Goal: Transaction & Acquisition: Book appointment/travel/reservation

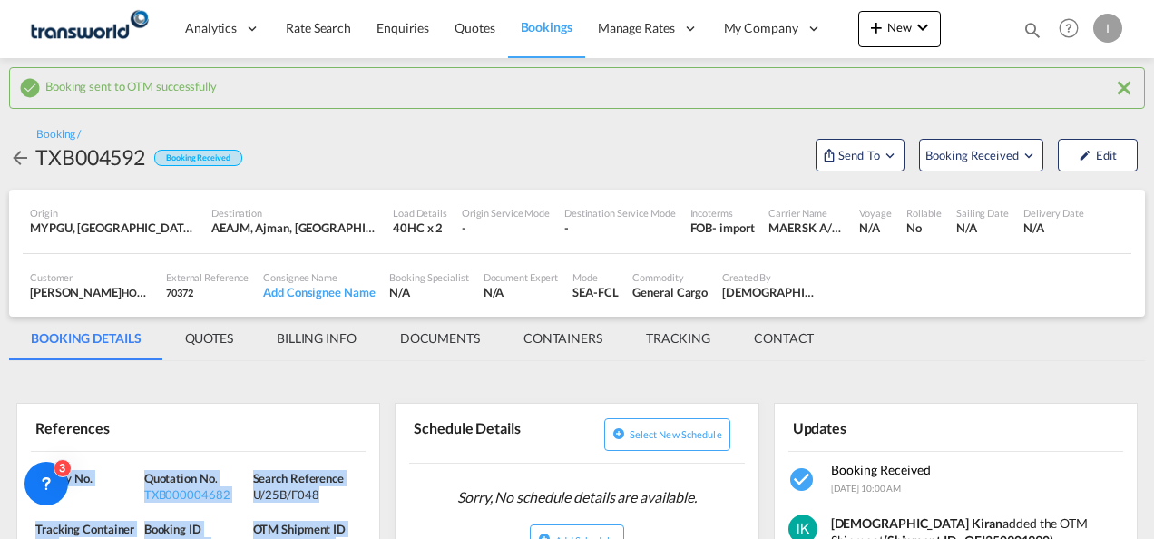
scroll to position [240, 0]
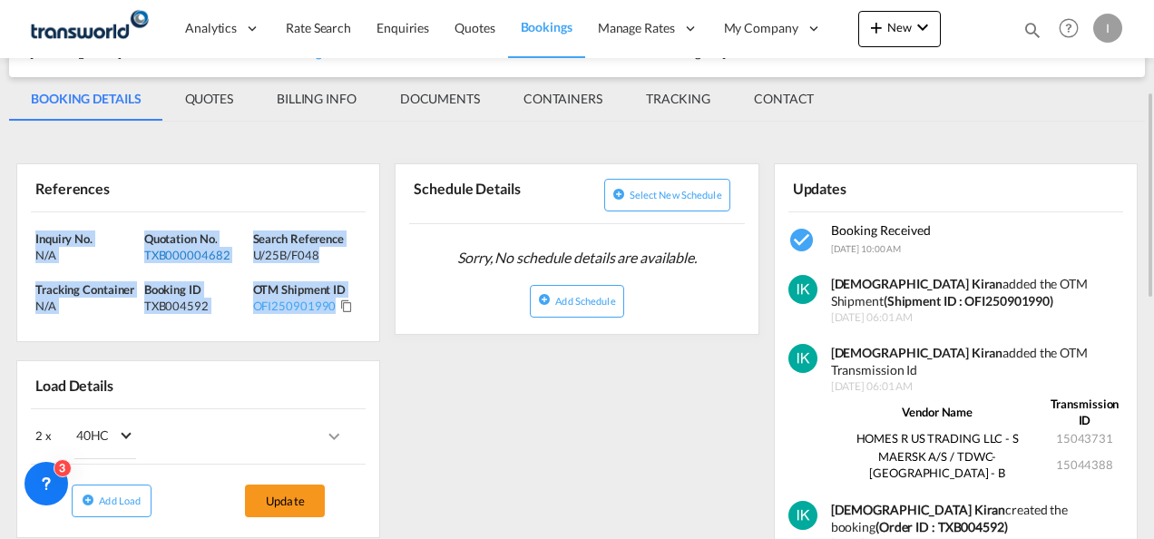
click at [203, 258] on div "TXB000004682" at bounding box center [196, 255] width 104 height 16
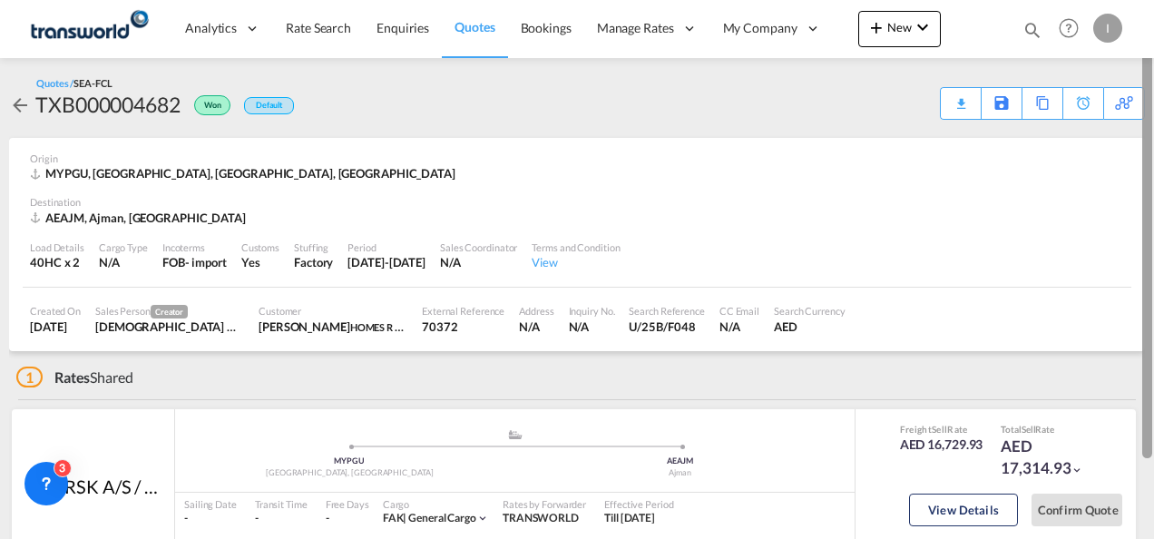
drag, startPoint x: 1151, startPoint y: 200, endPoint x: 1153, endPoint y: 72, distance: 128.8
click at [1153, 72] on html "Analytics Reports Dashboard Rate Search Enquiries Quotes" at bounding box center [577, 269] width 1154 height 539
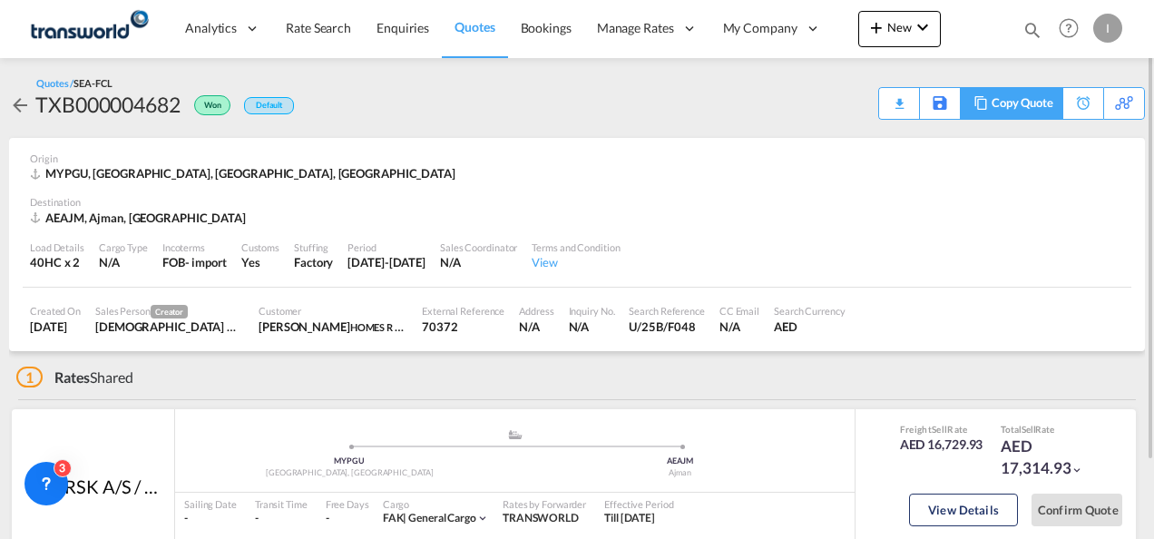
click at [1034, 109] on div "Copy Quote" at bounding box center [1023, 103] width 62 height 31
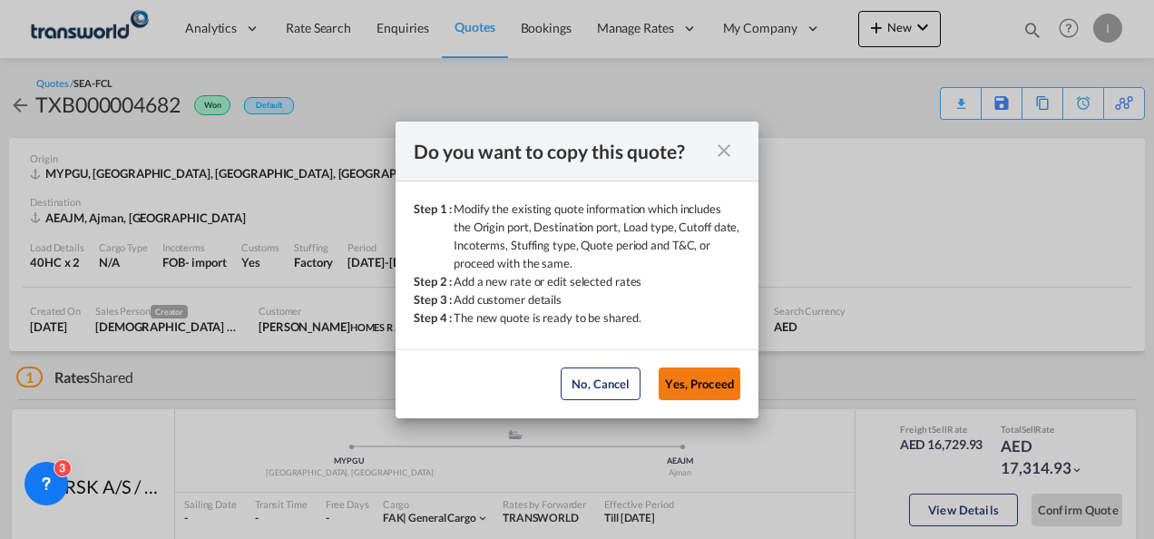
click at [715, 390] on button "Yes, Proceed" at bounding box center [700, 383] width 82 height 33
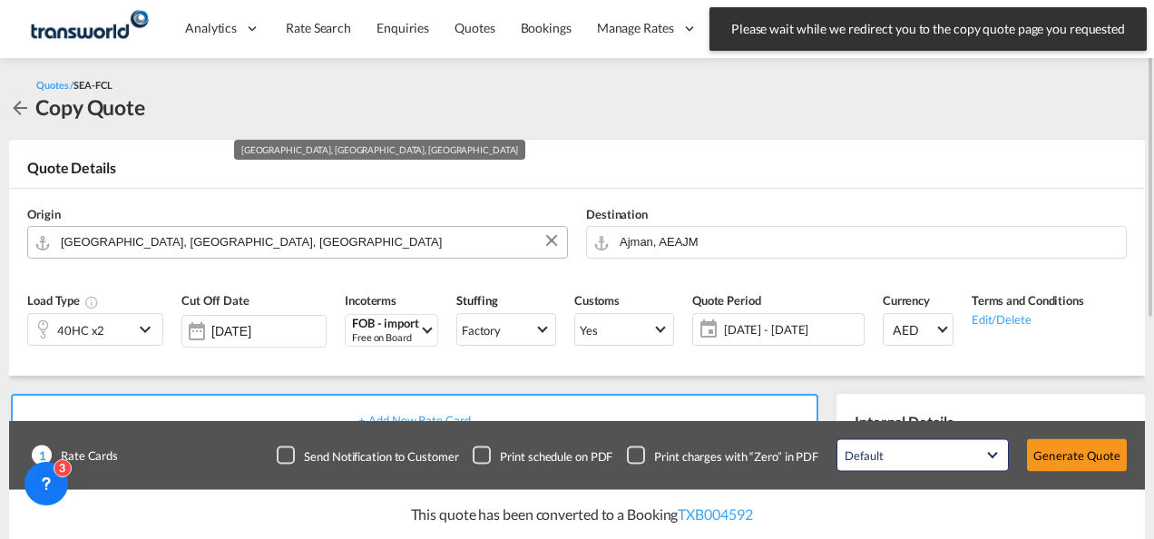
click at [240, 247] on input "[GEOGRAPHIC_DATA], [GEOGRAPHIC_DATA], [GEOGRAPHIC_DATA]" at bounding box center [309, 242] width 497 height 32
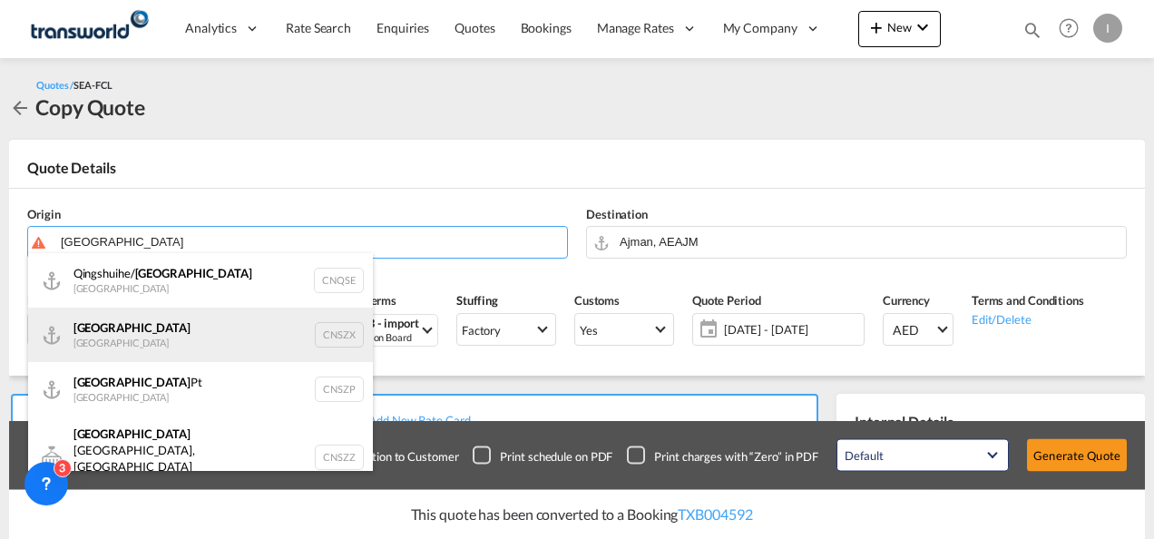
click at [112, 339] on div "Shenzhen [GEOGRAPHIC_DATA] CNSZX" at bounding box center [200, 335] width 345 height 54
type input "[GEOGRAPHIC_DATA], CNSZX"
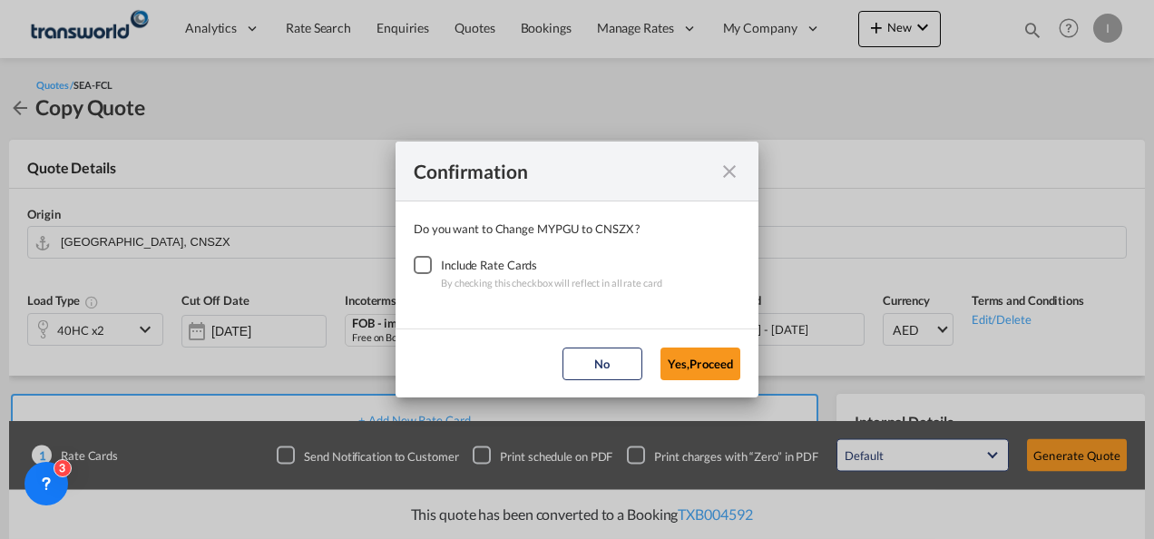
click at [428, 267] on div "Checkbox No Ink" at bounding box center [423, 265] width 18 height 18
click at [719, 364] on button "Yes,Proceed" at bounding box center [700, 363] width 80 height 33
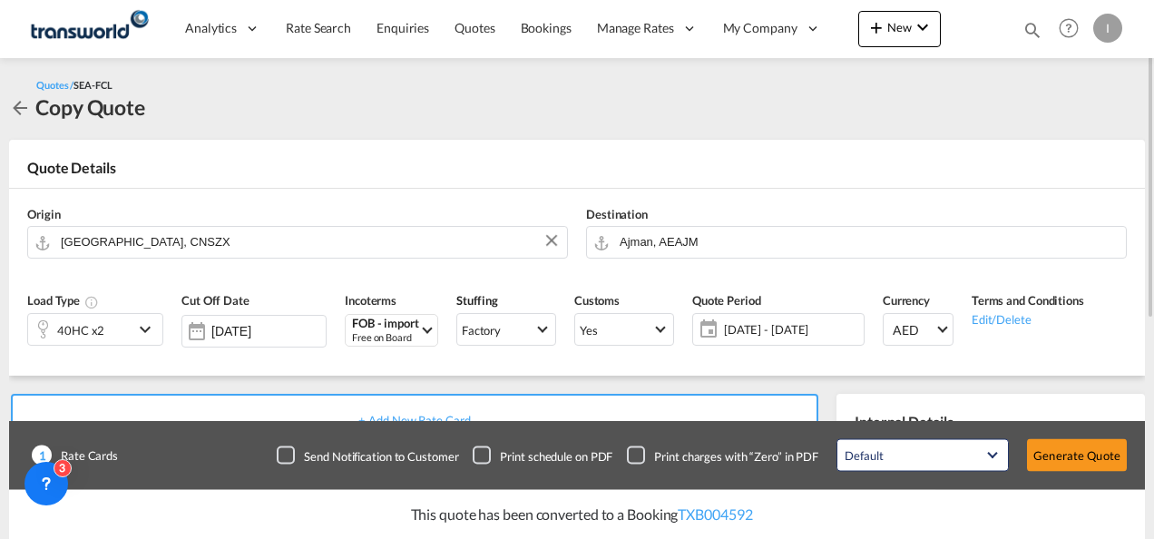
click at [111, 328] on div "40HC x2" at bounding box center [80, 329] width 105 height 31
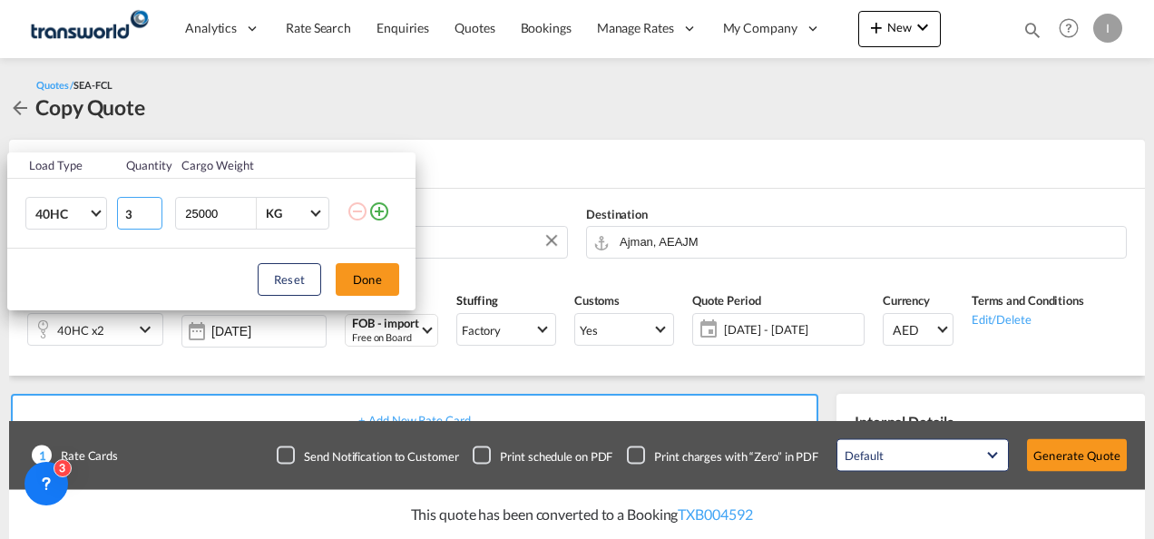
click at [153, 210] on input "3" at bounding box center [139, 213] width 45 height 33
click at [153, 210] on input "4" at bounding box center [139, 213] width 45 height 33
type input "5"
click at [153, 210] on input "5" at bounding box center [139, 213] width 45 height 33
click at [373, 283] on button "Done" at bounding box center [368, 279] width 64 height 33
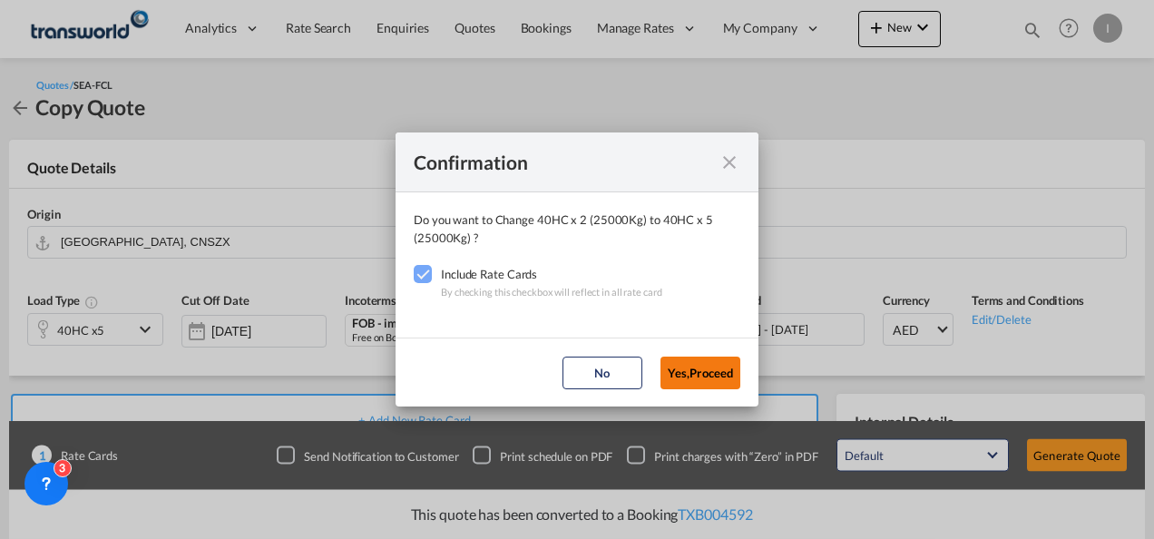
click at [694, 367] on button "Yes,Proceed" at bounding box center [700, 373] width 80 height 33
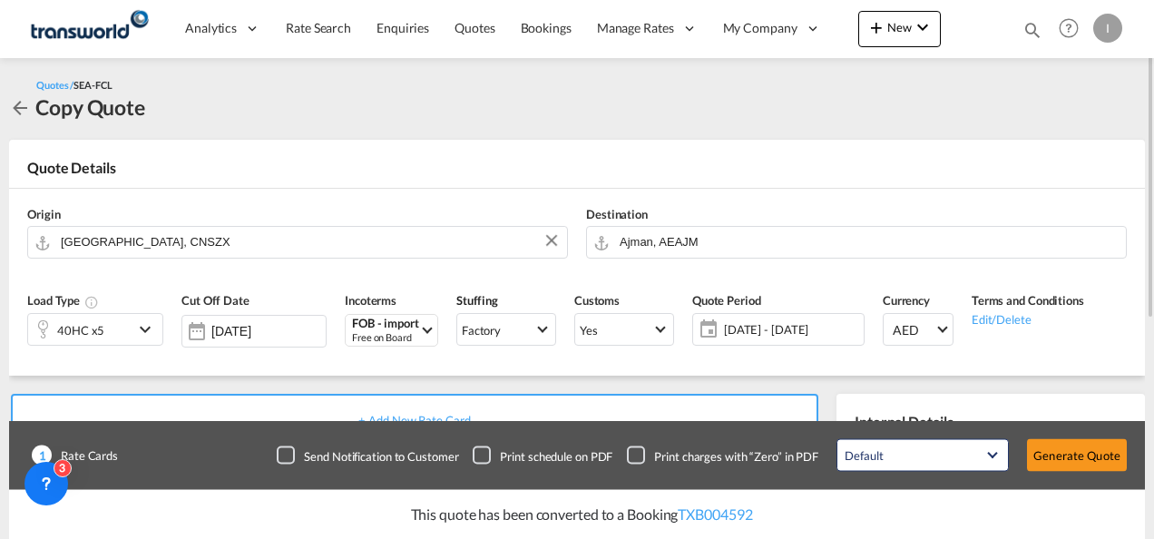
click at [1139, 197] on div "Origin [GEOGRAPHIC_DATA], CNSZX Destination Ajman, AEAJM Load Type 40HC x5 Cut …" at bounding box center [577, 282] width 1136 height 187
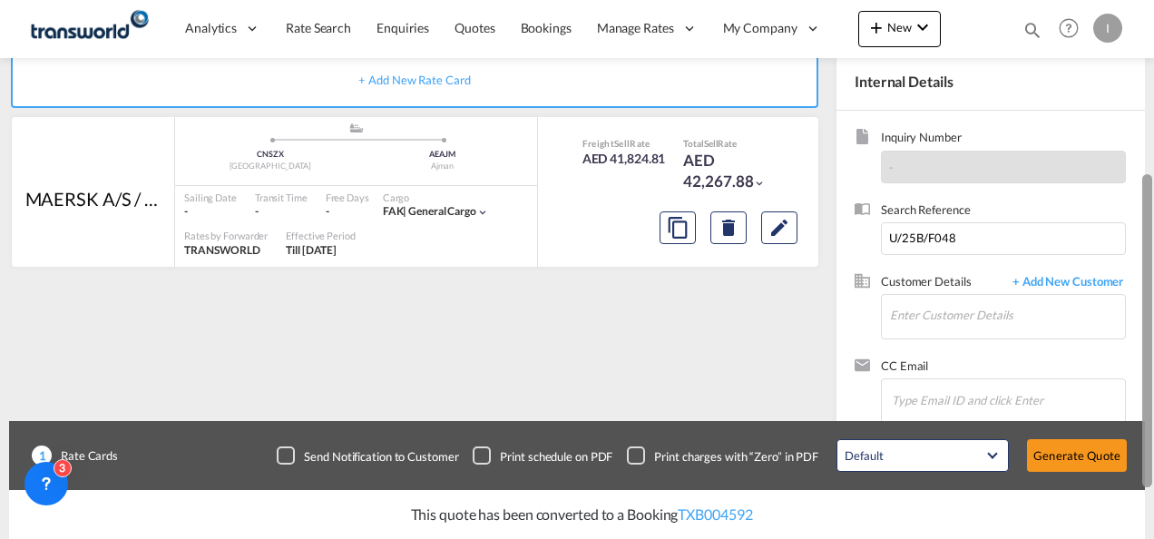
drag, startPoint x: 1151, startPoint y: 219, endPoint x: 971, endPoint y: 331, distance: 212.7
click at [1152, 418] on div at bounding box center [1152, 252] width 4 height 532
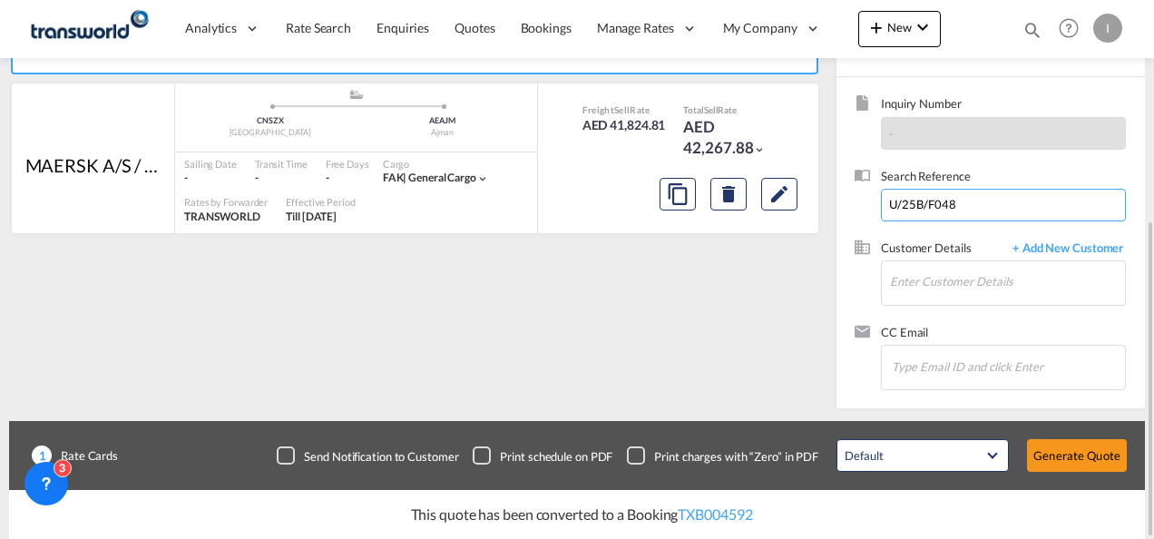
drag, startPoint x: 964, startPoint y: 199, endPoint x: 824, endPoint y: 210, distance: 141.1
click at [824, 210] on div "+ Add New Rate Card MAERSK A/S / TDWC-[GEOGRAPHIC_DATA] added by you .a{fill:#a…" at bounding box center [577, 205] width 1136 height 406
paste input "From Subject Received Size Categories [DEMOGRAPHIC_DATA] Kiran RE: FORWARDER DE…"
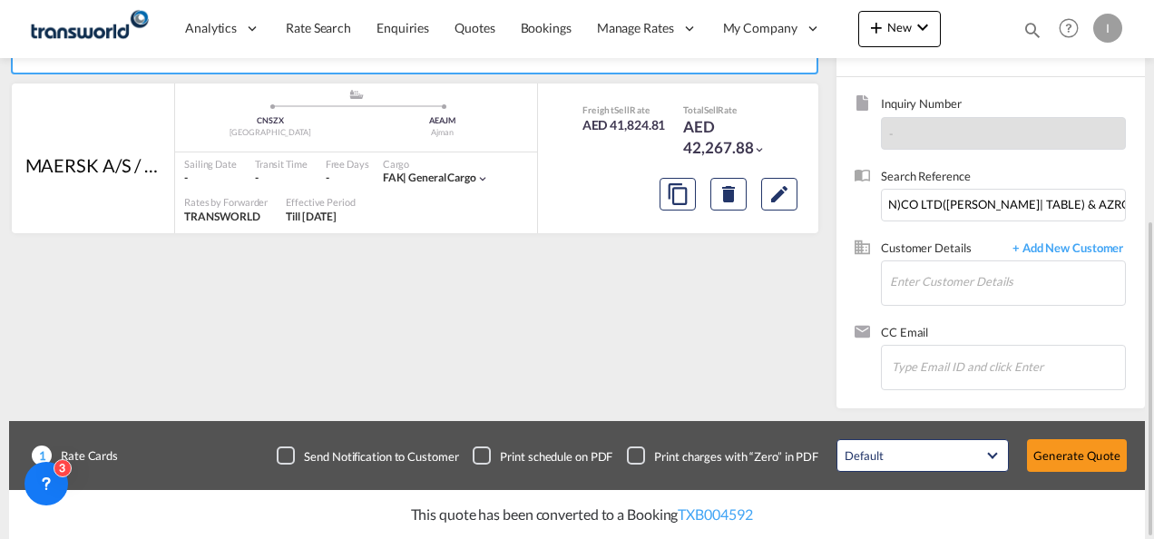
scroll to position [0, 0]
click at [969, 186] on span "Search Reference" at bounding box center [1003, 178] width 245 height 21
click at [968, 193] on input "From Subject Received Size Categories [DEMOGRAPHIC_DATA] Kiran RE: FORWARDER DE…" at bounding box center [1003, 205] width 245 height 33
paste input "U/25B/F027"
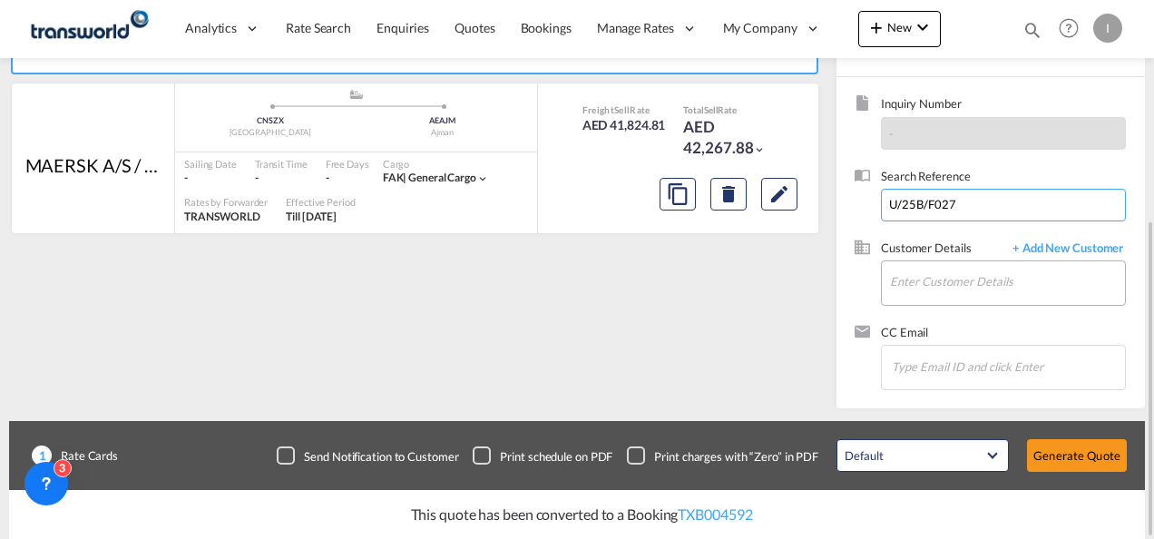
type input "U/25B/F027"
click at [938, 266] on input "Enter Customer Details" at bounding box center [1007, 281] width 235 height 41
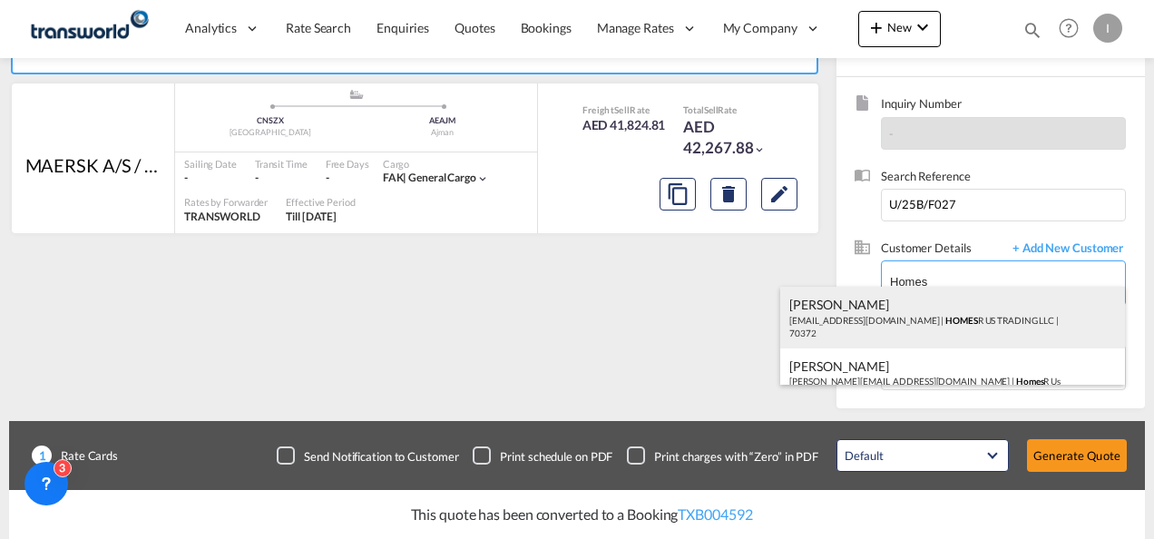
click at [912, 328] on div "Abhay S [EMAIL_ADDRESS][DOMAIN_NAME] | HOMES R US TRADING LLC | 70372" at bounding box center [952, 318] width 345 height 62
type input "HOMES R US TRADING LLC, Abhay S, [EMAIL_ADDRESS][DOMAIN_NAME]"
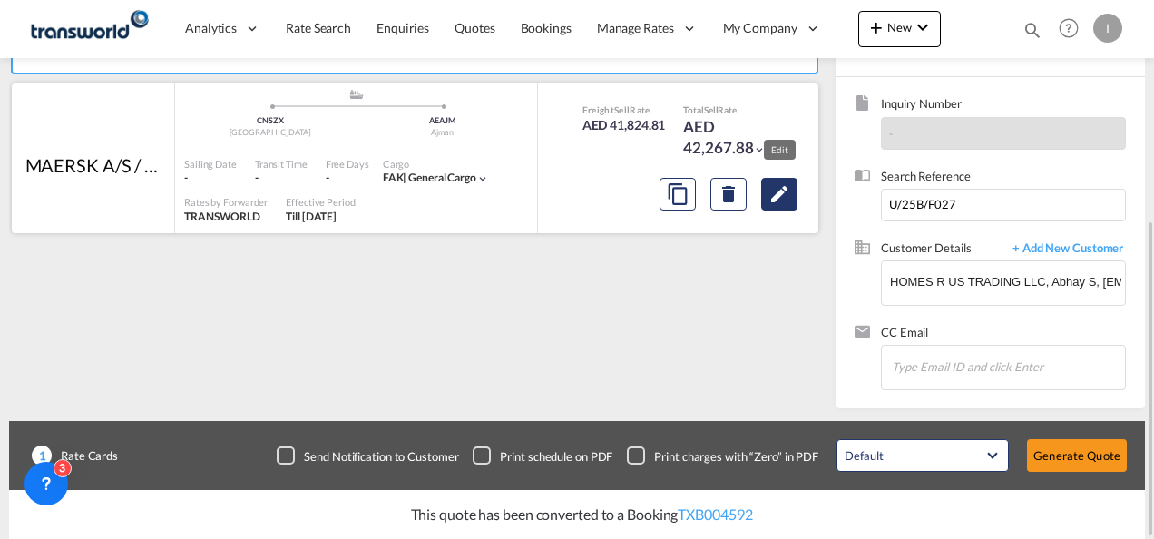
click at [772, 194] on md-icon "Edit" at bounding box center [779, 194] width 22 height 22
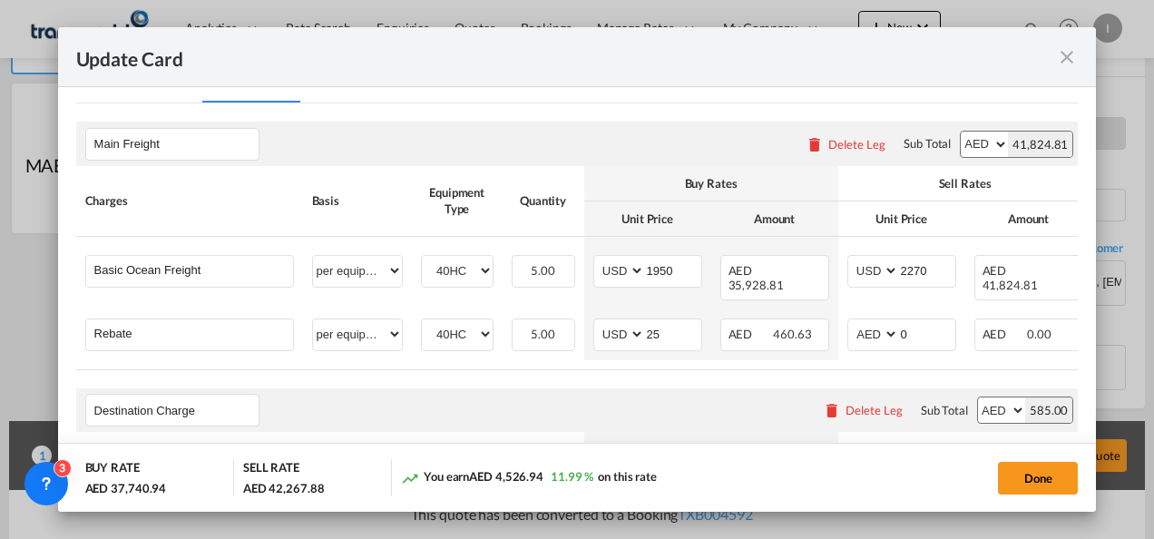
scroll to position [452, 0]
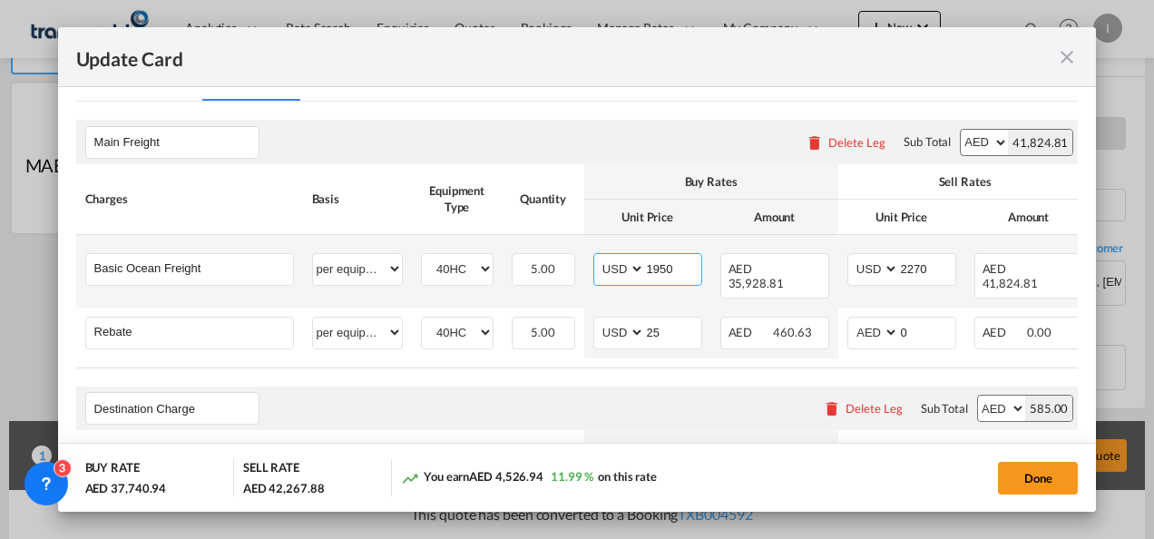
click at [660, 266] on input "1950" at bounding box center [673, 267] width 56 height 27
type input "1650"
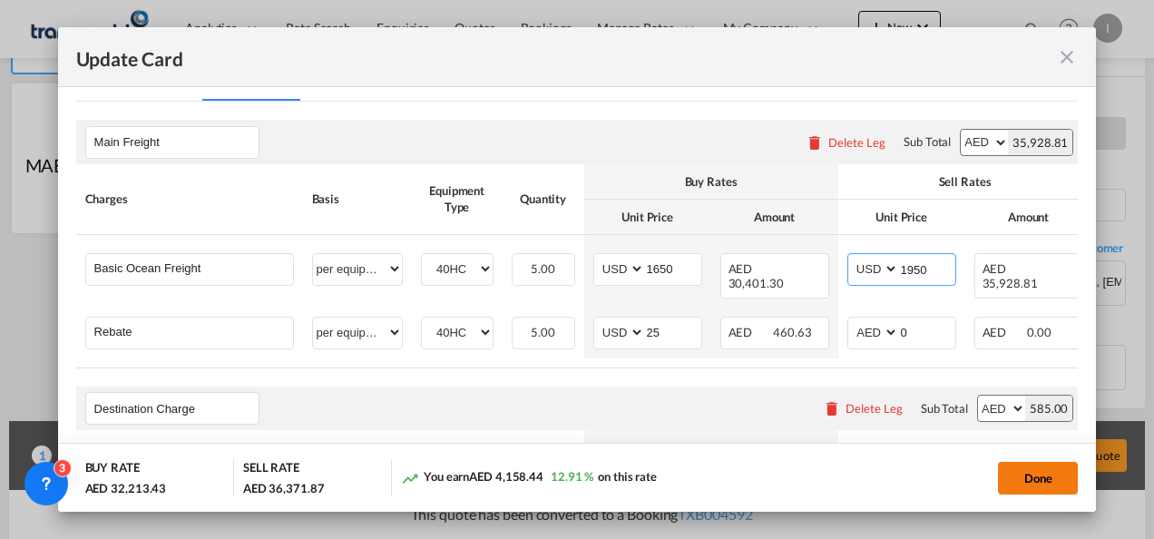
type input "1950"
click at [1044, 473] on button "Done" at bounding box center [1038, 478] width 80 height 33
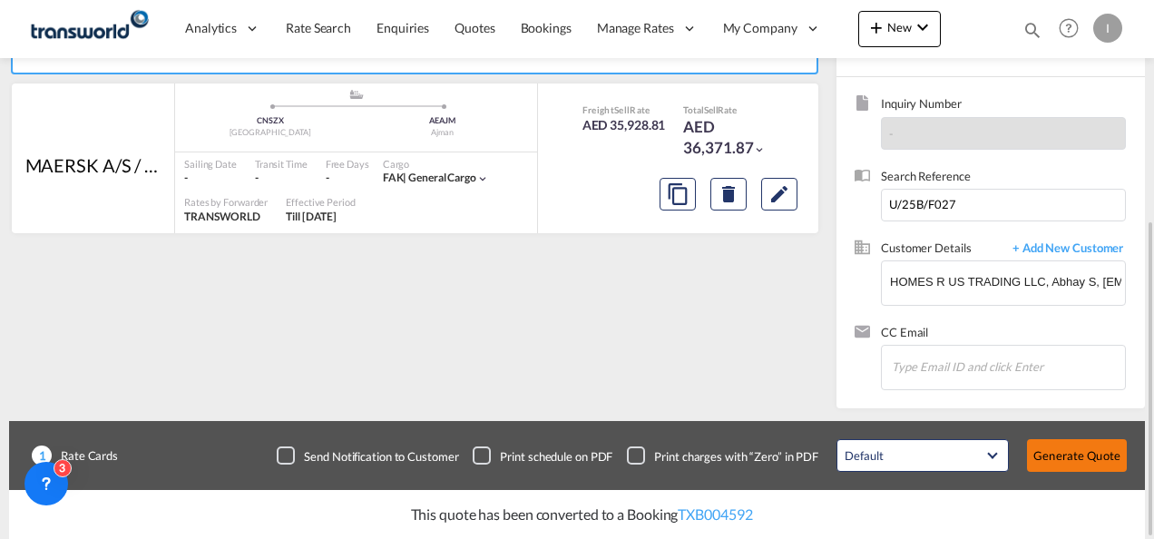
click at [1049, 461] on button "Generate Quote" at bounding box center [1077, 455] width 100 height 33
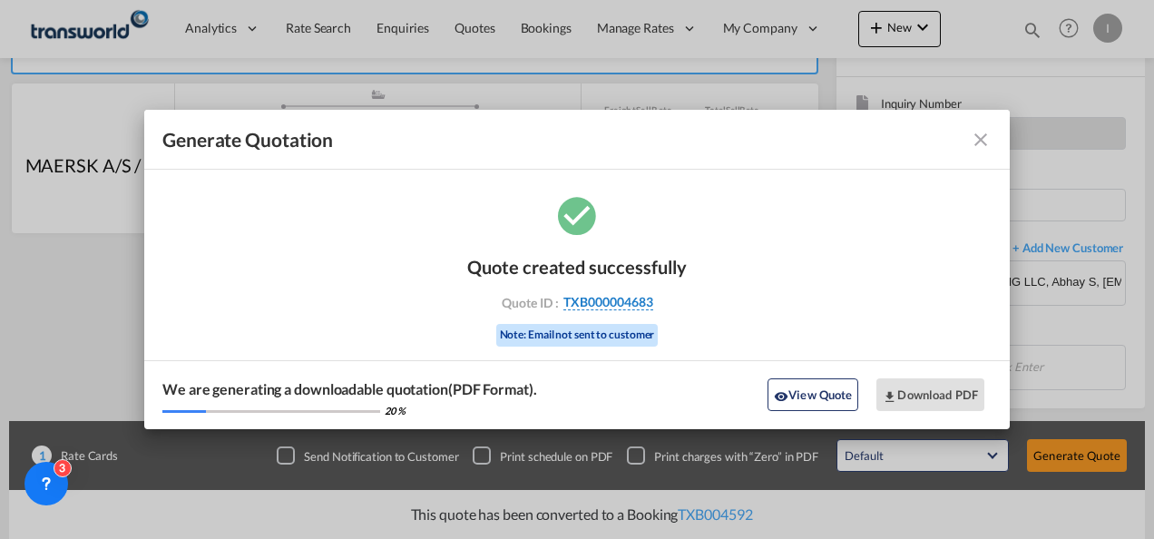
click at [602, 294] on span "TXB000004683" at bounding box center [608, 302] width 90 height 16
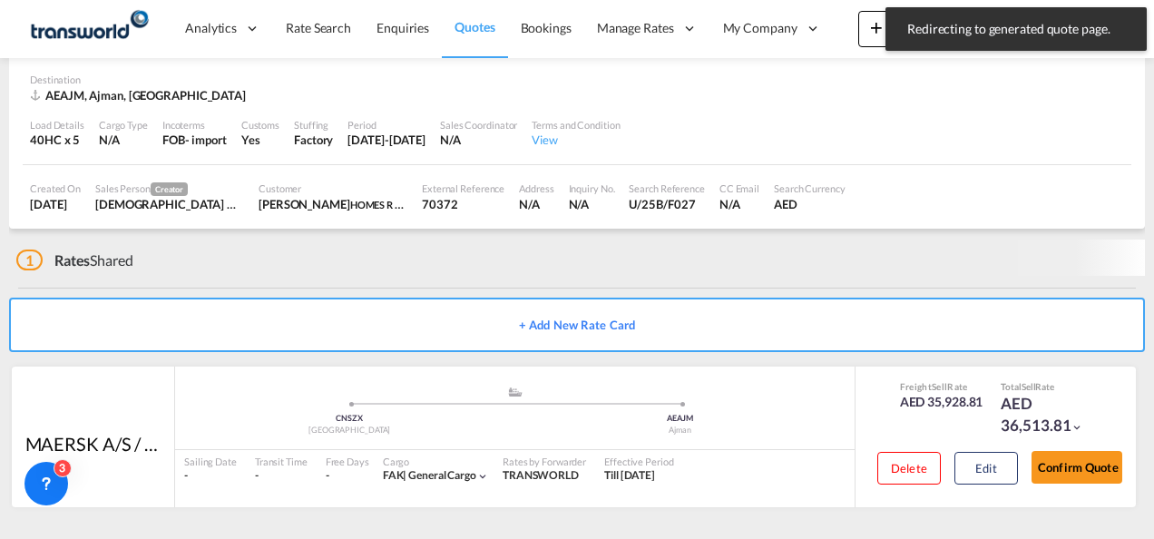
scroll to position [122, 0]
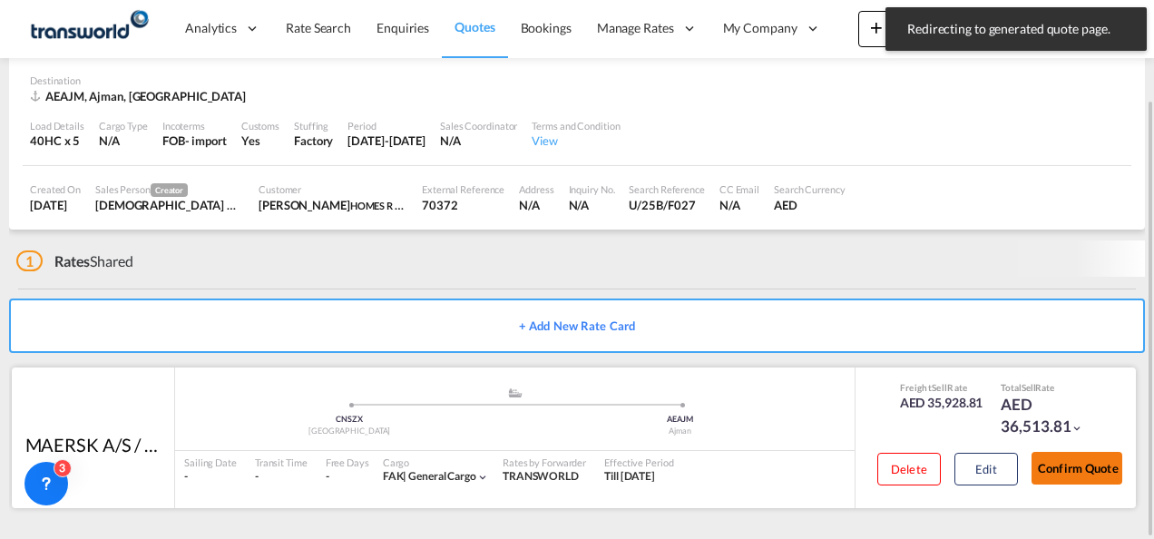
click at [1058, 465] on button "Confirm Quote" at bounding box center [1077, 468] width 91 height 33
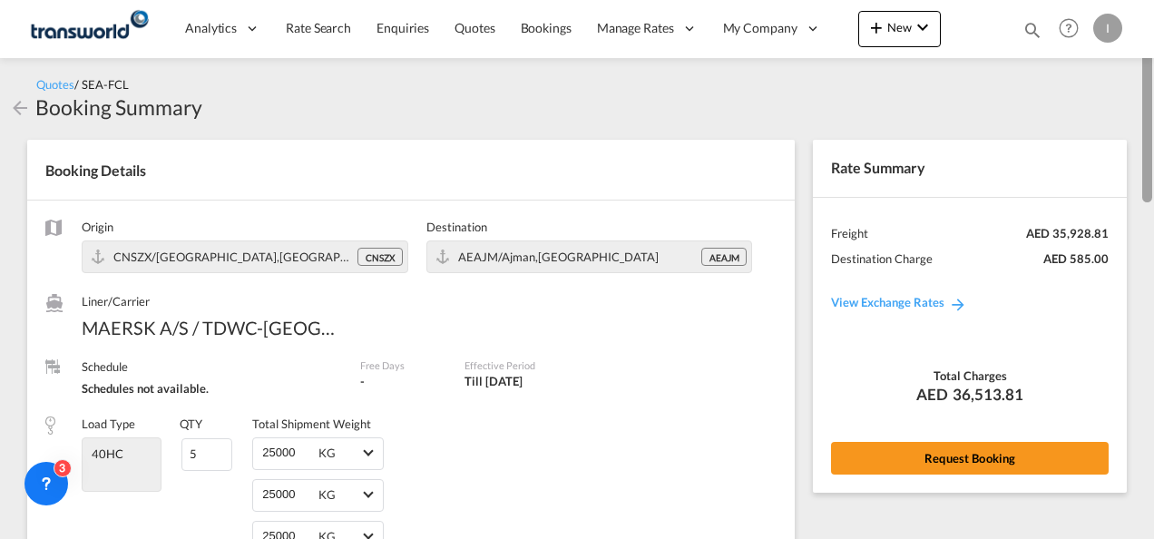
drag, startPoint x: 1149, startPoint y: 385, endPoint x: 1156, endPoint y: 45, distance: 339.4
click at [1153, 45] on html "Analytics Reports Dashboard Rate Search Enquiries Quotes" at bounding box center [577, 269] width 1154 height 539
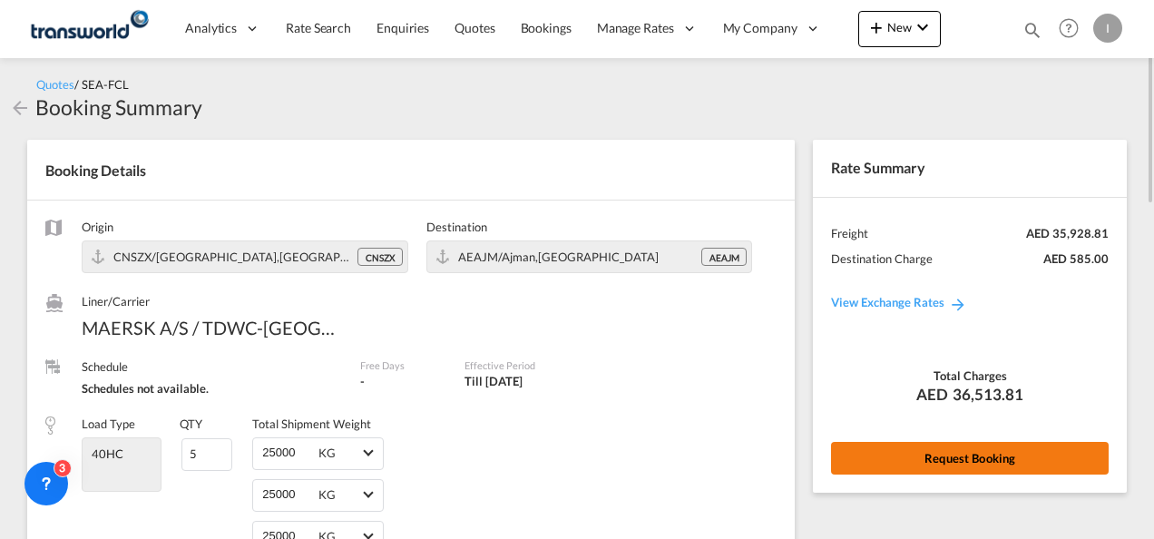
click at [987, 445] on button "Request Booking" at bounding box center [970, 458] width 278 height 33
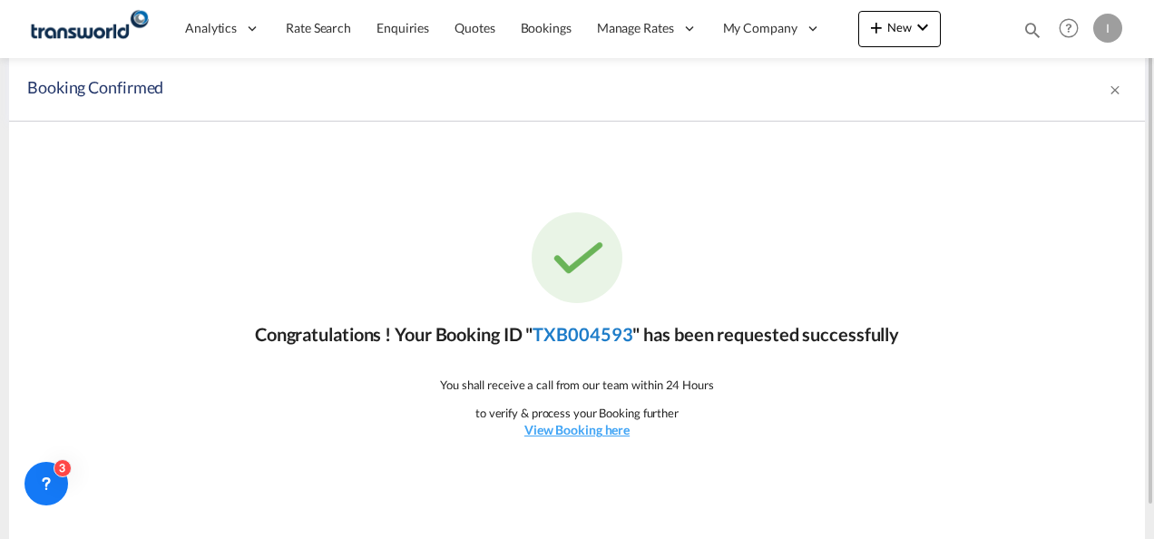
click at [593, 337] on link "TXB004593" at bounding box center [583, 334] width 100 height 22
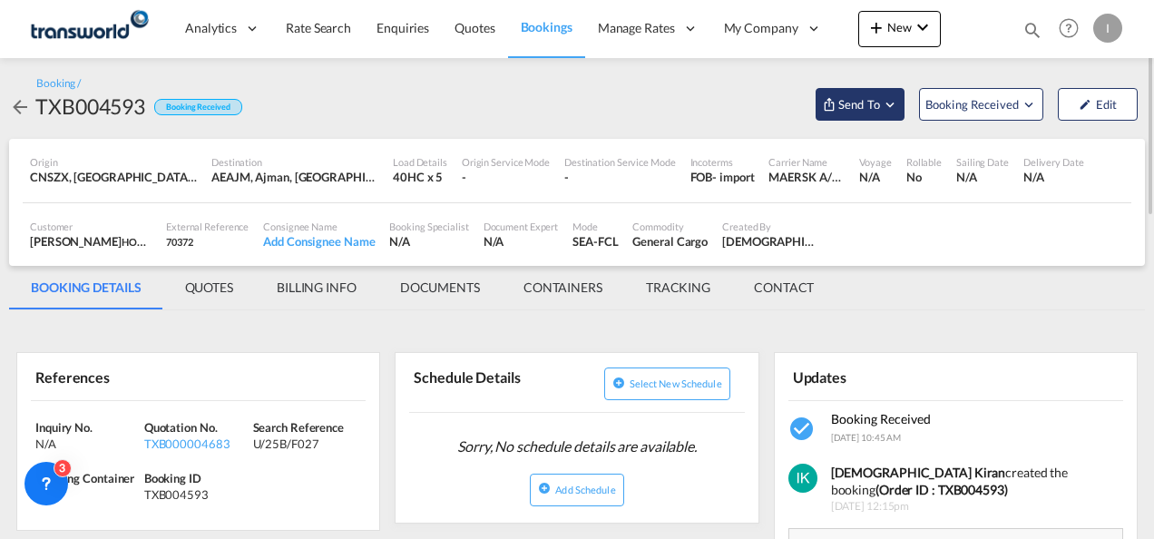
click at [837, 104] on span "Send To" at bounding box center [858, 104] width 45 height 18
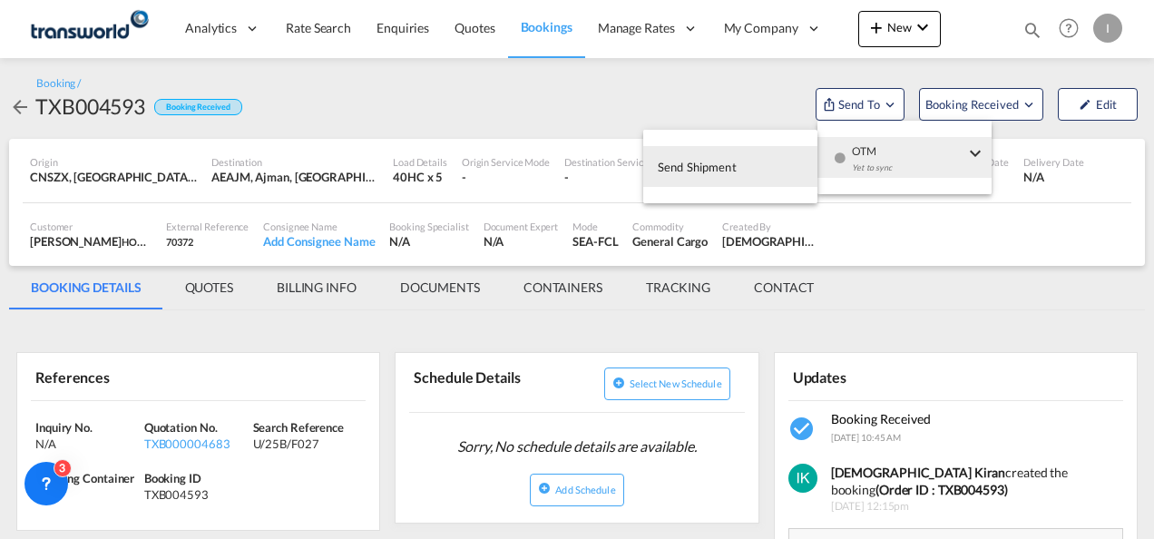
click at [845, 152] on md-icon "icon-checkbox-blank-circle" at bounding box center [840, 158] width 13 height 13
click at [755, 178] on button "Send Shipment" at bounding box center [730, 166] width 174 height 41
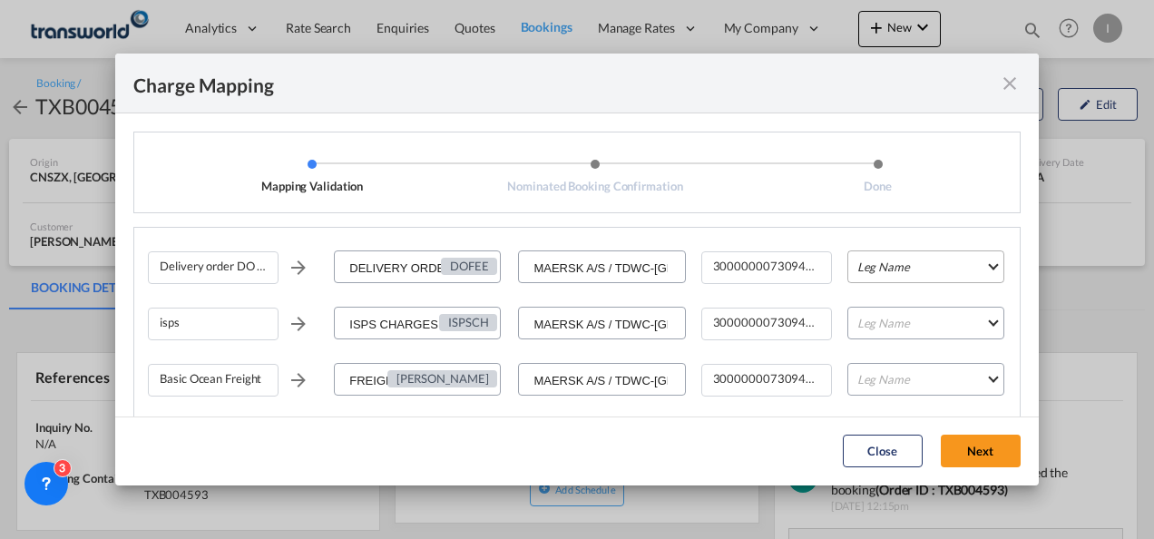
click at [911, 277] on md-select "Leg Name HANDLING ORIGIN VESSEL HANDLING DESTINATION OTHERS TL PICK UP CUSTOMS …" at bounding box center [925, 266] width 157 height 33
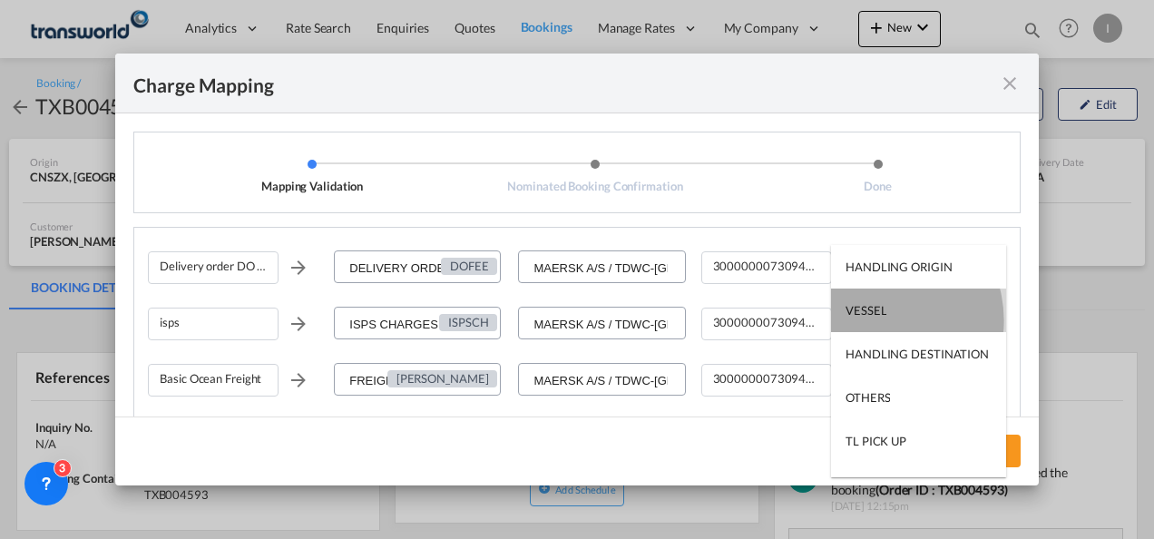
click at [875, 320] on md-option "VESSEL" at bounding box center [918, 310] width 175 height 44
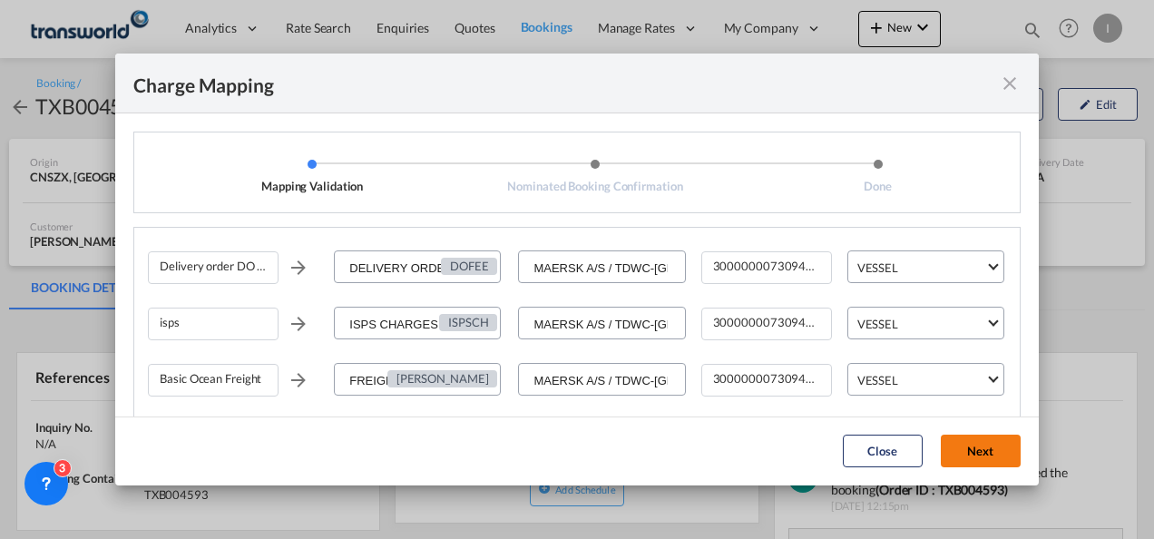
click at [990, 455] on button "Next" at bounding box center [981, 451] width 80 height 33
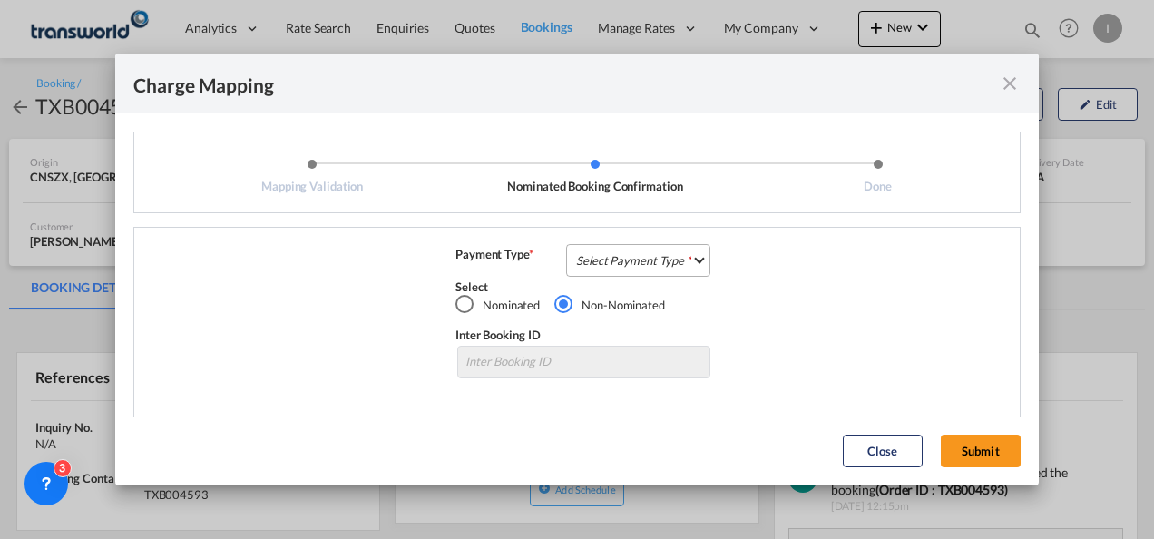
click at [642, 276] on md-select "Select Payment Type COLLECT PREPAID" at bounding box center [638, 260] width 144 height 33
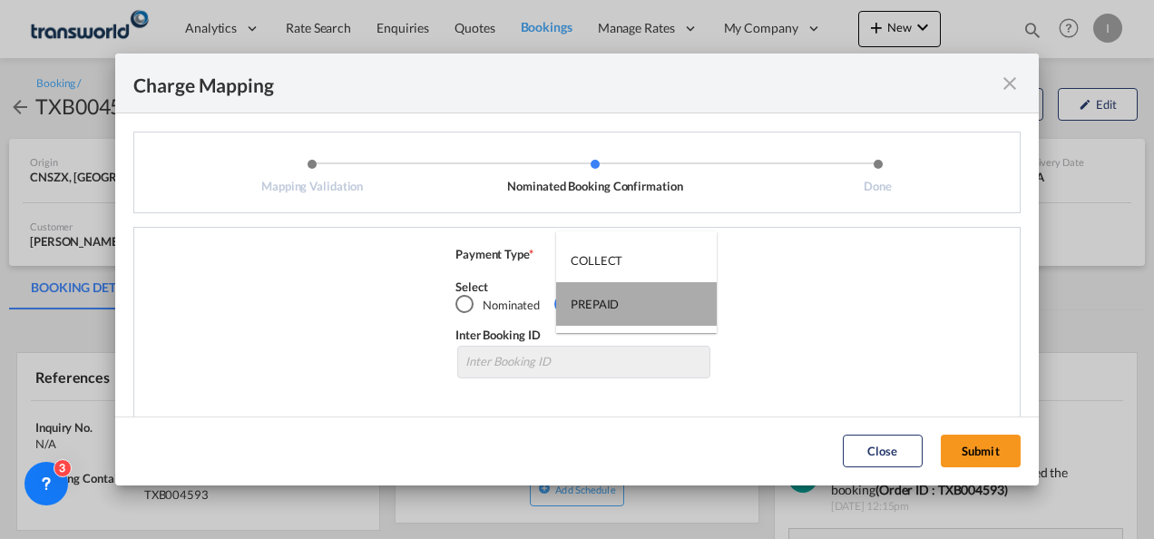
click at [630, 285] on md-option "PREPAID" at bounding box center [636, 304] width 161 height 44
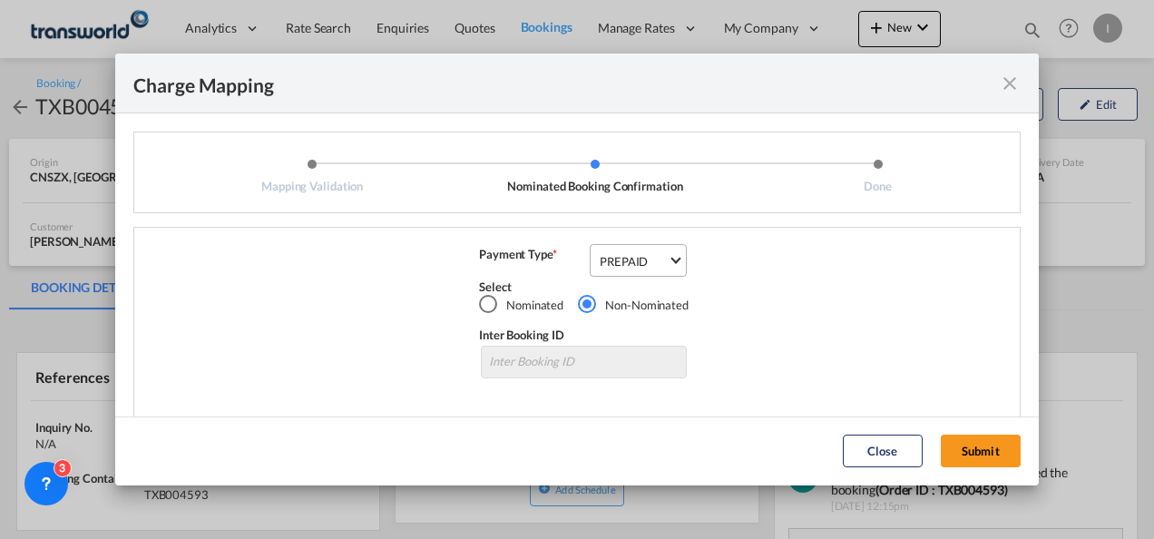
click at [621, 267] on div "PREPAID" at bounding box center [624, 261] width 48 height 15
click at [594, 213] on div "COLLECT" at bounding box center [618, 217] width 52 height 16
click at [961, 457] on button "Submit" at bounding box center [981, 451] width 80 height 33
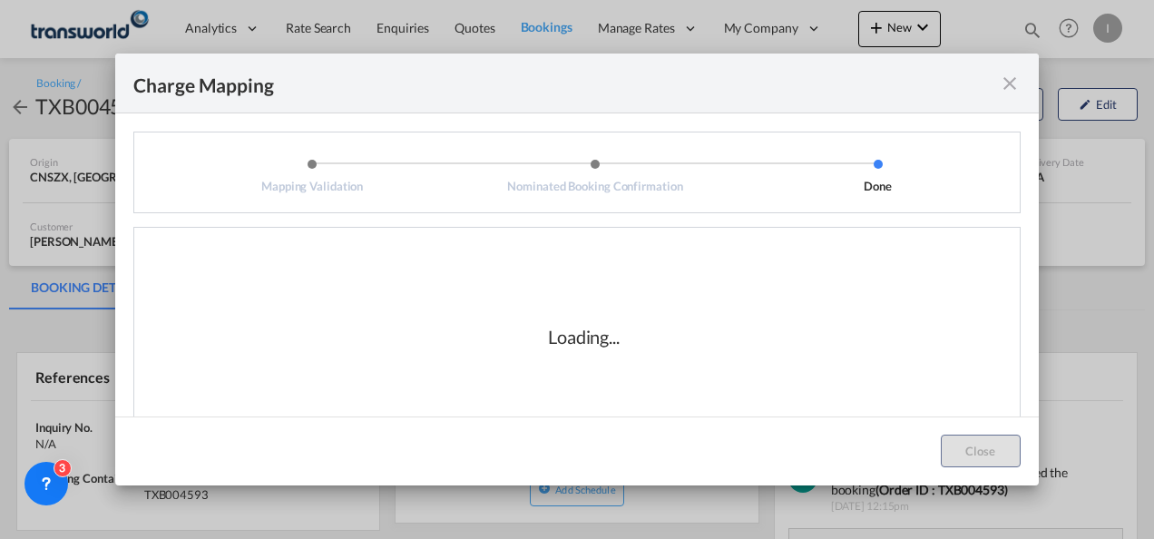
click at [486, 351] on div "Loading..." at bounding box center [584, 336] width 872 height 181
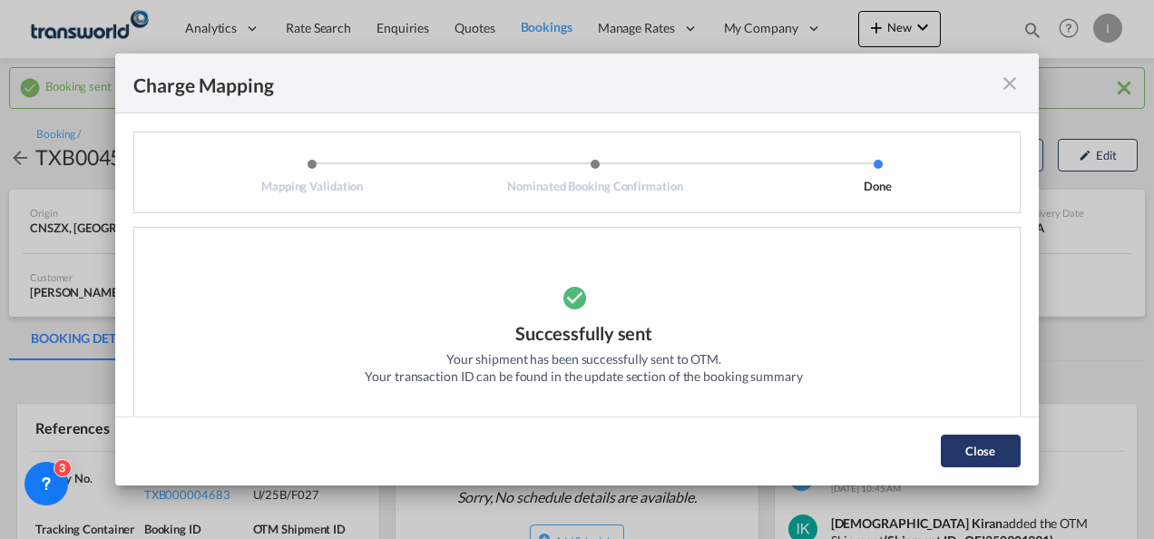
click at [997, 459] on button "Close" at bounding box center [981, 451] width 80 height 33
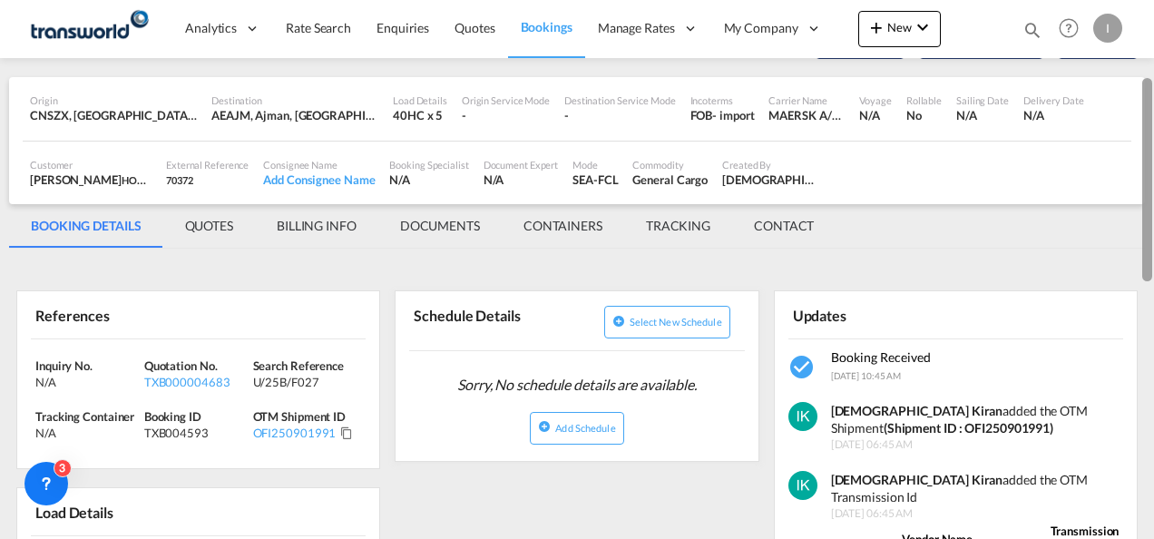
scroll to position [139, 0]
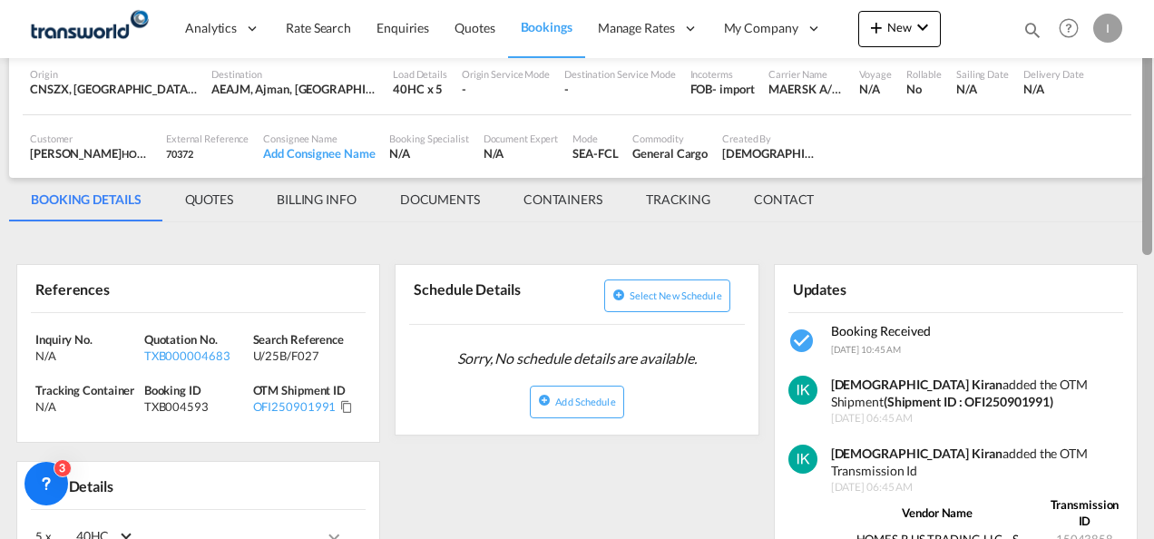
drag, startPoint x: 1145, startPoint y: 189, endPoint x: 1149, endPoint y: 241, distance: 52.7
click at [1149, 241] on div at bounding box center [1147, 153] width 10 height 203
click at [346, 405] on md-icon "Click to Copy" at bounding box center [346, 406] width 13 height 13
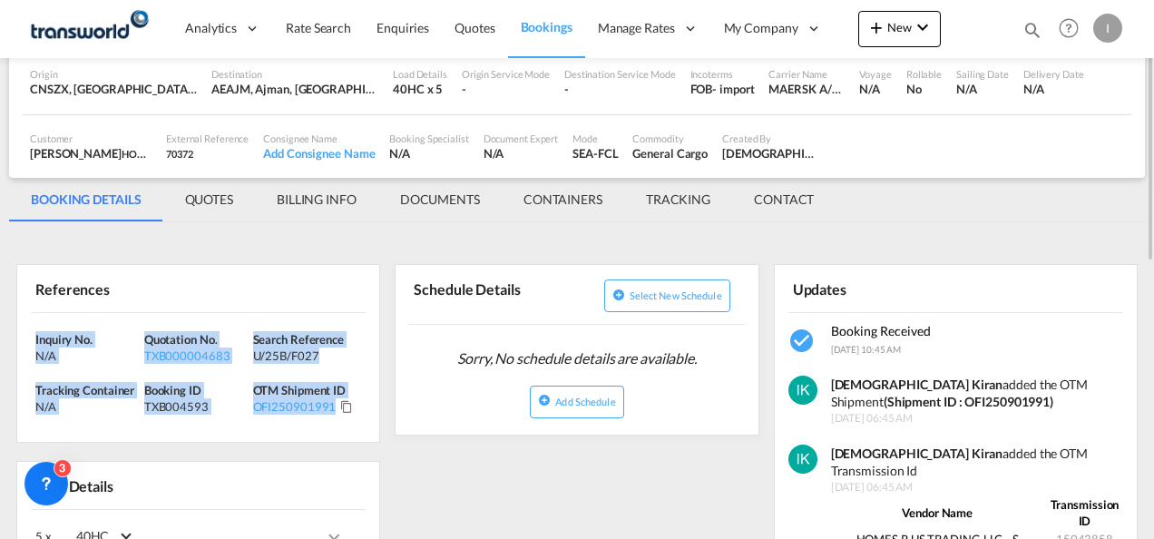
drag, startPoint x: 361, startPoint y: 412, endPoint x: 25, endPoint y: 341, distance: 343.1
click at [25, 341] on div "Inquiry No. N/A Quotation No. TXB000004683 Search Reference U/25B/F027 Tracking…" at bounding box center [198, 378] width 362 height 130
copy div "Inquiry No. N/A Quotation No. TXB000004683 Search Reference U/25B/F027 Tracking…"
click at [465, 34] on span "Quotes" at bounding box center [475, 27] width 40 height 15
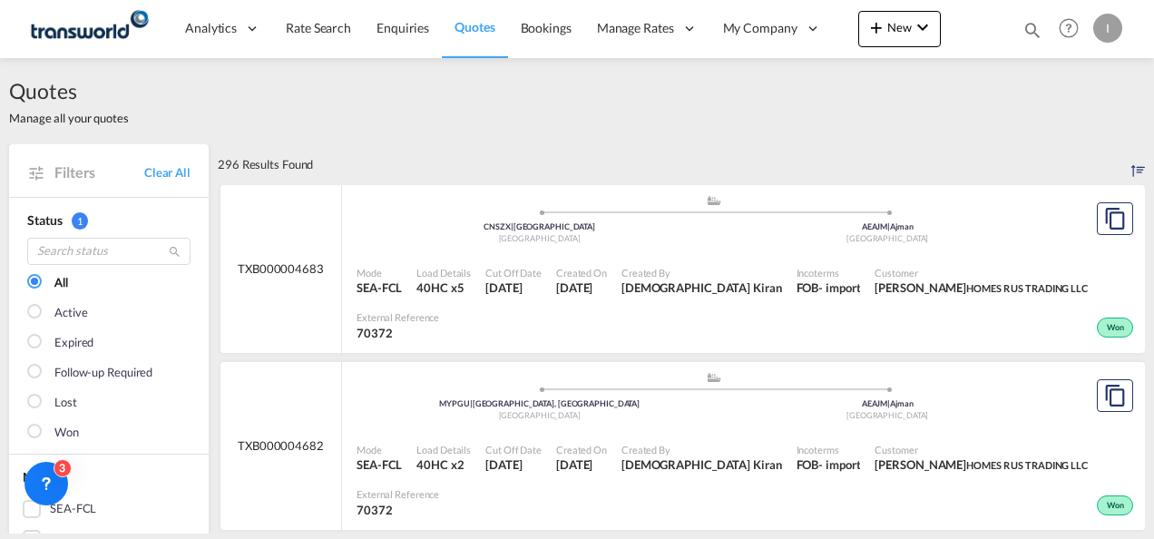
click at [843, 81] on div "Quotes Manage all your quotes" at bounding box center [577, 101] width 1136 height 86
click at [867, 65] on div "Quotes Manage all your quotes" at bounding box center [577, 101] width 1136 height 86
click at [887, 44] on button "New" at bounding box center [899, 29] width 83 height 36
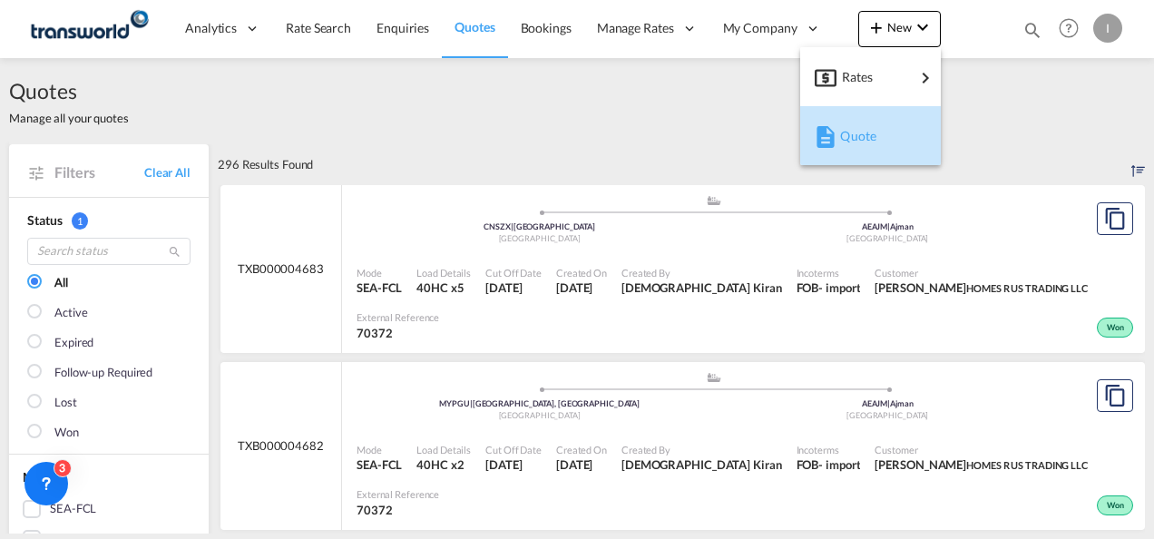
click at [871, 124] on div "Quote" at bounding box center [873, 135] width 67 height 45
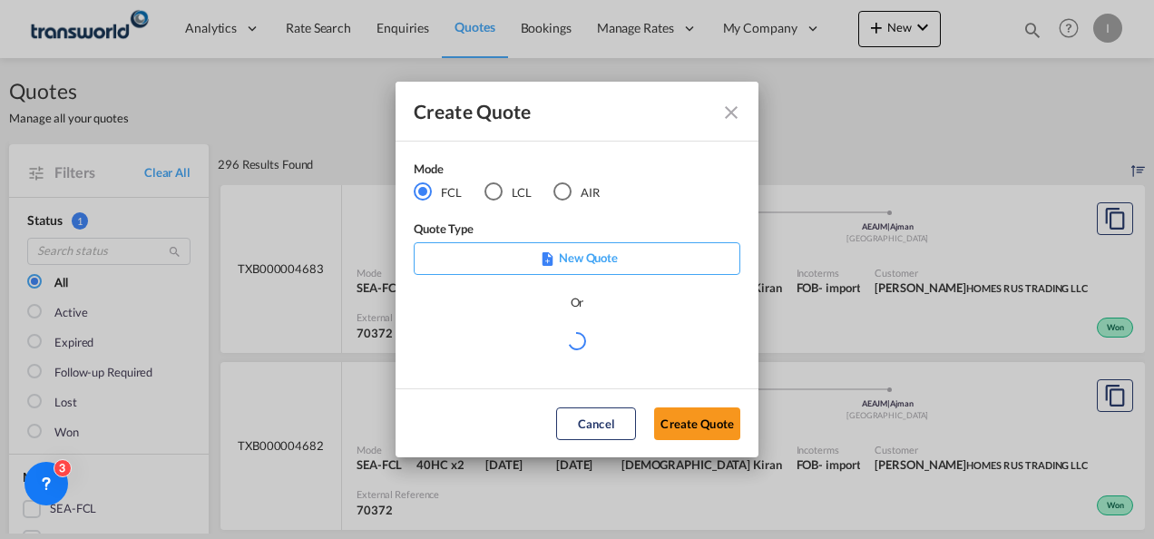
click at [579, 191] on md-radio-button "AIR" at bounding box center [576, 192] width 46 height 20
click at [682, 433] on button "Create Quote" at bounding box center [697, 423] width 86 height 33
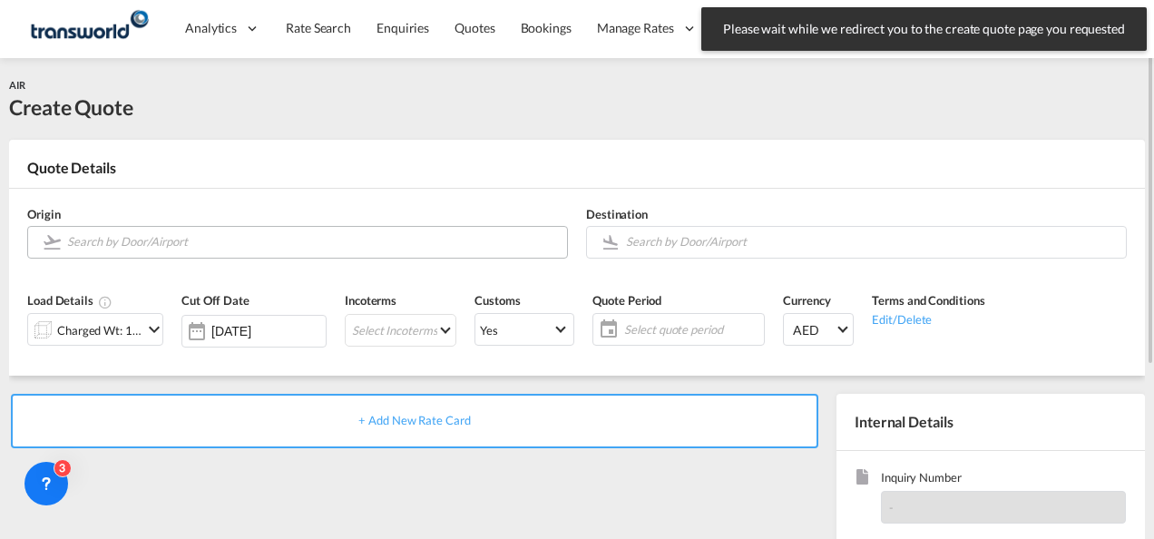
click at [337, 255] on md-autocomplete at bounding box center [312, 242] width 492 height 33
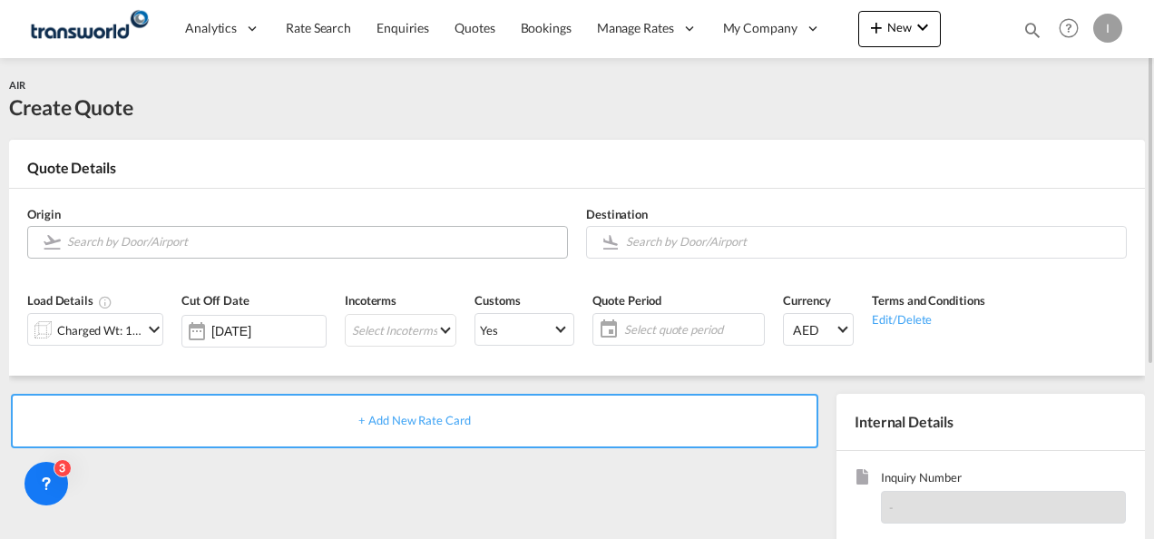
click at [334, 241] on input "Search by Door/Airport" at bounding box center [312, 242] width 491 height 32
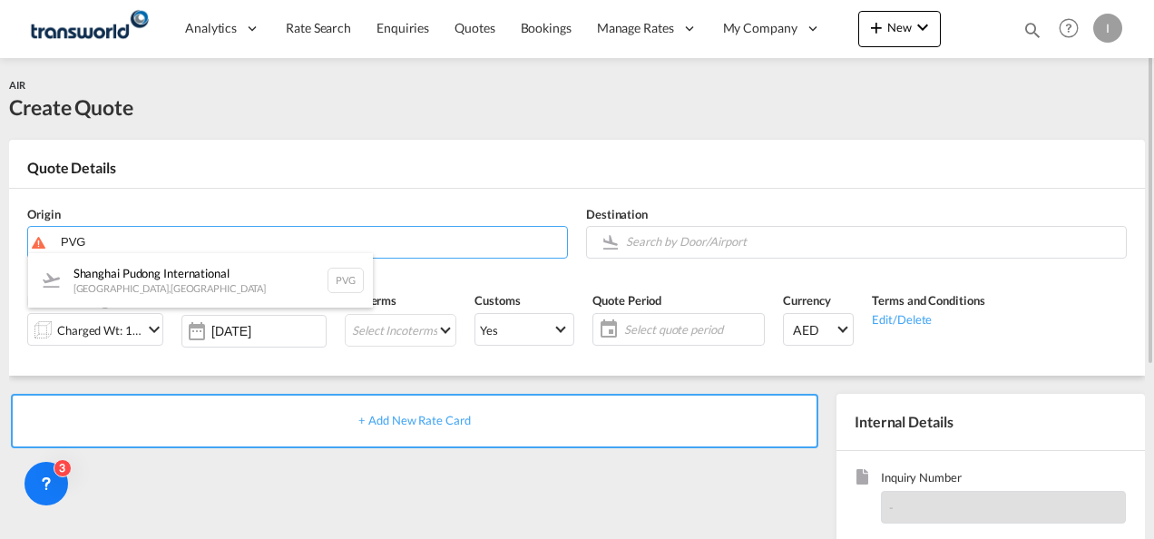
click at [123, 279] on div "Shanghai Pudong International [GEOGRAPHIC_DATA] , [GEOGRAPHIC_DATA] PVG" at bounding box center [200, 280] width 345 height 54
type input "Shanghai Pudong International, [GEOGRAPHIC_DATA], PVG"
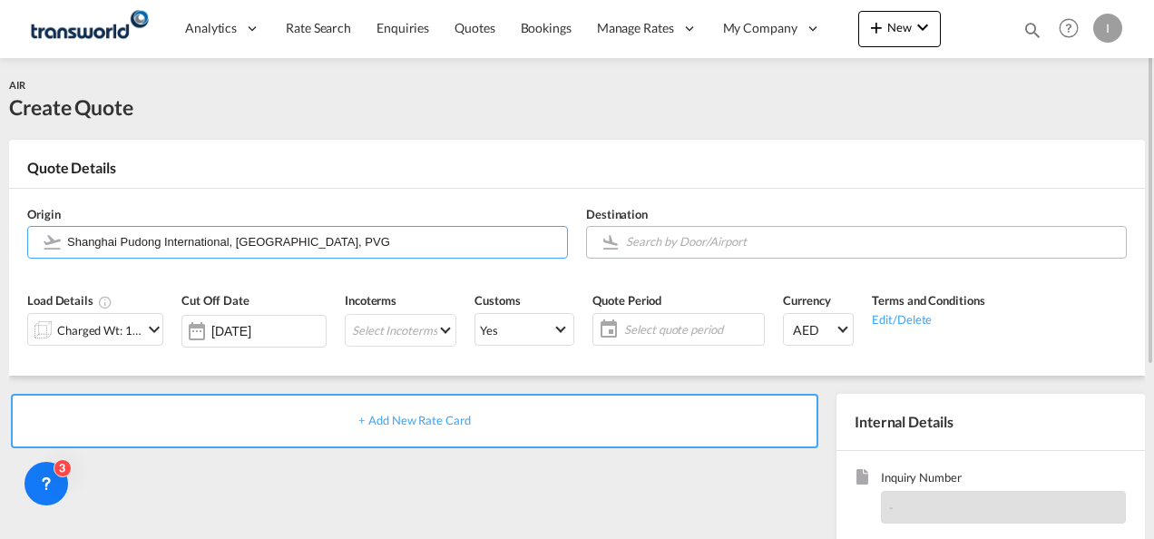
click at [631, 239] on input "Search by Door/Airport" at bounding box center [871, 242] width 491 height 32
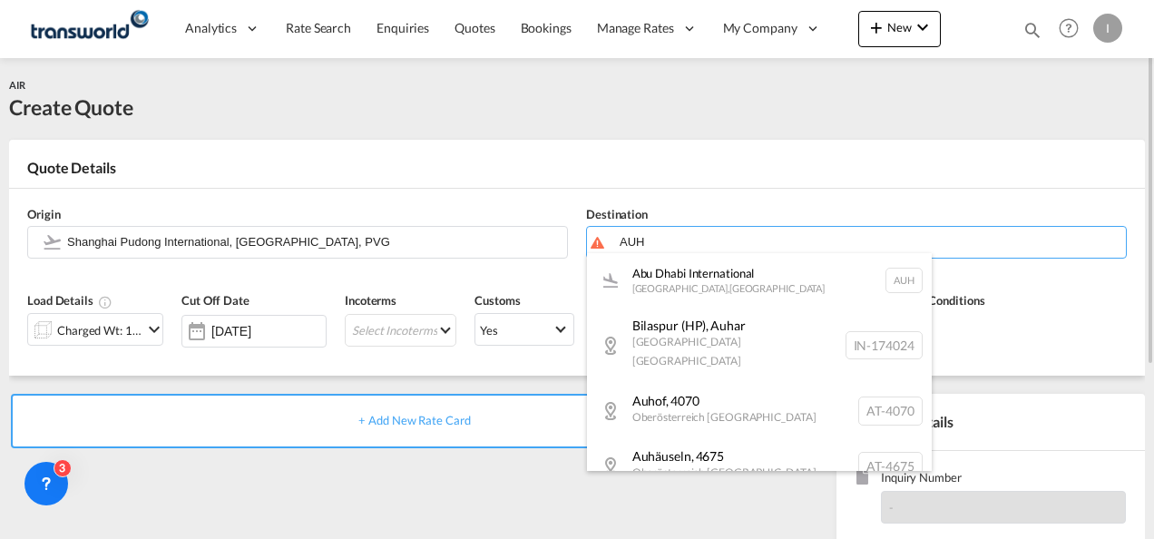
click at [653, 287] on div "Abu Dhabi International [GEOGRAPHIC_DATA] , [GEOGRAPHIC_DATA] AUH" at bounding box center [759, 280] width 345 height 54
type input "[GEOGRAPHIC_DATA], [GEOGRAPHIC_DATA], [GEOGRAPHIC_DATA]"
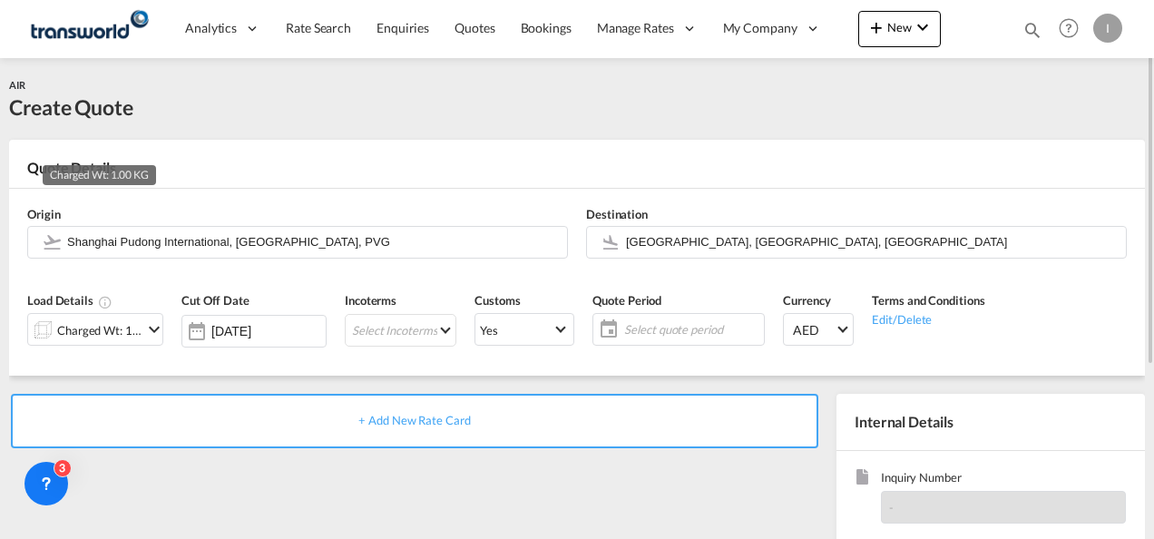
click at [122, 337] on div "Charged Wt: 1.00 KG" at bounding box center [99, 330] width 85 height 25
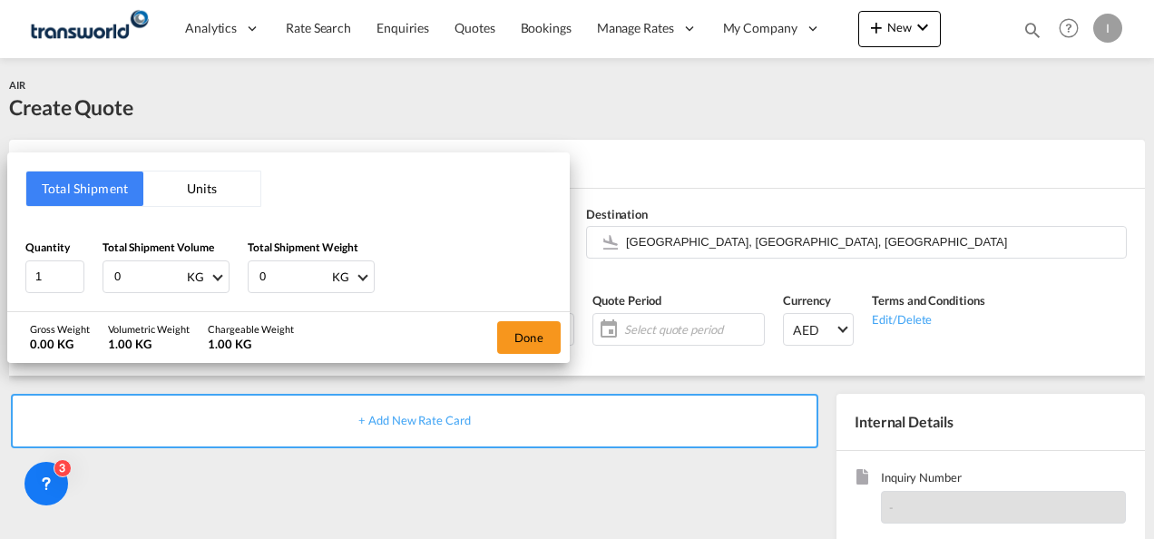
click at [135, 280] on input "0" at bounding box center [148, 276] width 73 height 31
type input "1250"
click at [527, 341] on button "Done" at bounding box center [529, 337] width 64 height 33
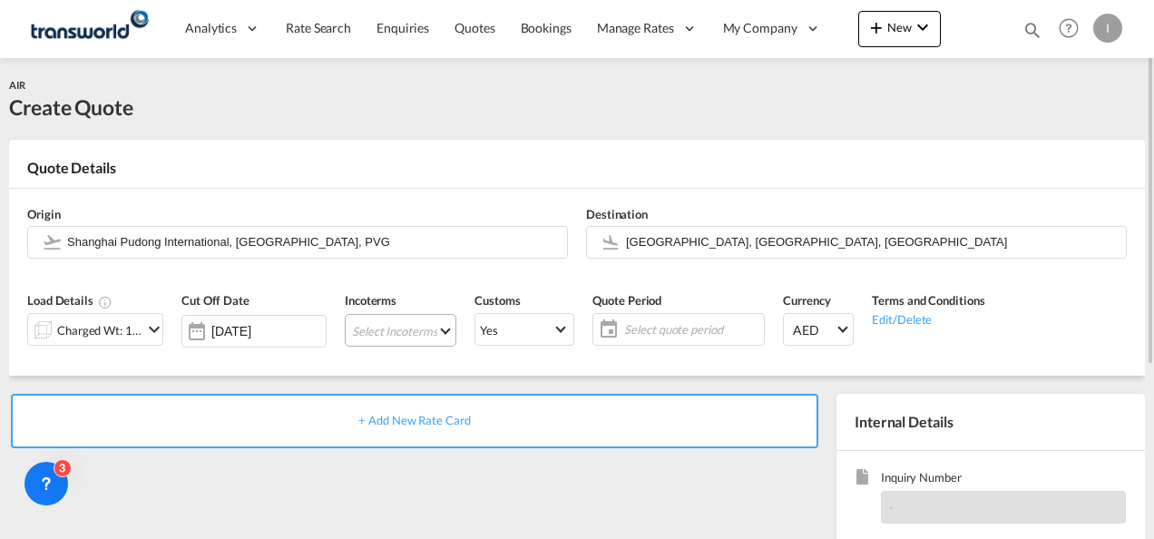
click at [417, 331] on md-select "Select Incoterms DAP - import Delivered at Place DPU - export Delivery at Place…" at bounding box center [401, 330] width 112 height 33
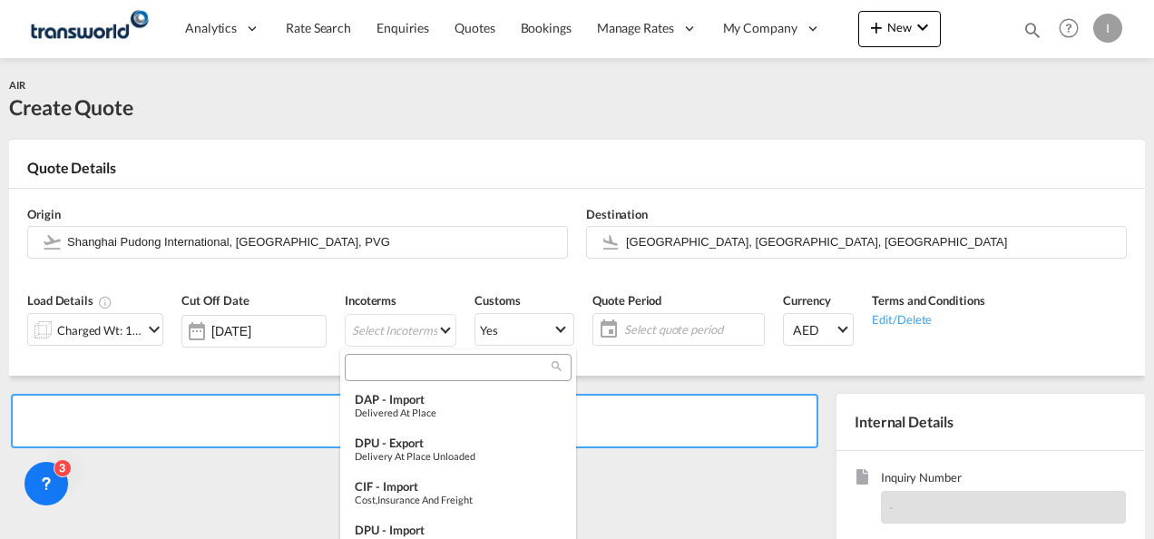
click at [359, 374] on input "search" at bounding box center [450, 367] width 201 height 16
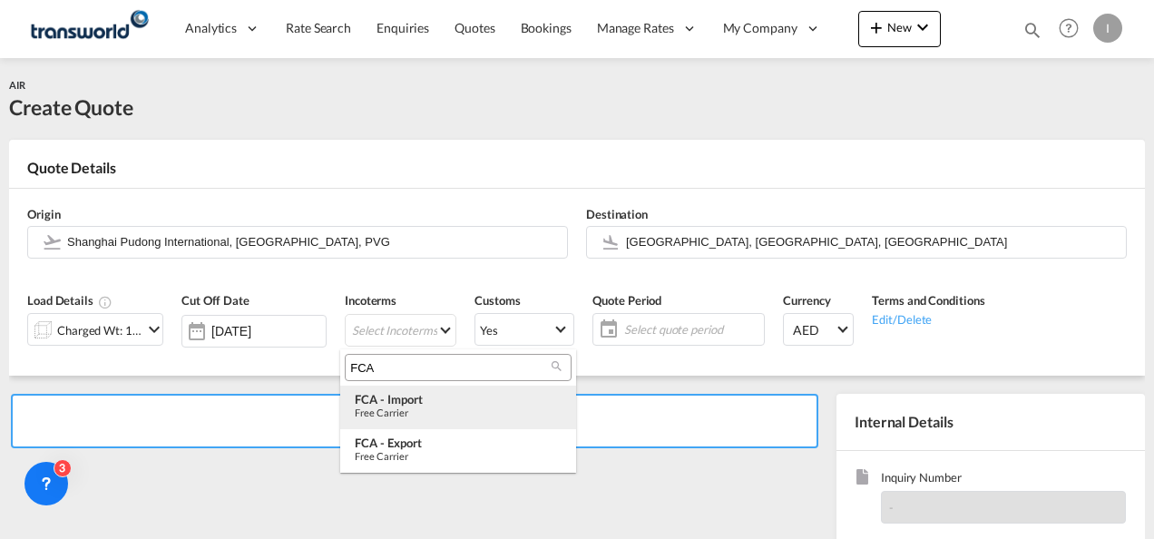
type input "FCA"
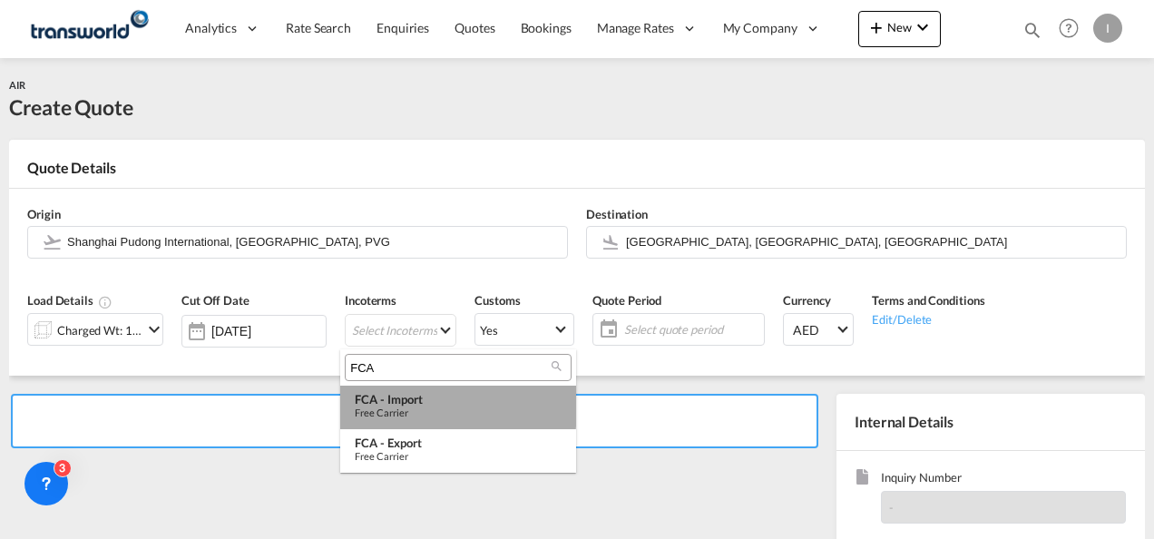
click at [386, 405] on div "FCA - import" at bounding box center [458, 399] width 207 height 15
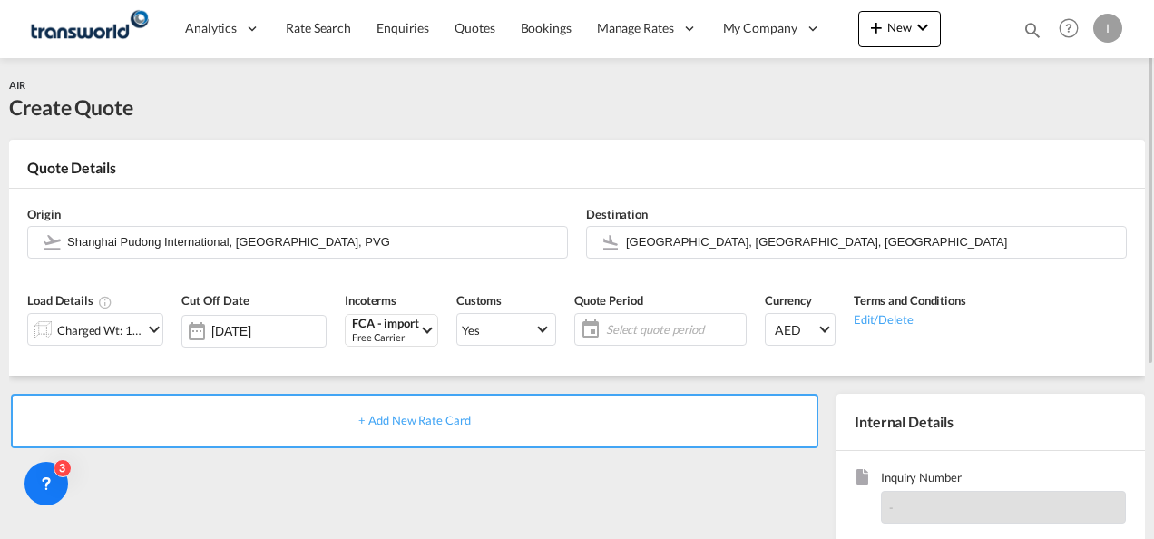
click at [657, 319] on span "Select quote period" at bounding box center [673, 329] width 144 height 25
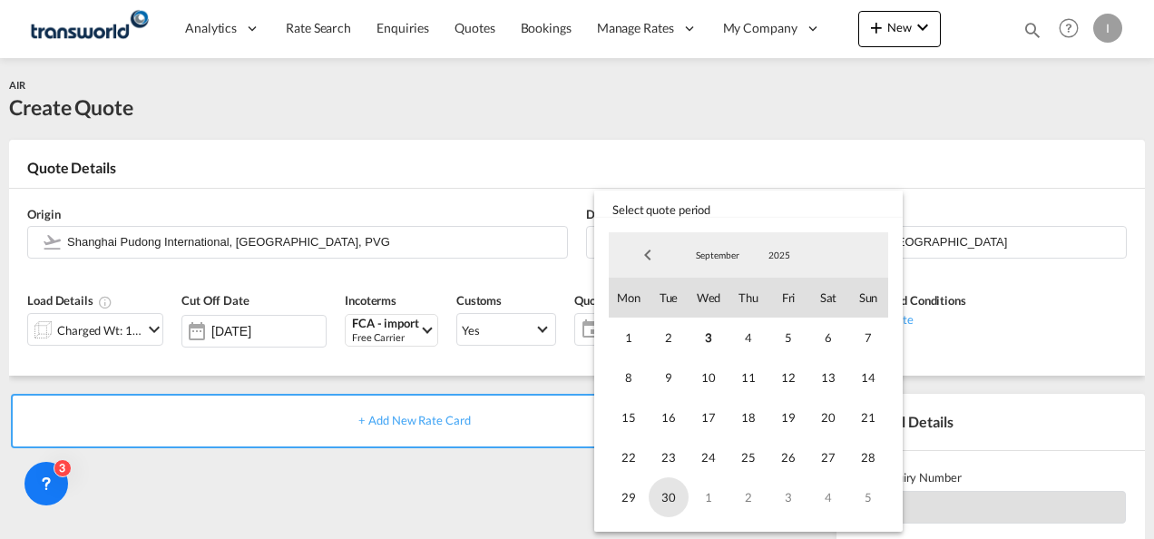
click at [680, 494] on span "30" at bounding box center [669, 497] width 40 height 40
click at [1061, 301] on md-backdrop at bounding box center [577, 269] width 1154 height 539
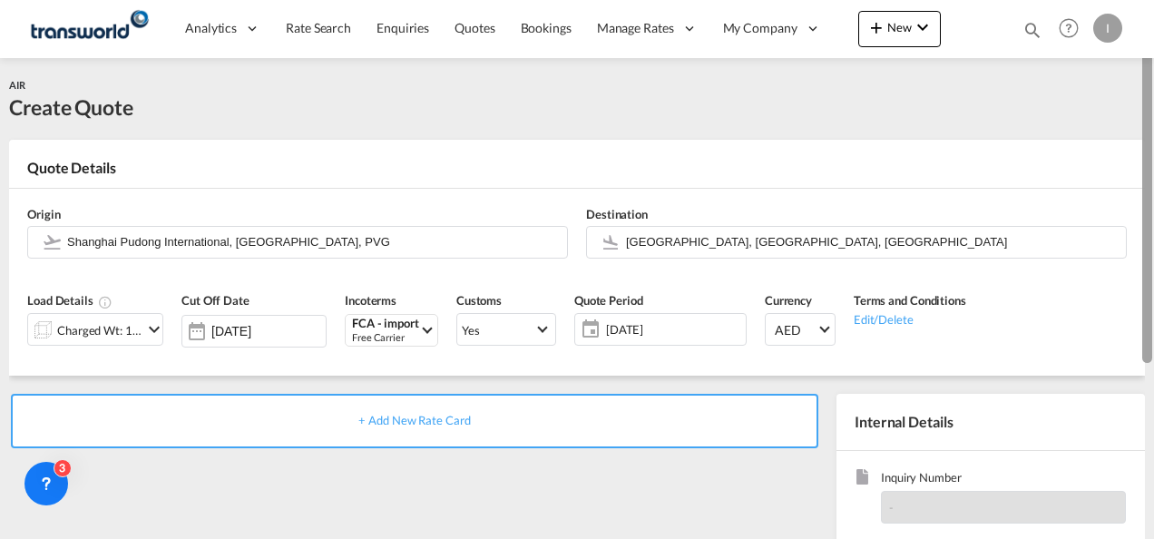
drag, startPoint x: 1152, startPoint y: 231, endPoint x: 1152, endPoint y: 336, distance: 104.3
click at [1152, 336] on div at bounding box center [1152, 270] width 4 height 532
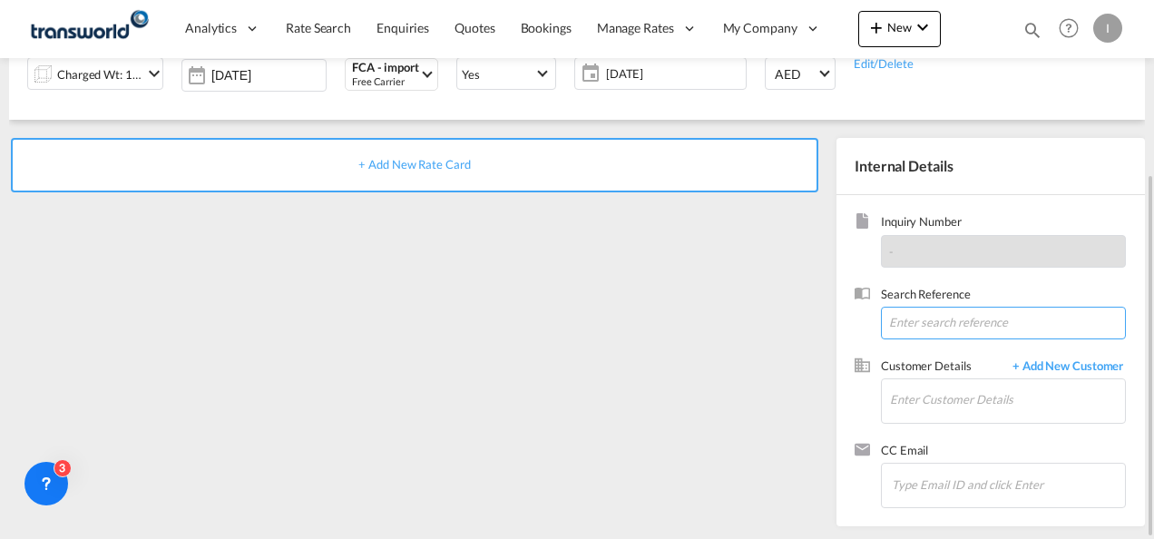
click at [916, 325] on input at bounding box center [1003, 323] width 245 height 33
paste input "Dear [PERSON_NAME] Subject shipment FOB [GEOGRAPHIC_DATA] to [GEOGRAPHIC_DATA] …"
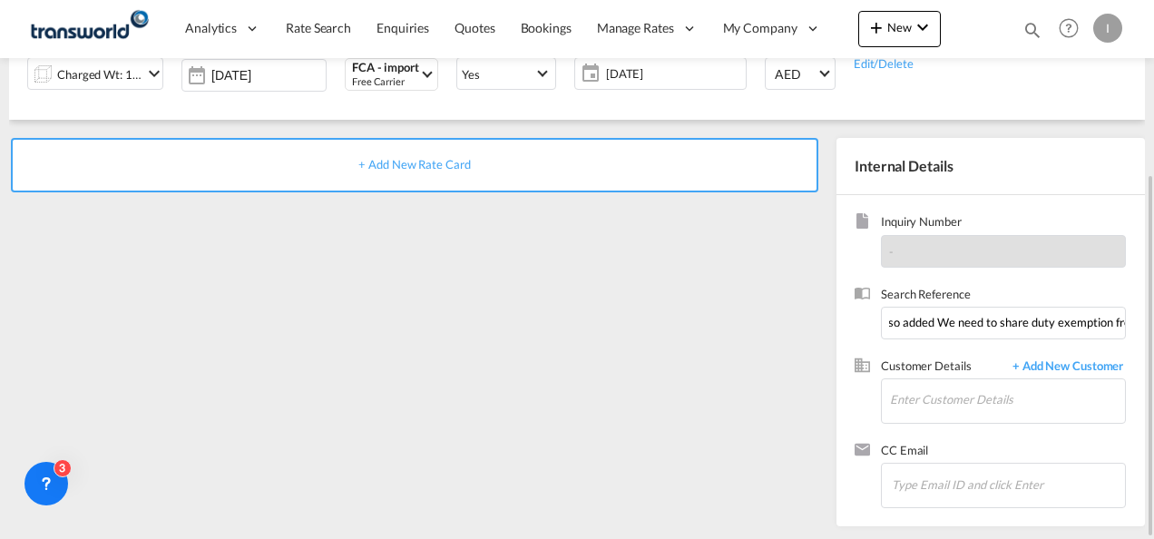
scroll to position [0, 0]
click at [914, 332] on input "Dear [PERSON_NAME] Subject shipment FOB [GEOGRAPHIC_DATA] to [GEOGRAPHIC_DATA] …" at bounding box center [1003, 323] width 245 height 33
paste input "AJSPC MSM Shipment - Air Freight from [GEOGRAPHIC_DATA] ( 3 boxes 1,250 kgs)"
type input "AJSPC MSM Shipment - Air Freight from [GEOGRAPHIC_DATA] ( 3 boxes 1,250 kgs)"
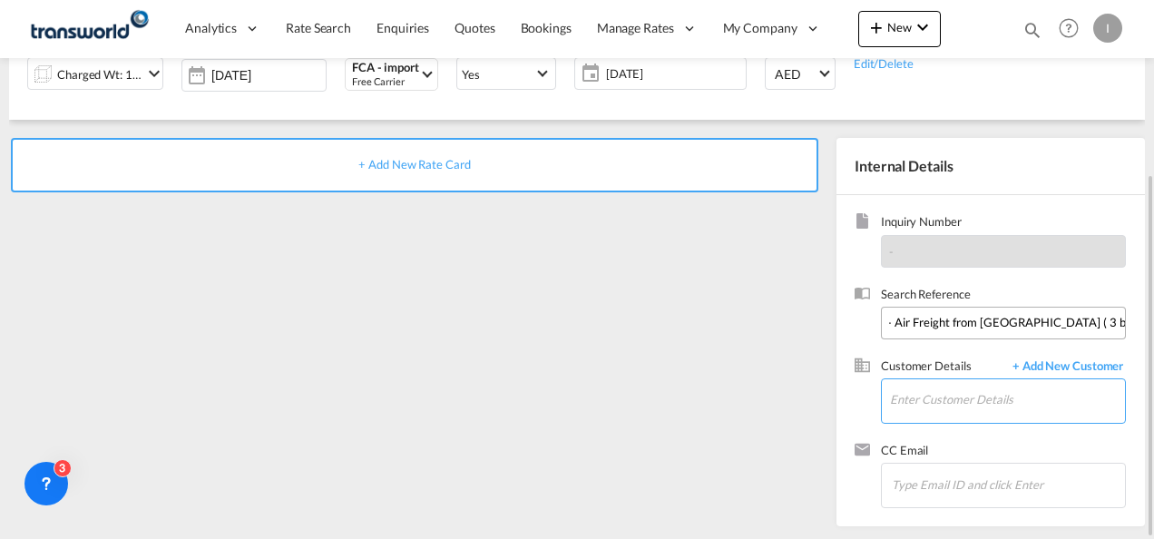
scroll to position [0, 0]
click at [923, 396] on input "Enter Customer Details" at bounding box center [1007, 399] width 235 height 41
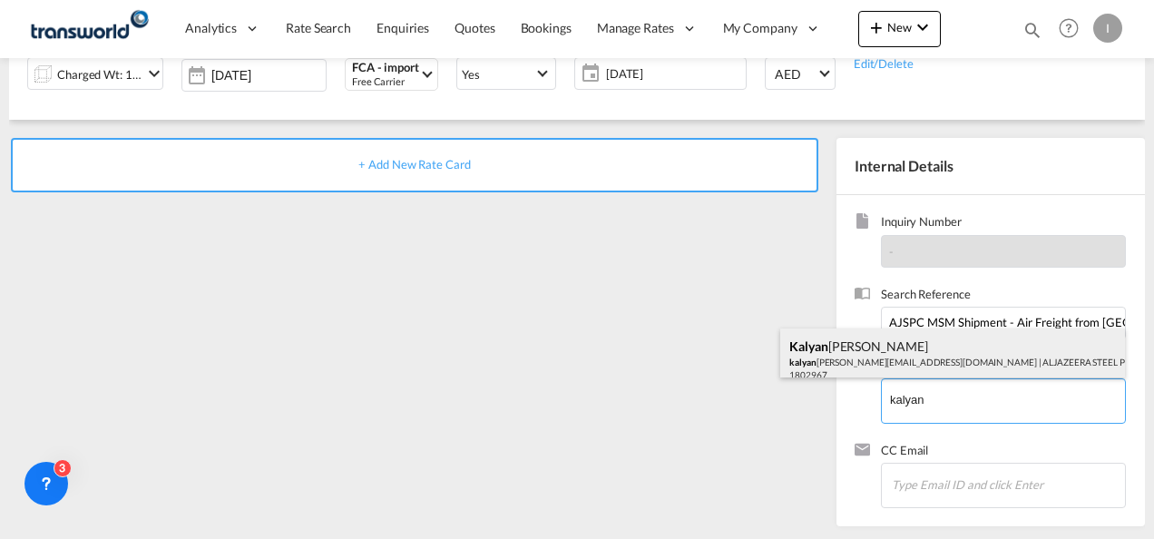
click at [863, 347] on div "[PERSON_NAME] kalyan [EMAIL_ADDRESS][DOMAIN_NAME] | ALJAZEERA STEEL PRODUCTS CO…" at bounding box center [952, 359] width 345 height 62
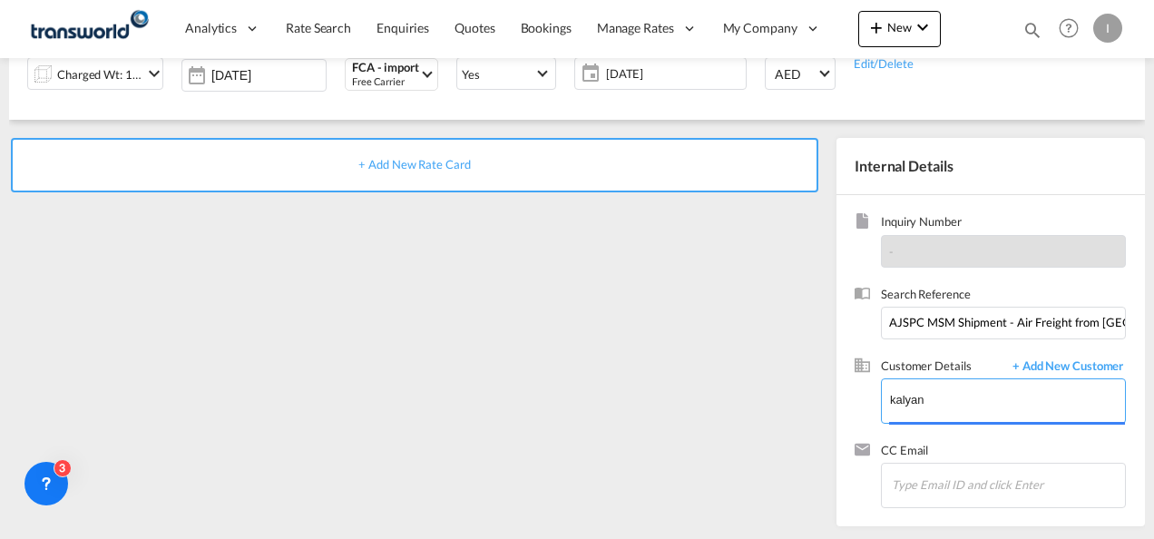
type input "ALJAZEERA STEEL PRODUCTS CO L.L.C, [PERSON_NAME], [EMAIL_ADDRESS][DOMAIN_NAME]"
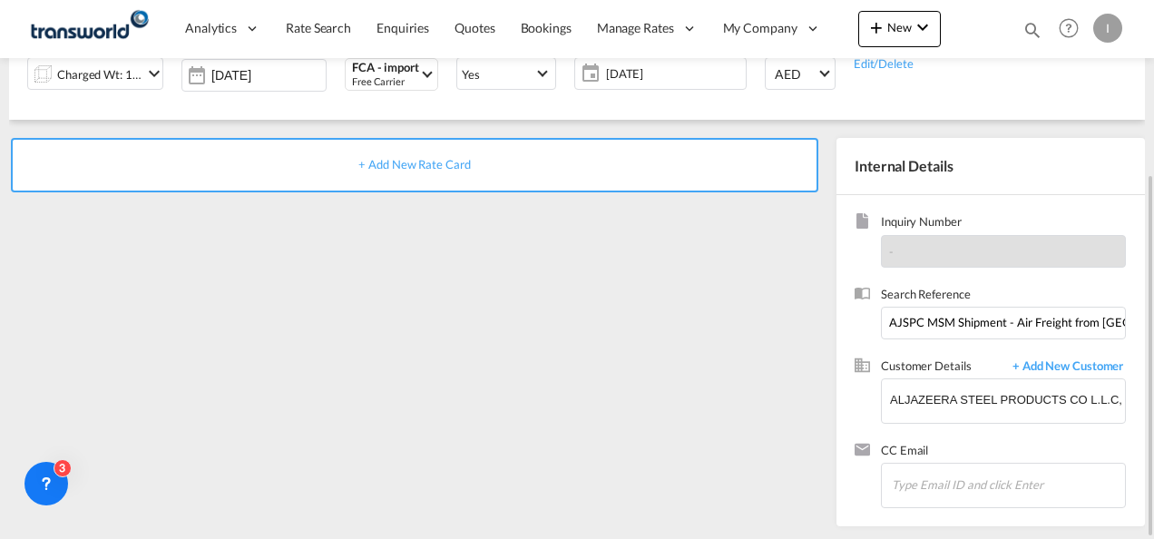
click at [445, 171] on div "+ Add New Rate Card" at bounding box center [414, 165] width 807 height 54
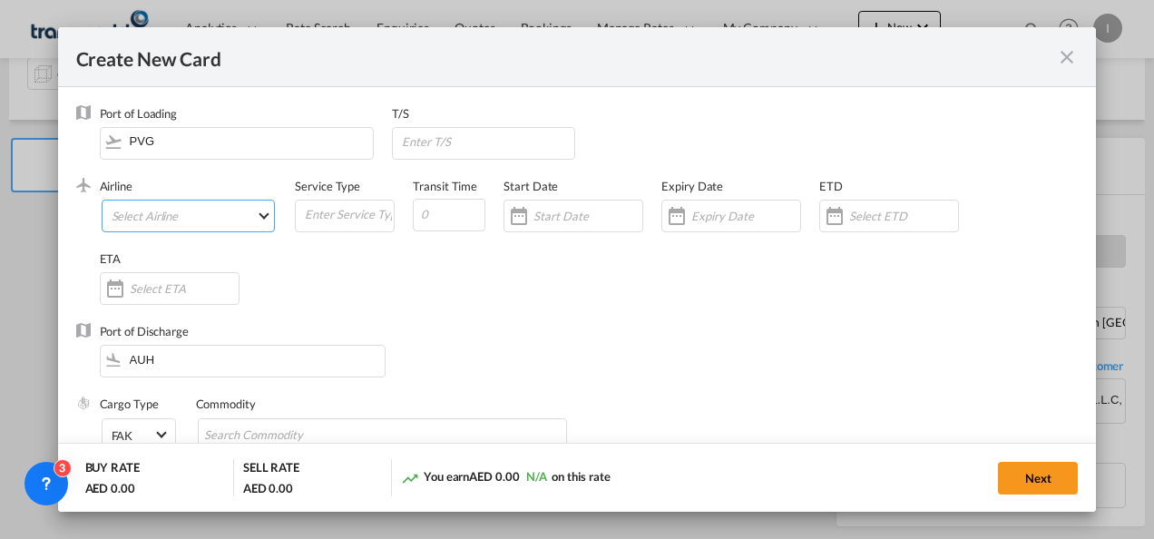
click at [175, 214] on md-select "Select Airline" at bounding box center [189, 216] width 174 height 33
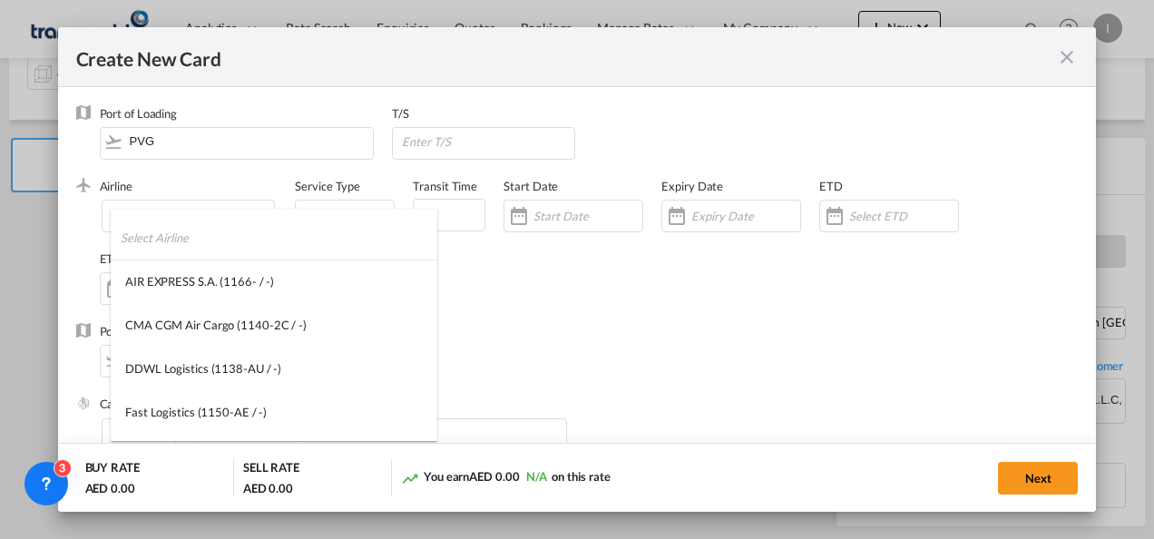
click at [144, 227] on input "search" at bounding box center [279, 238] width 317 height 44
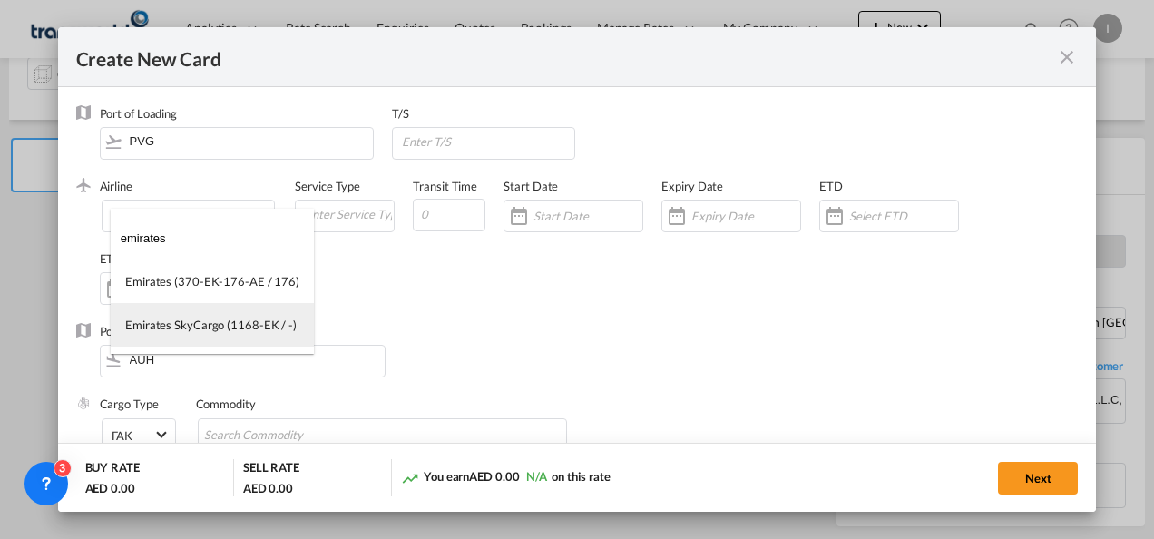
drag, startPoint x: 144, startPoint y: 227, endPoint x: 199, endPoint y: 327, distance: 113.7
click at [199, 327] on md-content "emirates Emirates (370-EK-176-AE / 176) Emirates SkyCargo (1168-EK / -)" at bounding box center [212, 281] width 203 height 145
type input "emirates"
click at [143, 330] on div "Emirates SkyCargo (1168-EK / -)" at bounding box center [210, 325] width 171 height 16
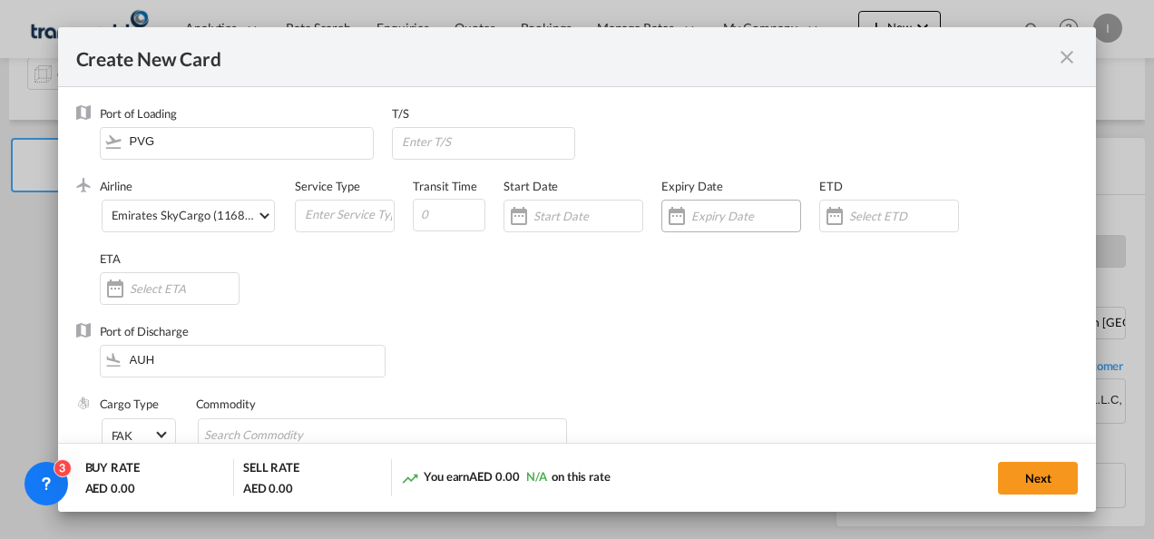
click at [679, 217] on div "Create New Card ..." at bounding box center [676, 216] width 29 height 36
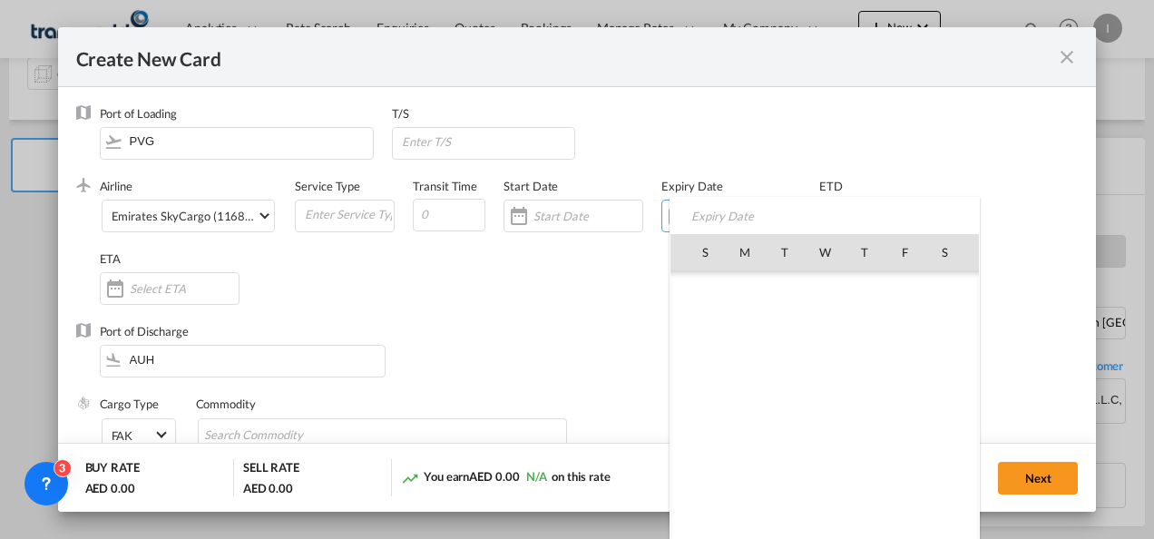
scroll to position [420245, 0]
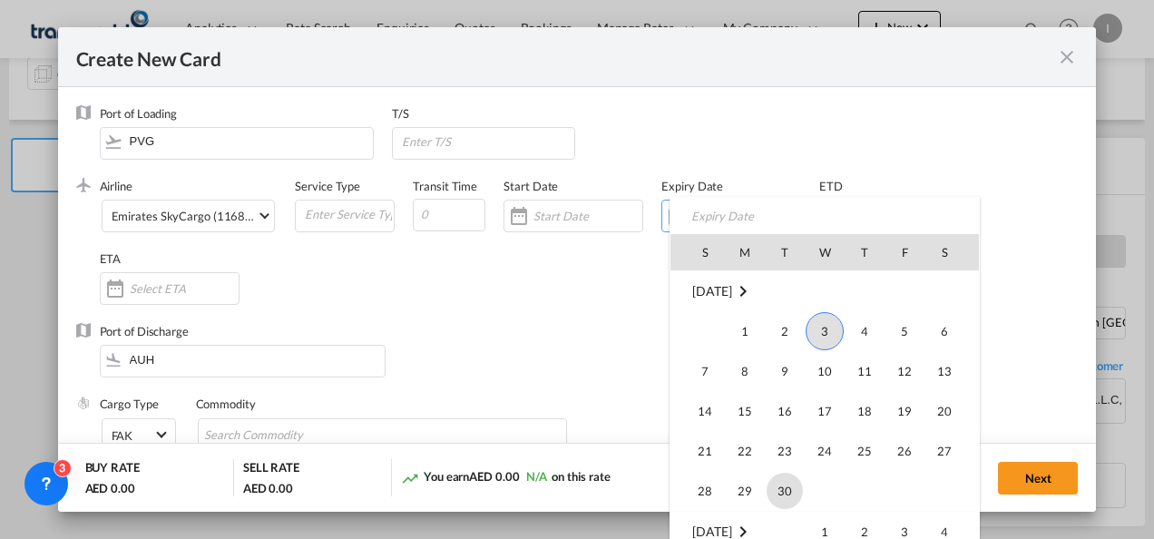
click at [769, 490] on span "30" at bounding box center [785, 491] width 36 height 36
type input "[DATE]"
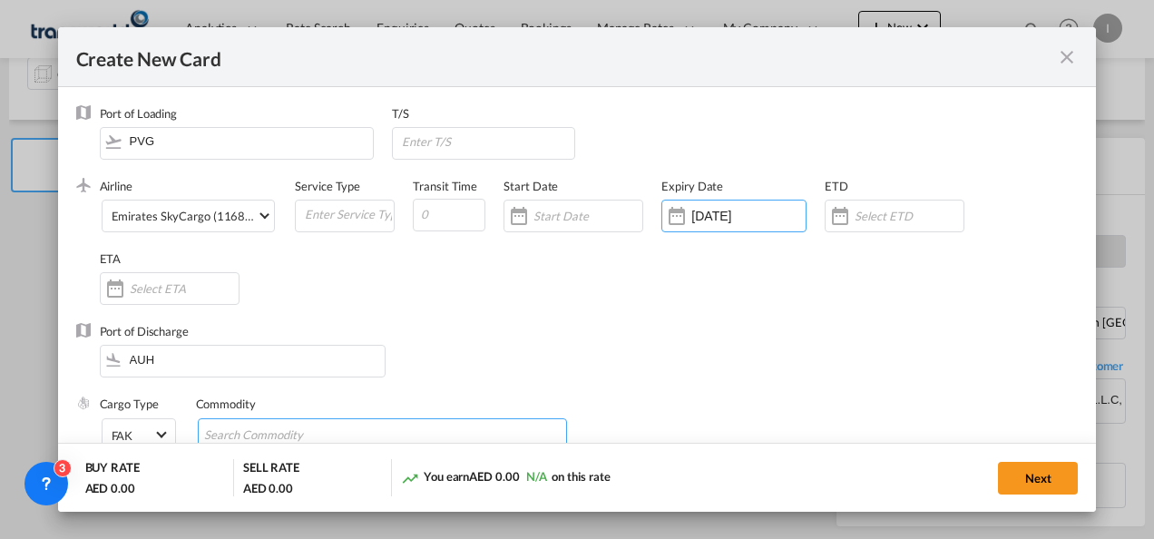
click at [272, 434] on input "Search Commodity" at bounding box center [287, 435] width 166 height 29
type input "General Cargo"
click at [670, 386] on div "Port of Discharge AUH" at bounding box center [577, 359] width 1002 height 73
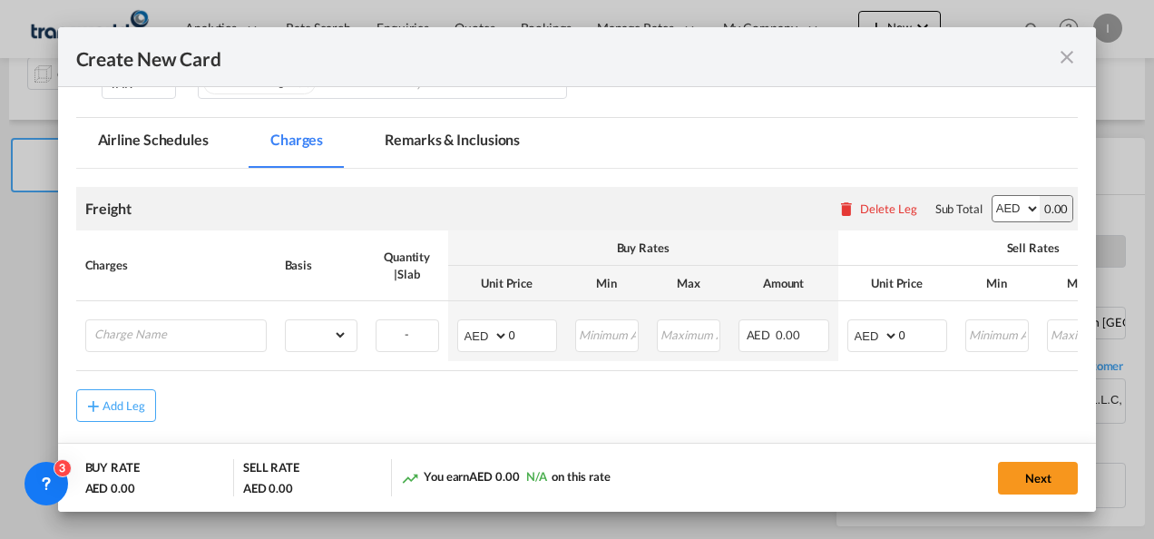
scroll to position [364, 0]
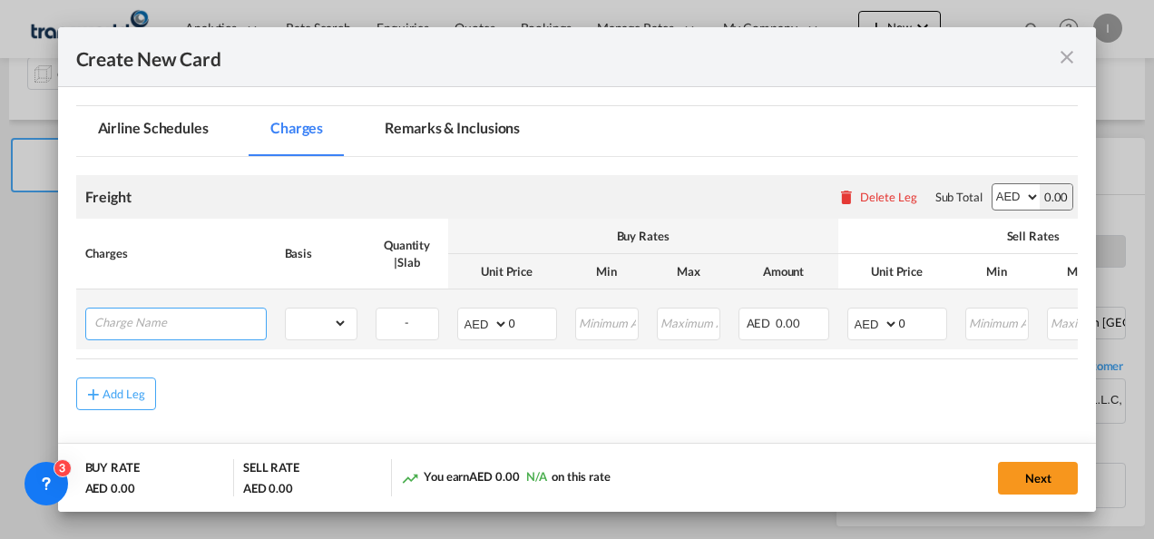
click at [228, 325] on input "Charge Name" at bounding box center [179, 321] width 171 height 27
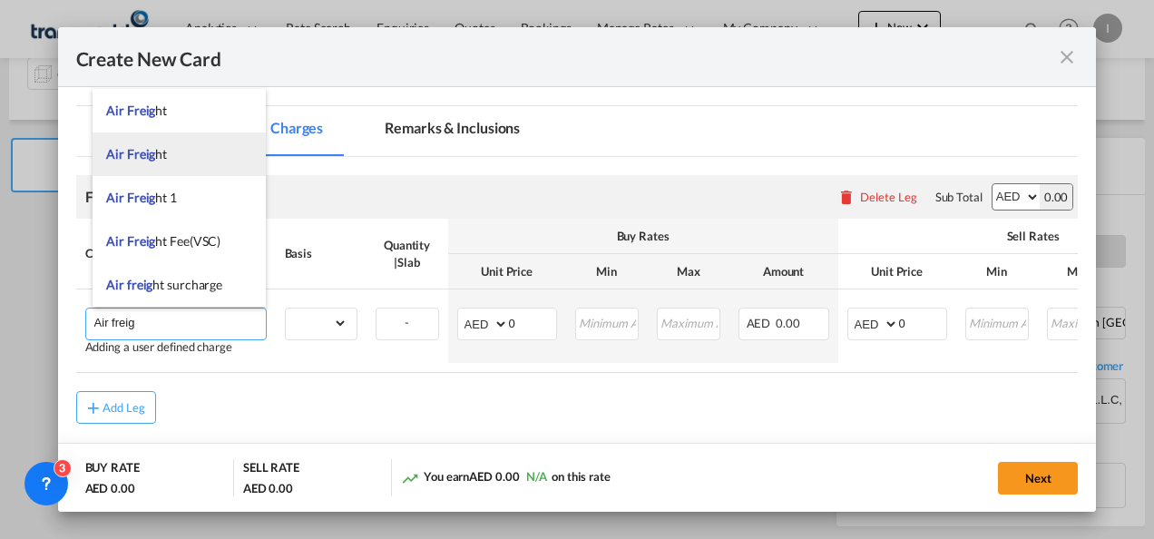
click at [145, 158] on span "Air Freig" at bounding box center [130, 153] width 49 height 15
type input "Air Freight"
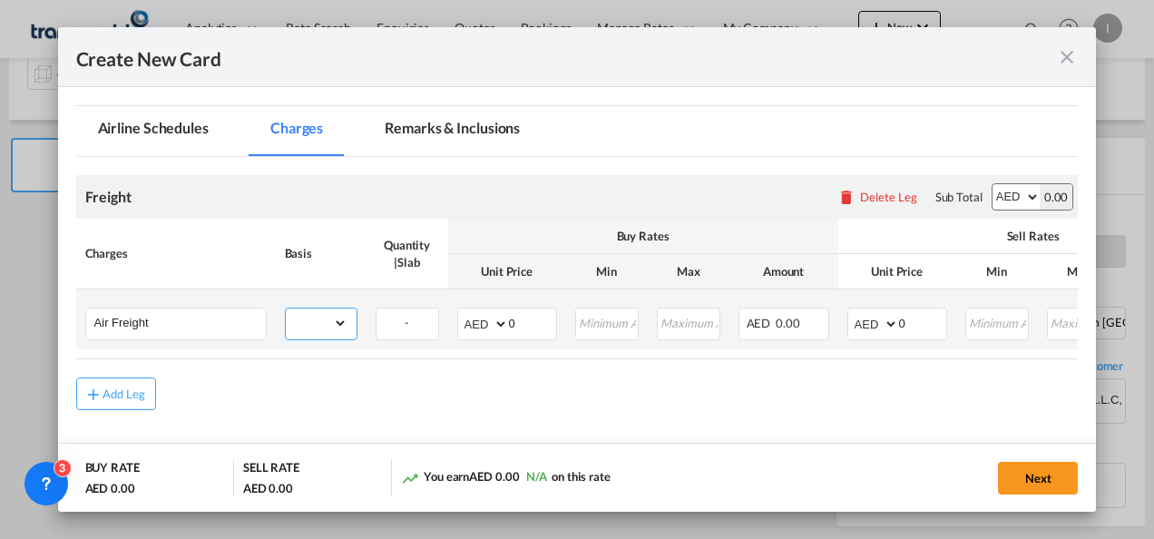
click at [339, 318] on select "gross_weight volumetric_weight per_shipment per_bl per_km % on air freight per_…" at bounding box center [317, 322] width 62 height 29
select select "per_shipment"
click at [286, 308] on select "gross_weight volumetric_weight per_shipment per_bl per_km % on air freight per_…" at bounding box center [317, 322] width 62 height 29
click at [475, 322] on select "AED AFN ALL AMD ANG AOA ARS AUD AWG AZN BAM BBD BDT BGN BHD BIF BMD BND [PERSON…" at bounding box center [484, 323] width 47 height 25
select select "string:USD"
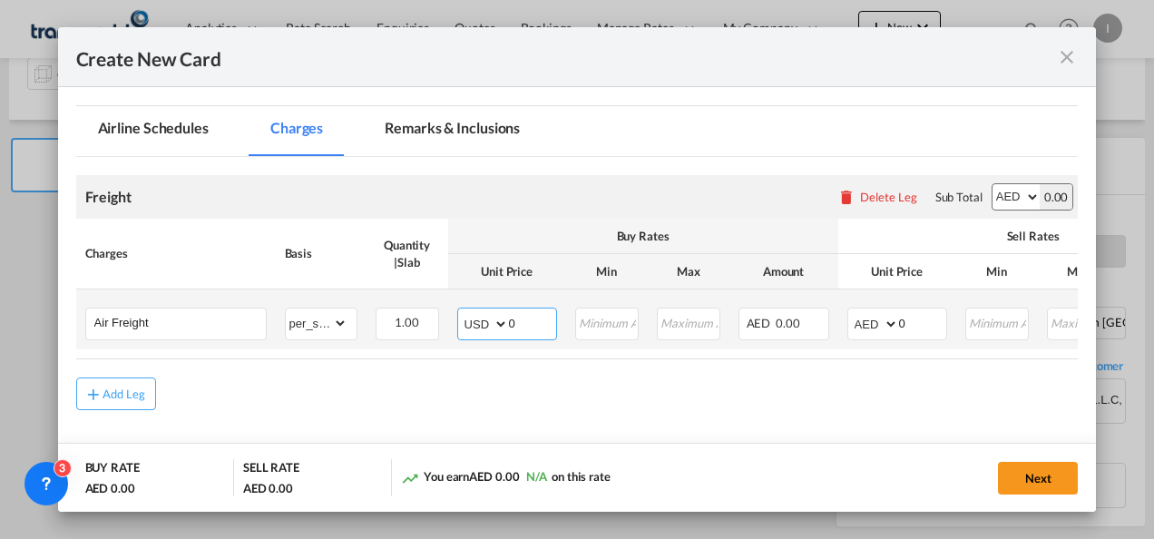
click at [461, 311] on select "AED AFN ALL AMD ANG AOA ARS AUD AWG AZN BAM BBD BDT BGN BHD BIF BMD BND [PERSON…" at bounding box center [484, 323] width 47 height 25
drag, startPoint x: 535, startPoint y: 328, endPoint x: 477, endPoint y: 329, distance: 58.1
click at [477, 329] on md-input-container "AED AFN ALL AMD ANG AOA ARS AUD AWG AZN BAM BBD BDT BGN BHD BIF BMD BND [PERSON…" at bounding box center [507, 324] width 100 height 33
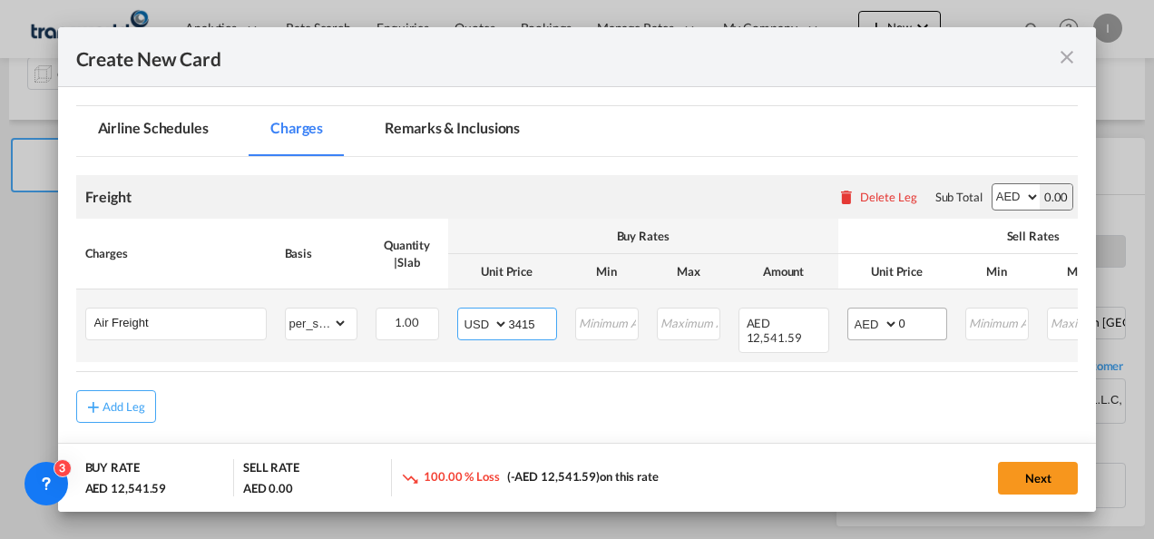
type input "3415"
click at [871, 325] on select "AED AFN ALL AMD ANG AOA ARS AUD AWG AZN BAM BBD BDT BGN BHD BIF BMD BND [PERSON…" at bounding box center [874, 323] width 47 height 25
select select "string:USD"
click at [851, 311] on select "AED AFN ALL AMD ANG AOA ARS AUD AWG AZN BAM BBD BDT BGN BHD BIF BMD BND [PERSON…" at bounding box center [874, 323] width 47 height 25
drag, startPoint x: 918, startPoint y: 325, endPoint x: 849, endPoint y: 327, distance: 69.0
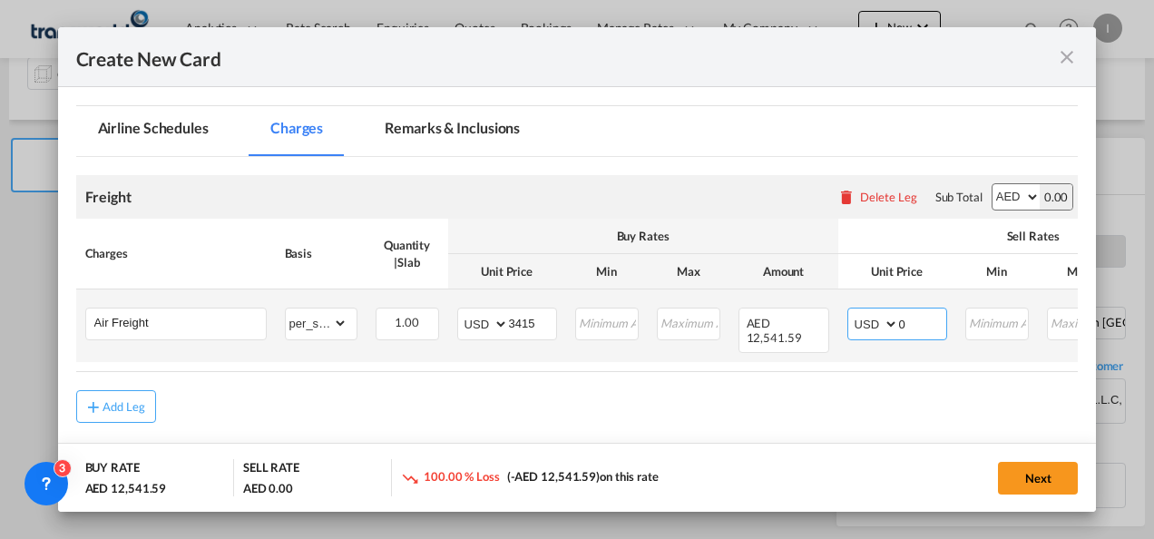
click at [849, 327] on md-input-container "AED AFN ALL AMD ANG AOA ARS AUD AWG AZN BAM BBD BDT BGN BHD BIF BMD BND [PERSON…" at bounding box center [897, 324] width 100 height 33
click at [918, 321] on input "3615" at bounding box center [922, 321] width 47 height 27
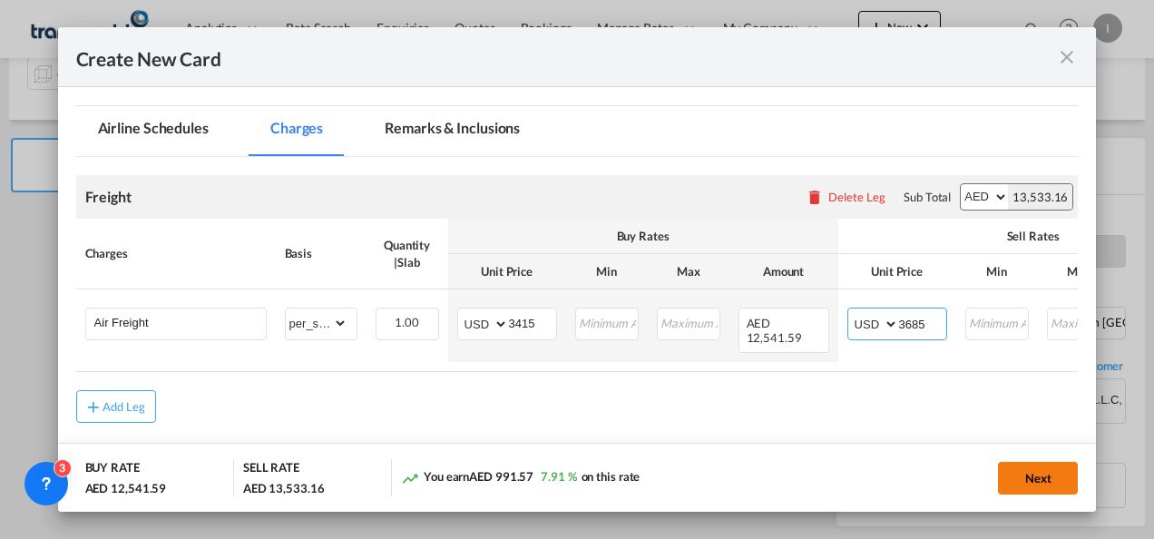
type input "3685"
click at [1020, 473] on button "Next" at bounding box center [1038, 478] width 80 height 33
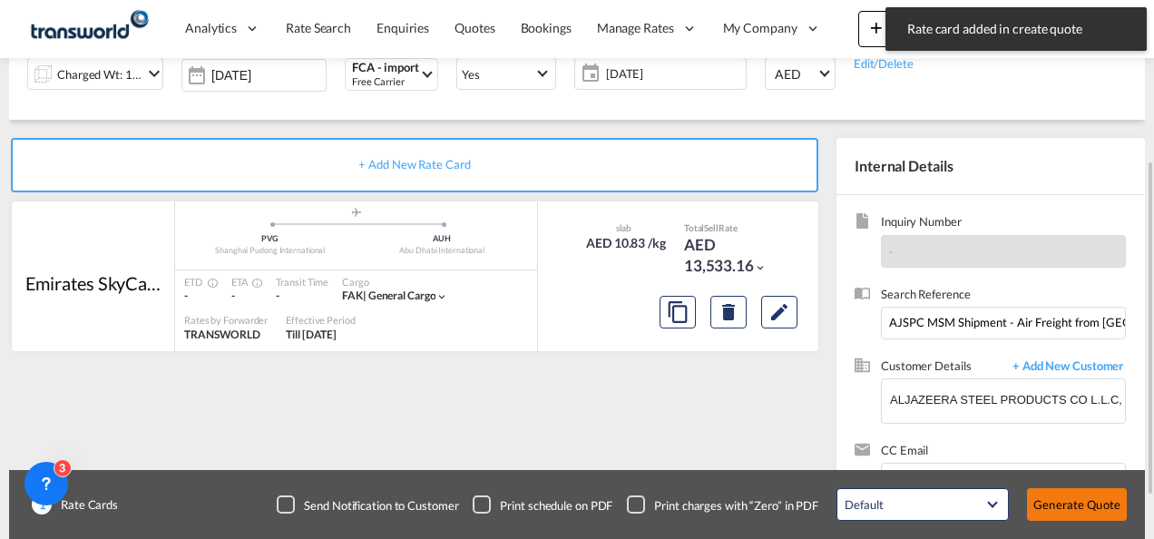
click at [1058, 506] on button "Generate Quote" at bounding box center [1077, 504] width 100 height 33
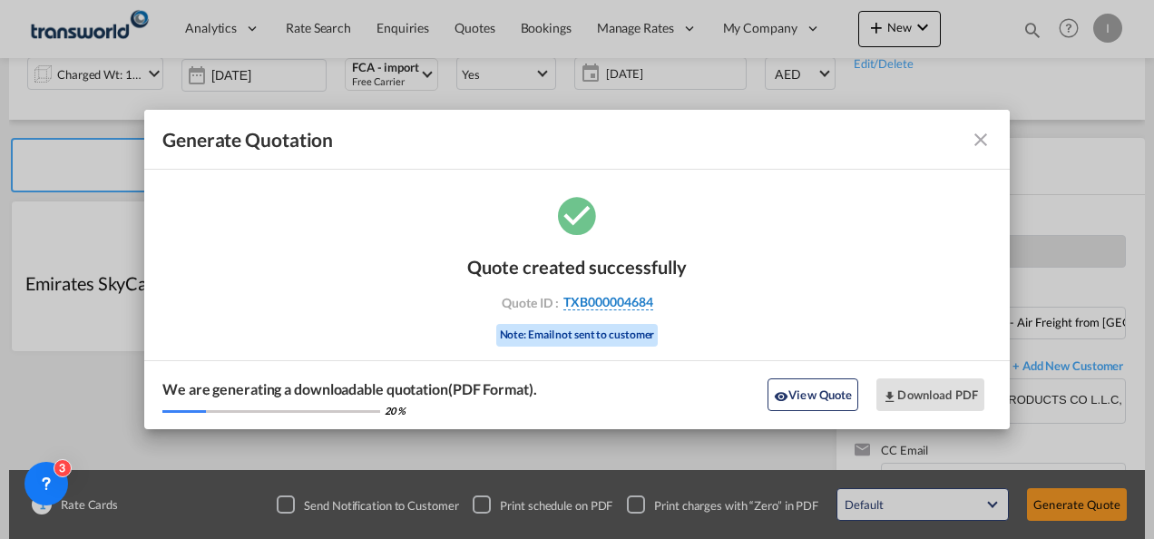
click at [632, 297] on span "TXB000004684" at bounding box center [608, 302] width 90 height 16
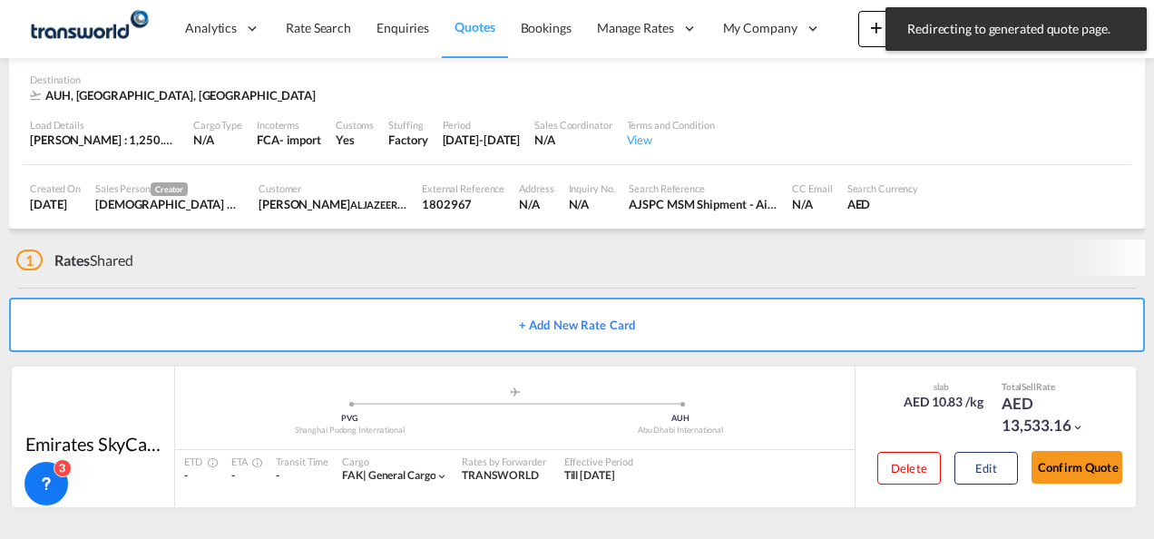
scroll to position [122, 0]
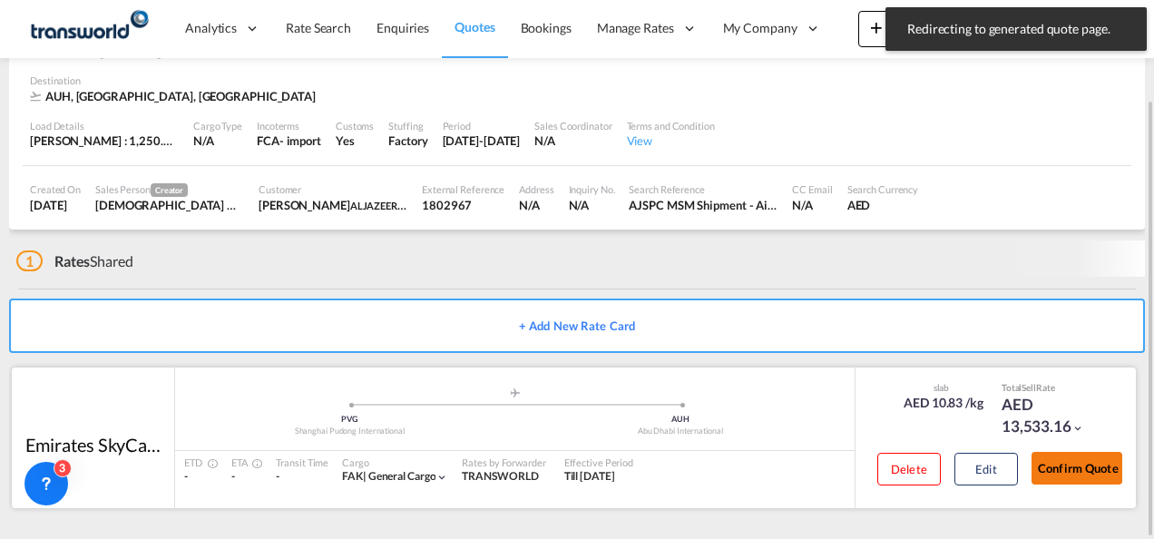
click at [1054, 470] on button "Confirm Quote" at bounding box center [1077, 468] width 91 height 33
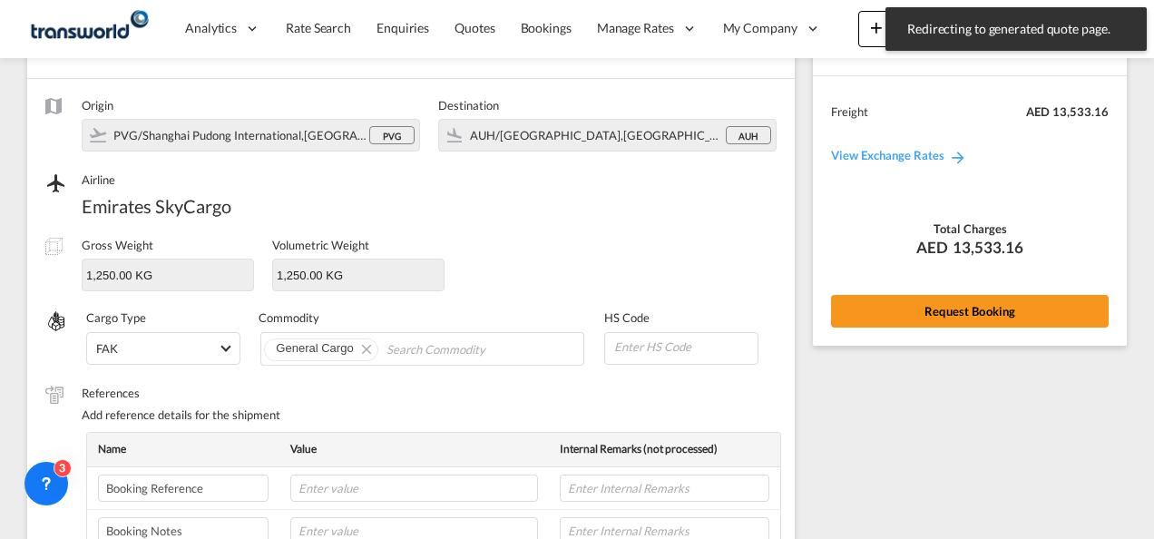
scroll to position [673, 0]
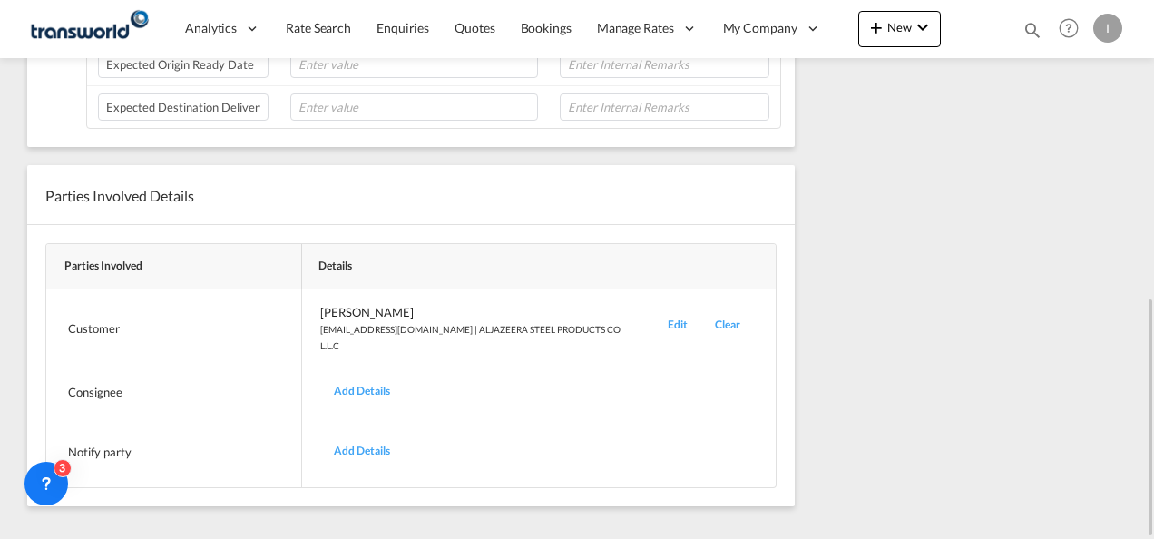
drag, startPoint x: 1152, startPoint y: 386, endPoint x: 1157, endPoint y: 76, distance: 309.4
click at [1153, 76] on html "Redirecting to generated quote page. Press Escape to dismiss. Analytics Reports…" at bounding box center [577, 269] width 1154 height 539
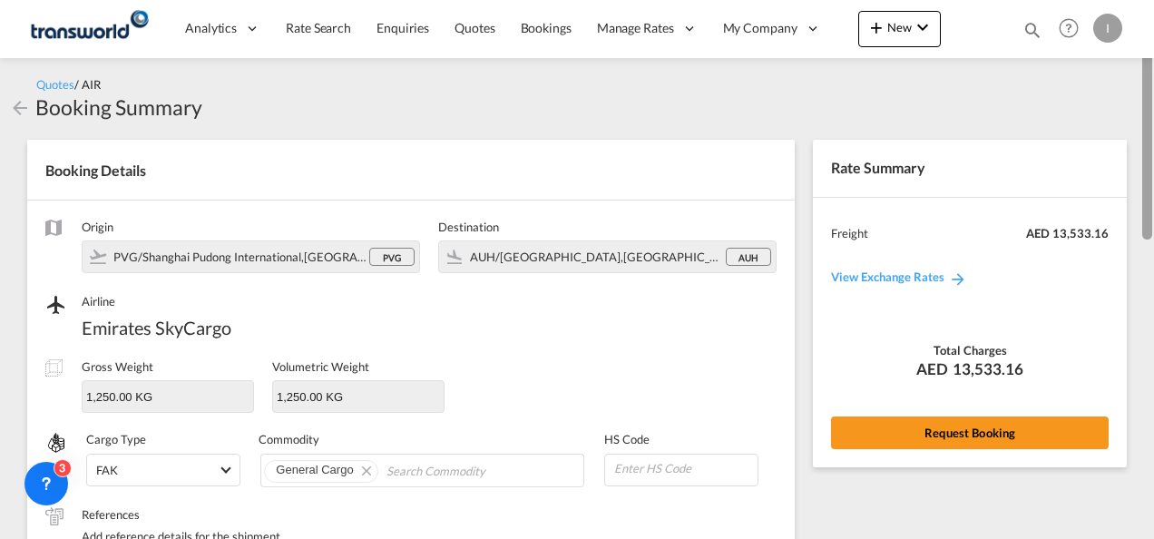
drag, startPoint x: 1149, startPoint y: 341, endPoint x: 1127, endPoint y: 92, distance: 250.5
click at [1153, 0] on html "Analytics Reports Dashboard Rate Search Enquiries Quotes" at bounding box center [577, 269] width 1154 height 539
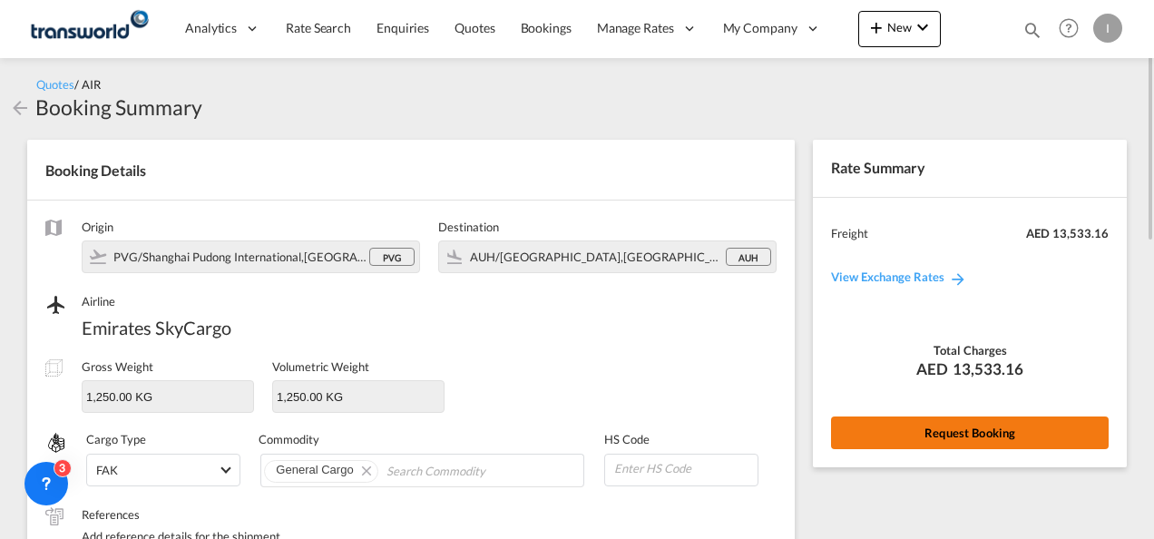
click at [952, 444] on button "Request Booking" at bounding box center [970, 432] width 278 height 33
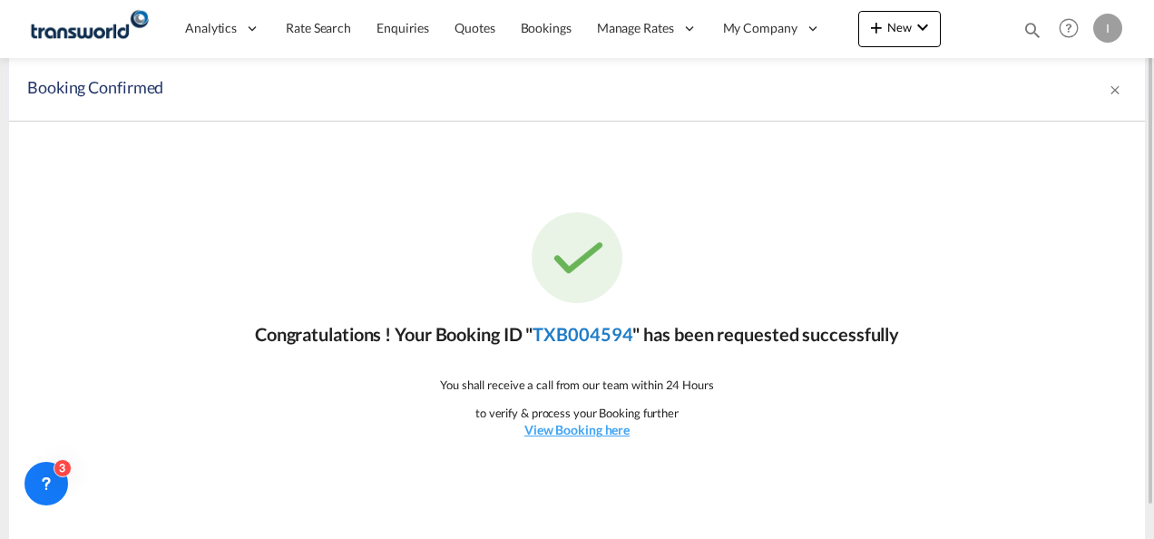
click at [590, 332] on link "TXB004594" at bounding box center [583, 334] width 100 height 22
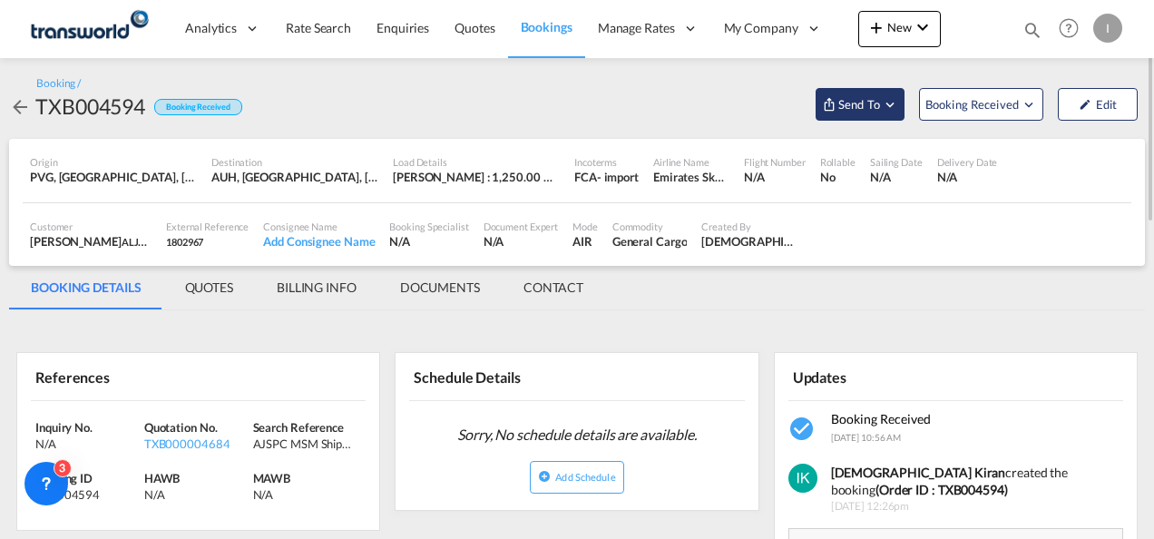
click at [885, 107] on md-icon "Open demo menu" at bounding box center [890, 104] width 16 height 16
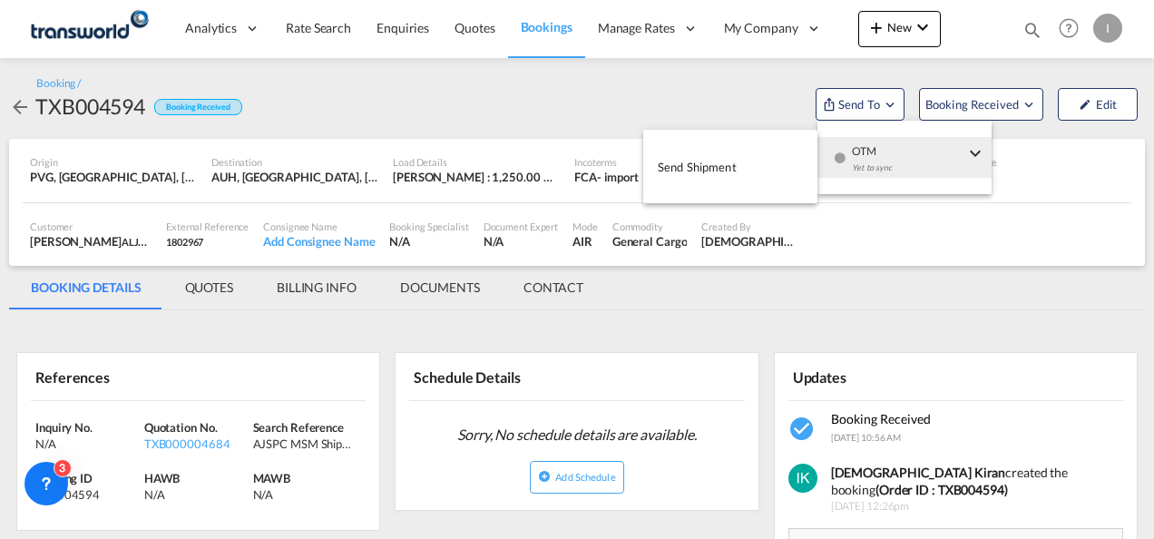
click at [736, 174] on span "Send Shipment" at bounding box center [697, 166] width 79 height 29
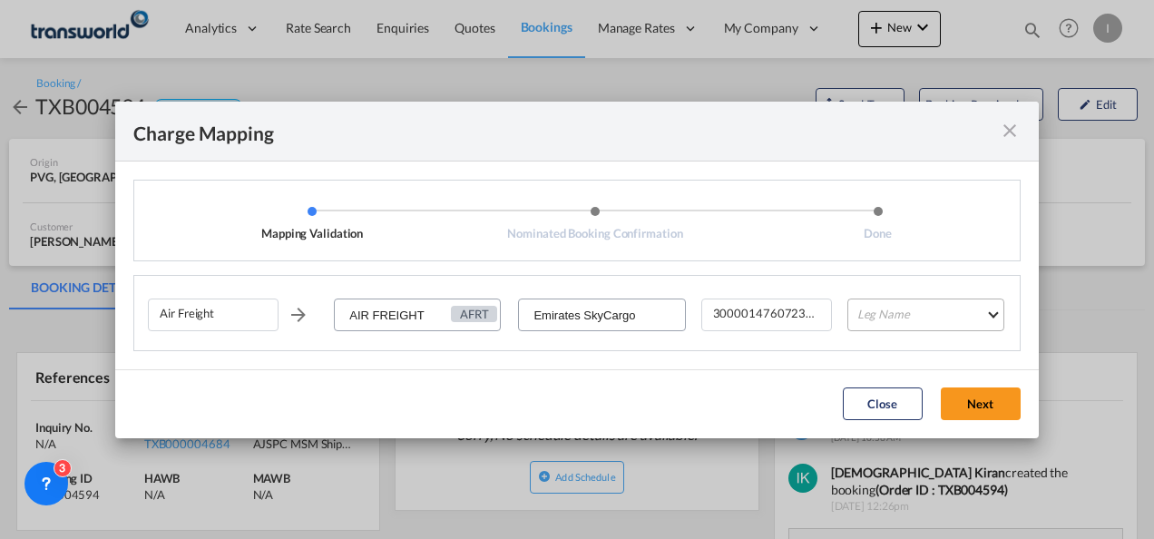
click at [871, 325] on md-select "Leg Name HANDLING ORIGIN HANDLING DESTINATION OTHERS TL PICK UP CUSTOMS ORIGIN …" at bounding box center [925, 314] width 157 height 33
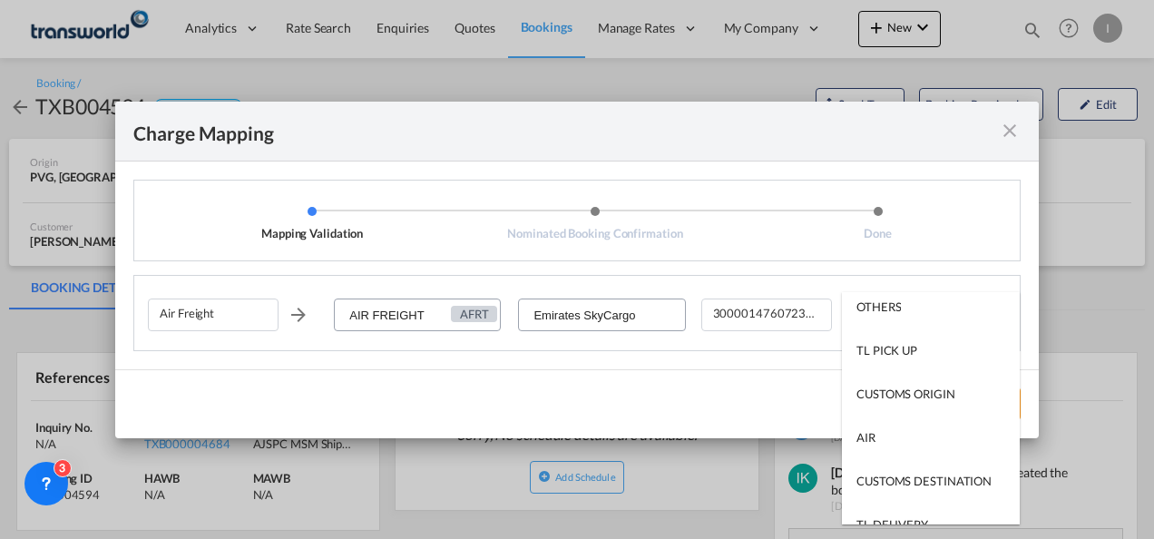
scroll to position [116, 0]
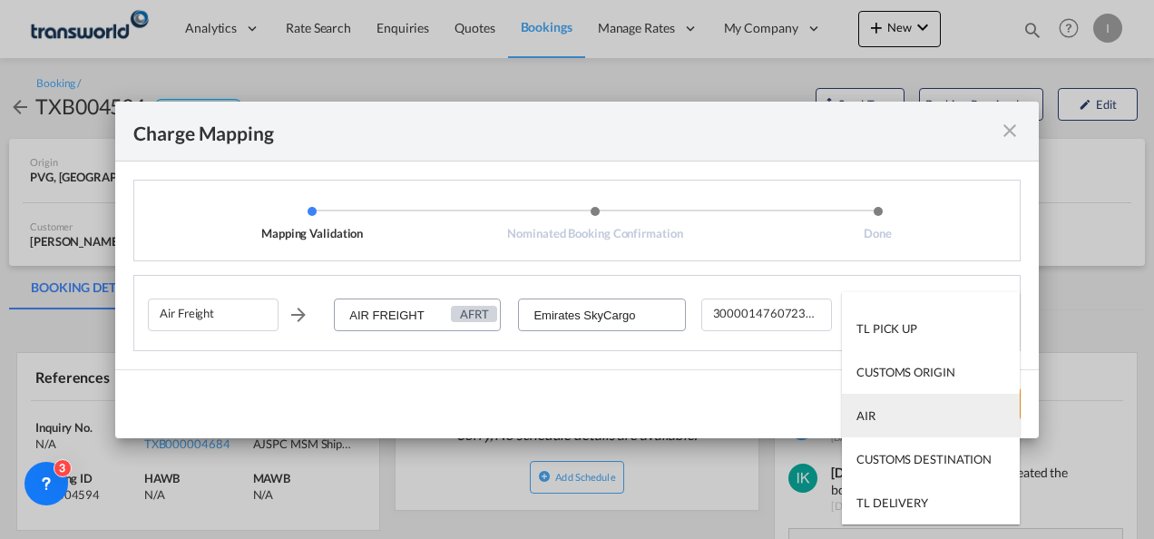
click at [877, 411] on md-option "AIR" at bounding box center [931, 416] width 178 height 44
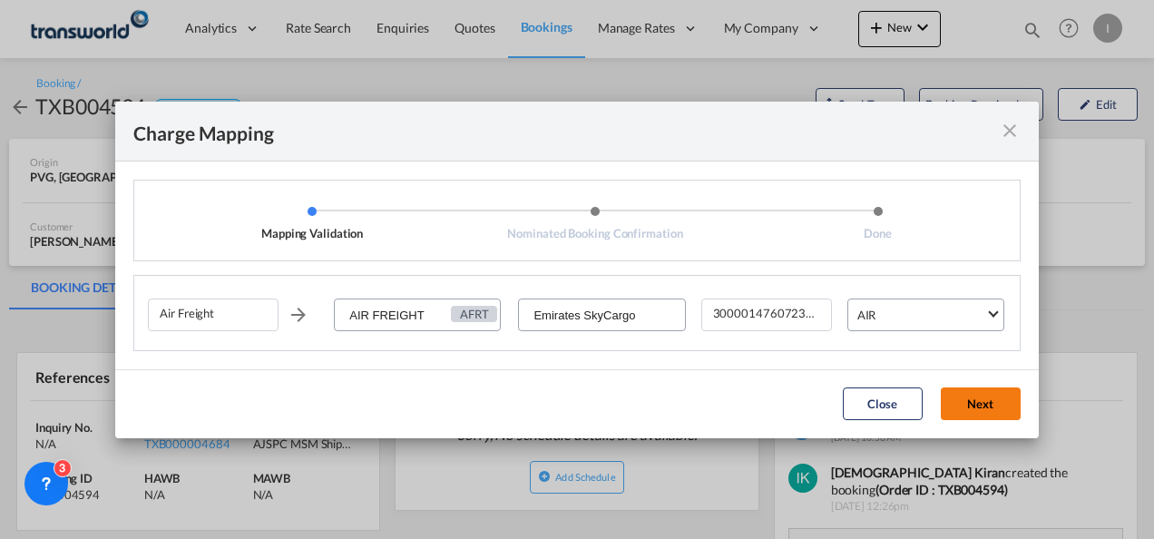
click at [985, 409] on button "Next" at bounding box center [981, 403] width 80 height 33
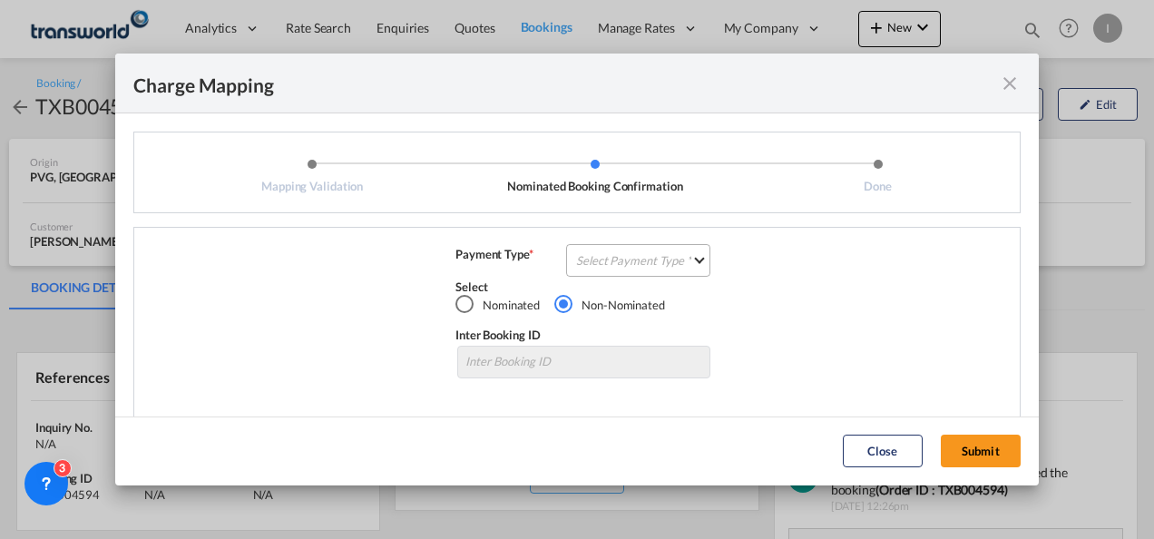
click at [587, 248] on md-select "Select Payment Type COLLECT PREPAID" at bounding box center [638, 260] width 144 height 33
click at [0, 0] on md-option "COLLECT" at bounding box center [0, 0] width 0 height 0
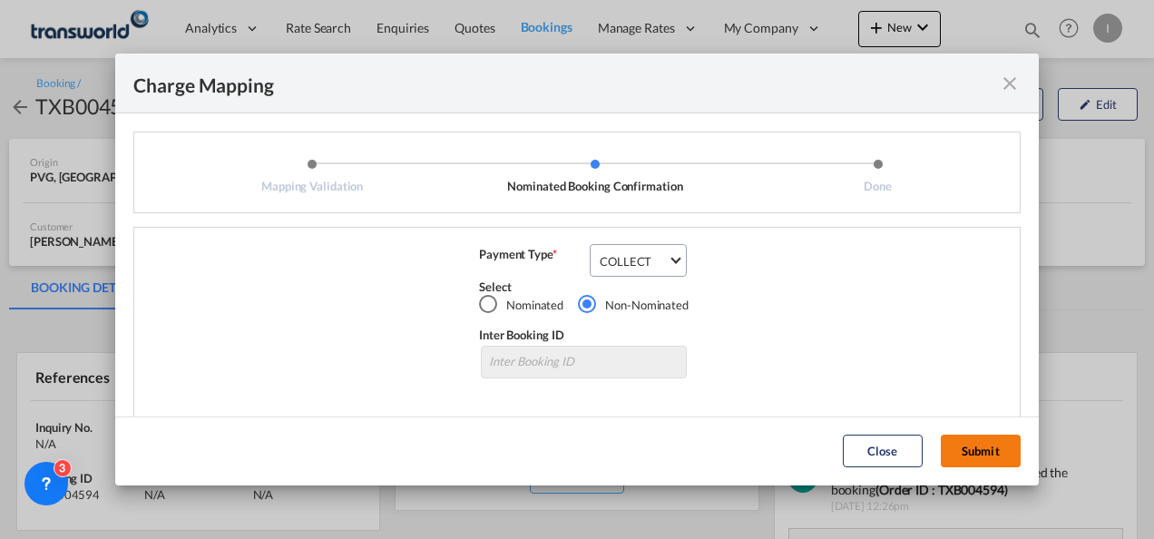
click at [993, 442] on button "Submit" at bounding box center [981, 451] width 80 height 33
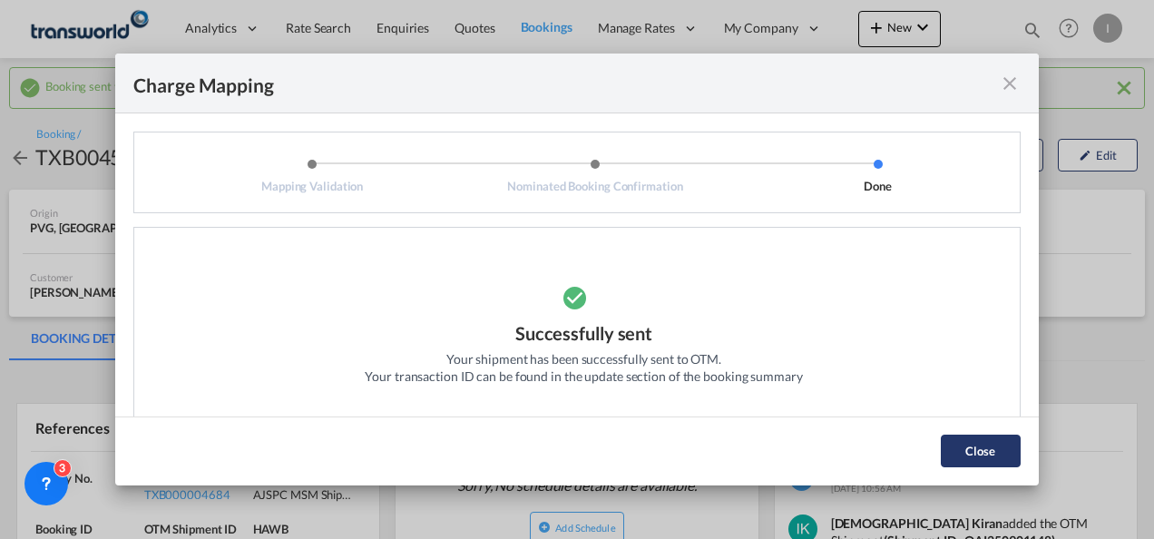
click at [947, 441] on button "Close" at bounding box center [981, 451] width 80 height 33
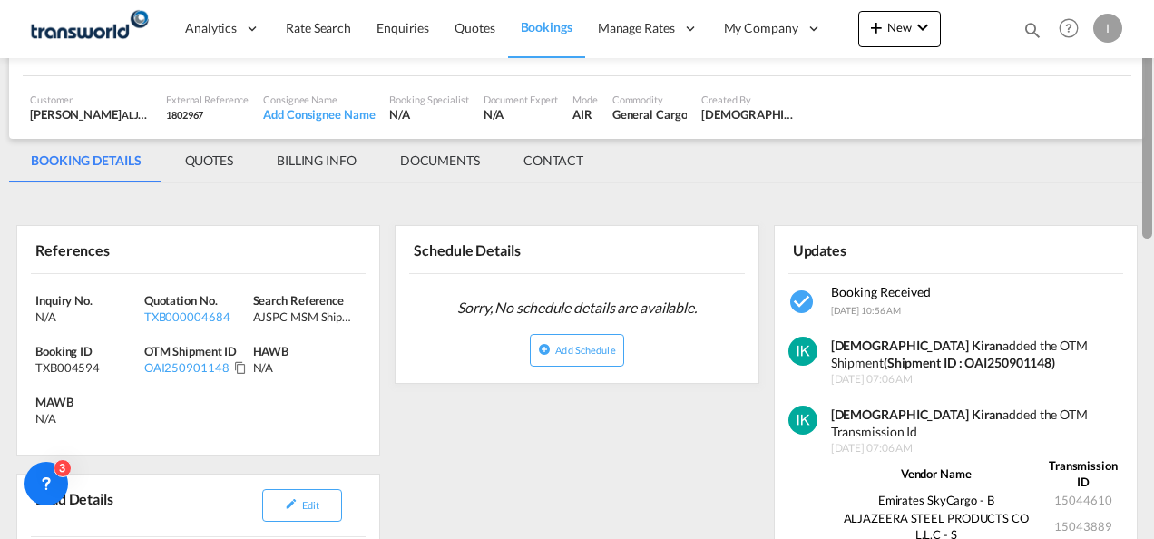
scroll to position [207, 0]
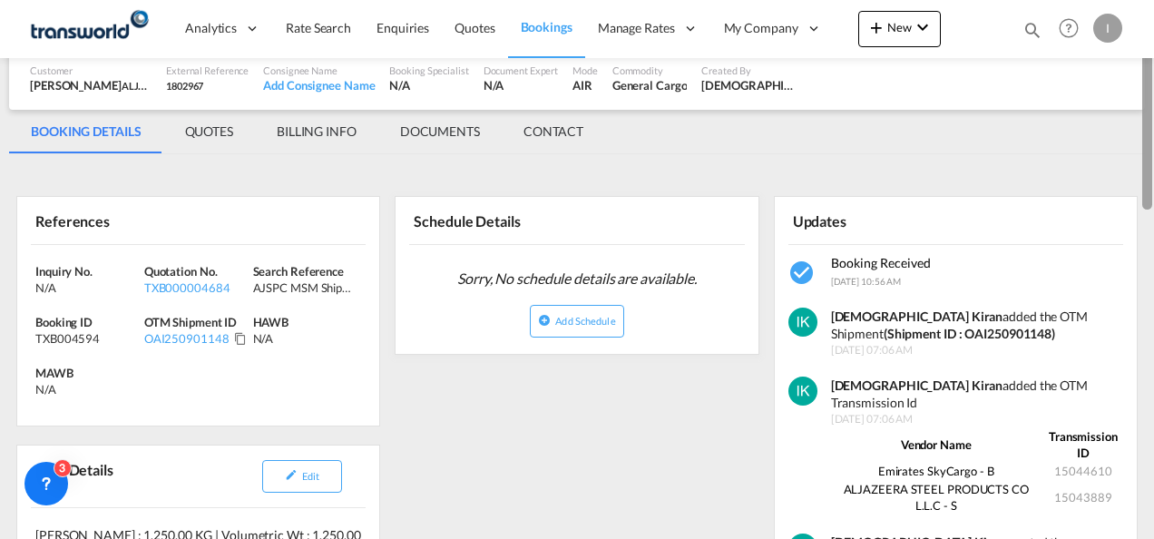
drag, startPoint x: 1145, startPoint y: 194, endPoint x: 1143, endPoint y: 272, distance: 78.0
click at [1143, 210] on div at bounding box center [1147, 108] width 10 height 201
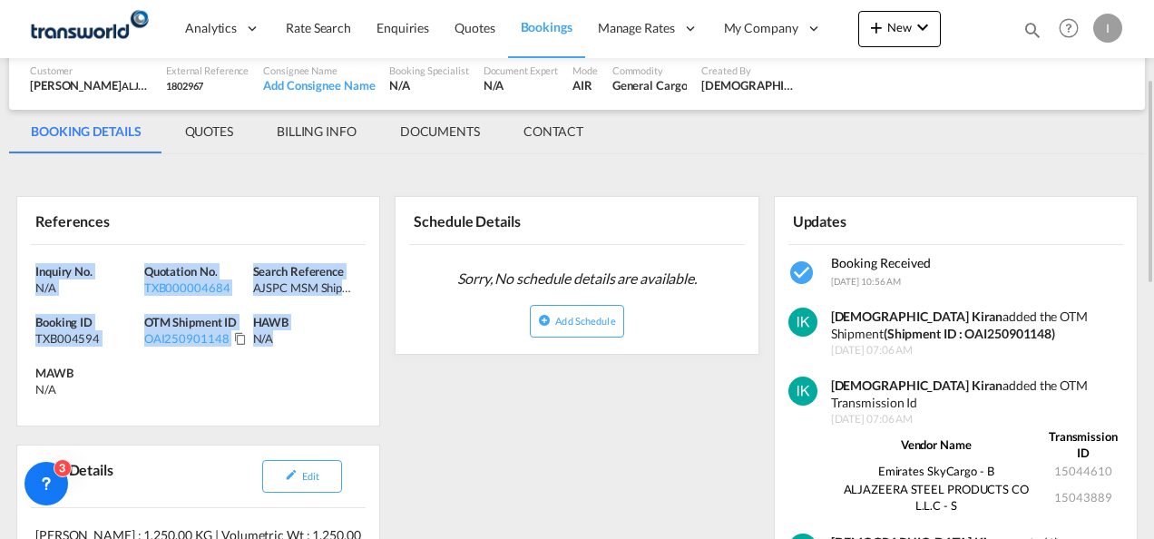
drag, startPoint x: 287, startPoint y: 338, endPoint x: 9, endPoint y: 270, distance: 285.8
copy div "Inquiry No. N/A Quotation No. TXB000004684 Search Reference AJSPC MSM Shipment …"
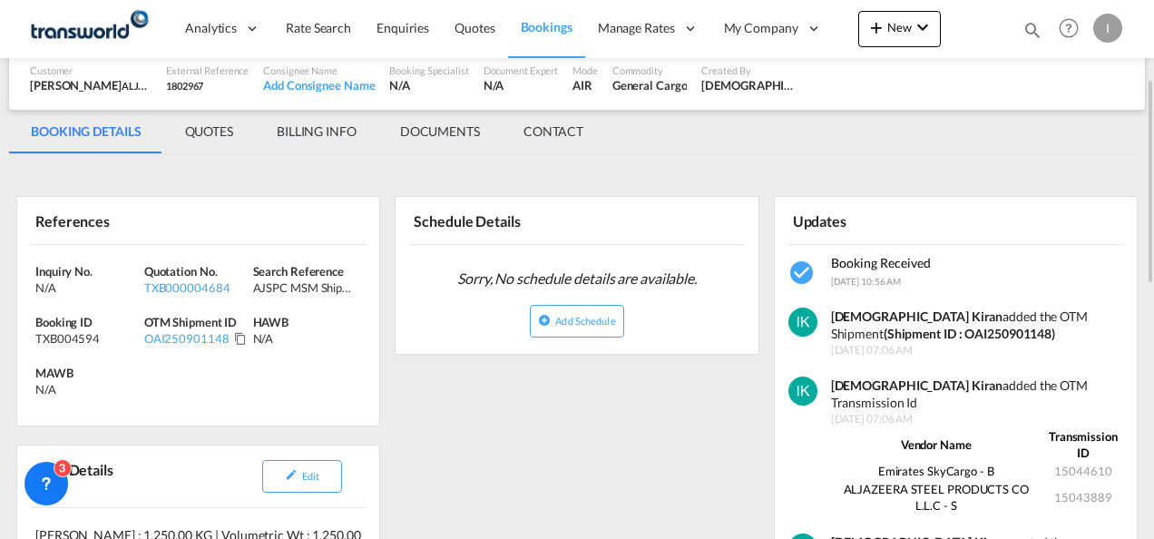
click at [1012, 201] on div "Updates" at bounding box center [955, 220] width 335 height 47
click at [875, 34] on md-icon "icon-plus 400-fg" at bounding box center [876, 27] width 22 height 22
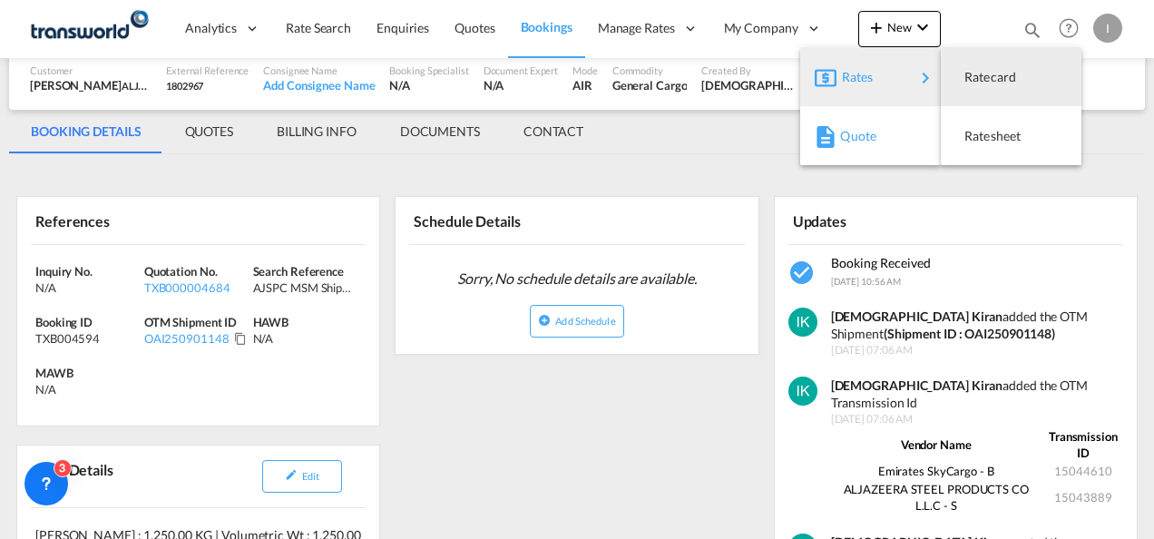
click at [831, 140] on md-icon "button" at bounding box center [826, 137] width 22 height 22
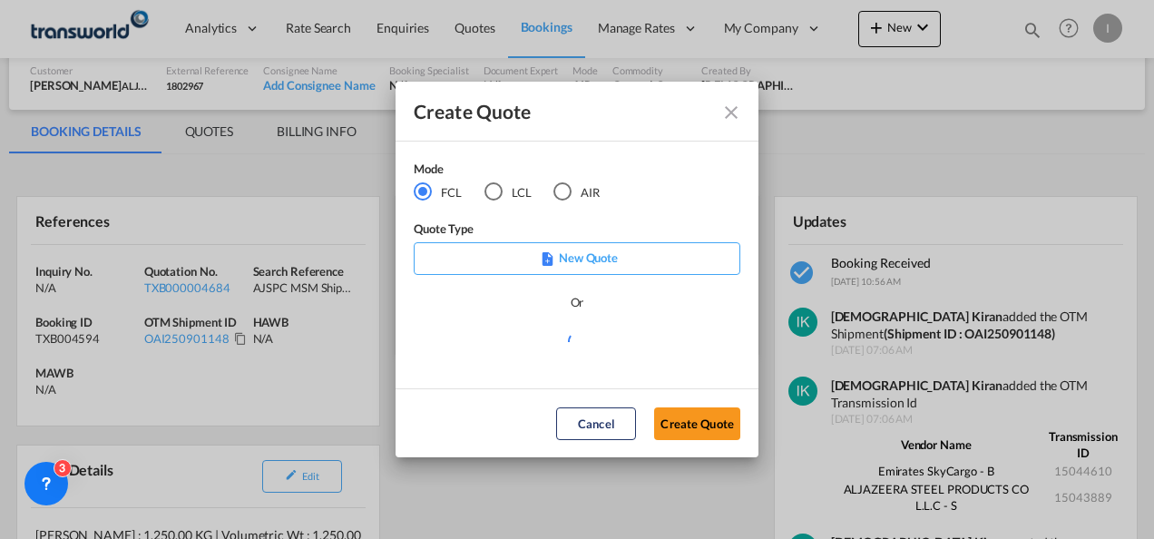
click at [566, 195] on div "AIR" at bounding box center [562, 191] width 18 height 18
click at [698, 428] on button "Create Quote" at bounding box center [697, 423] width 86 height 33
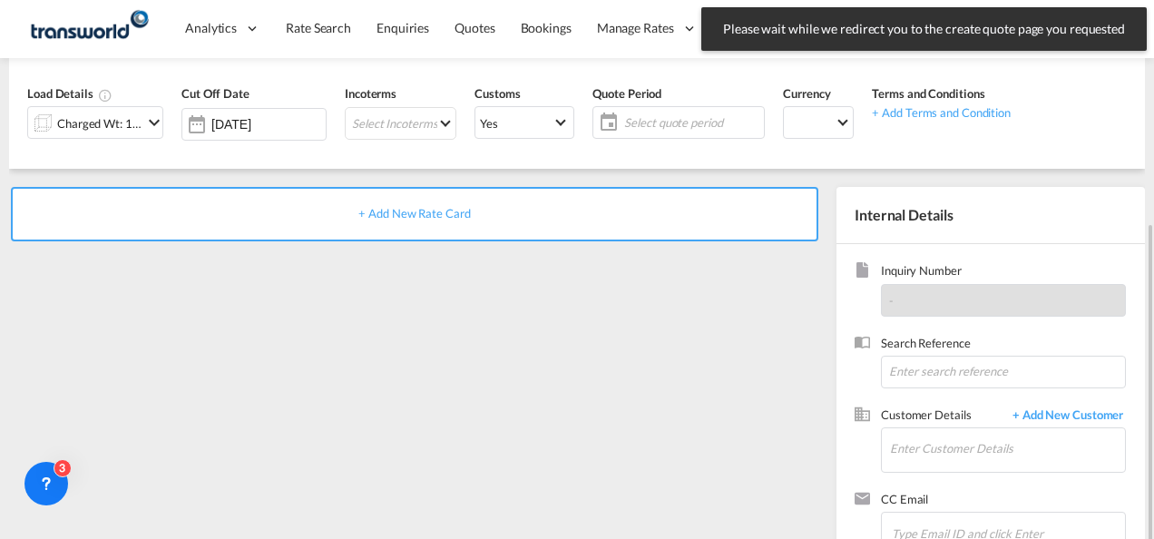
scroll to position [256, 0]
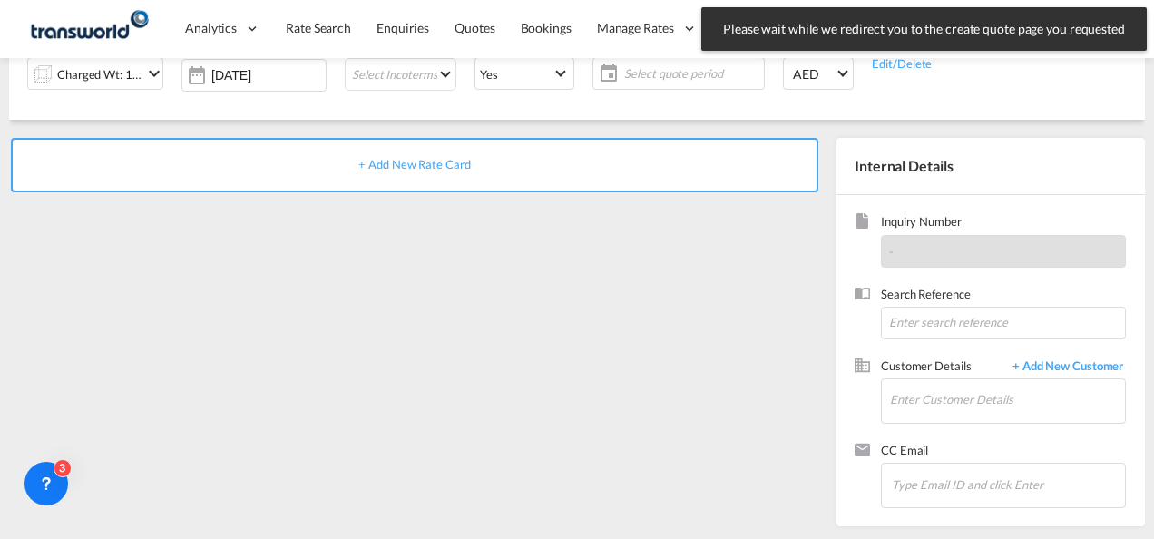
drag, startPoint x: 1153, startPoint y: 278, endPoint x: 1155, endPoint y: 94, distance: 183.3
click at [1153, 94] on html "Please wait while we redirect you to the create quote page you requested Press …" at bounding box center [577, 269] width 1154 height 539
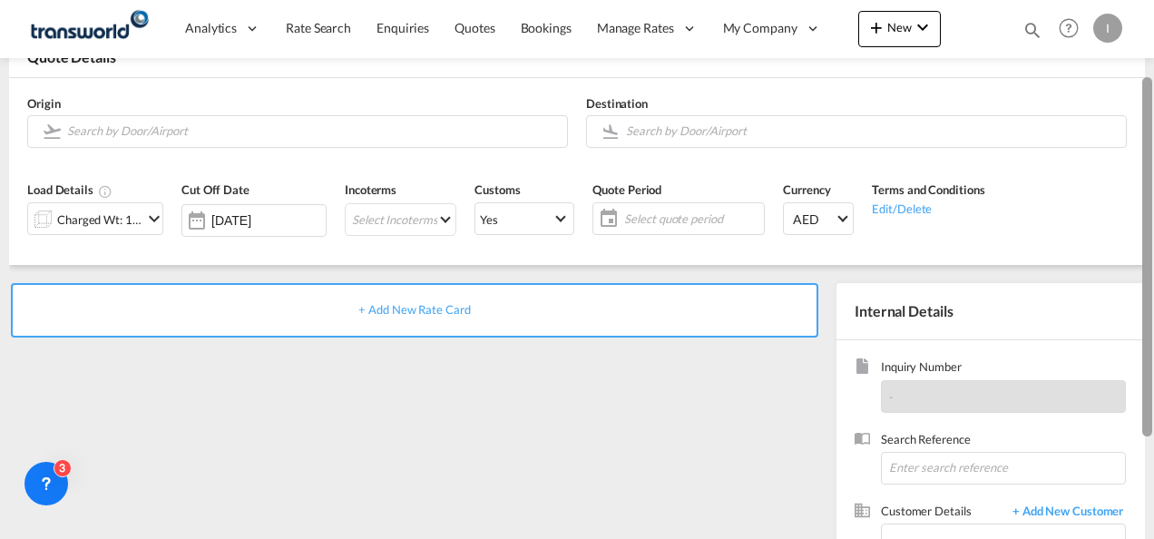
scroll to position [76, 0]
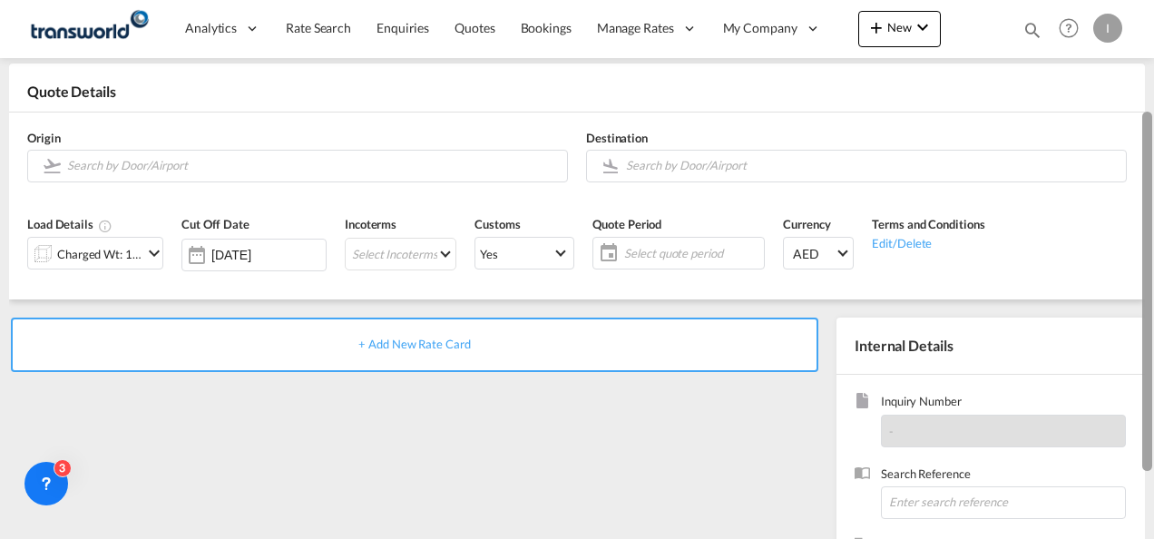
drag, startPoint x: 1142, startPoint y: 270, endPoint x: 1138, endPoint y: 151, distance: 119.8
click at [1138, 151] on md-content "Analytics Reports Dashboard Rate Search Enquiries Quotes Bookings" at bounding box center [577, 269] width 1154 height 539
click at [356, 165] on input "Search by Door/Airport" at bounding box center [312, 166] width 491 height 32
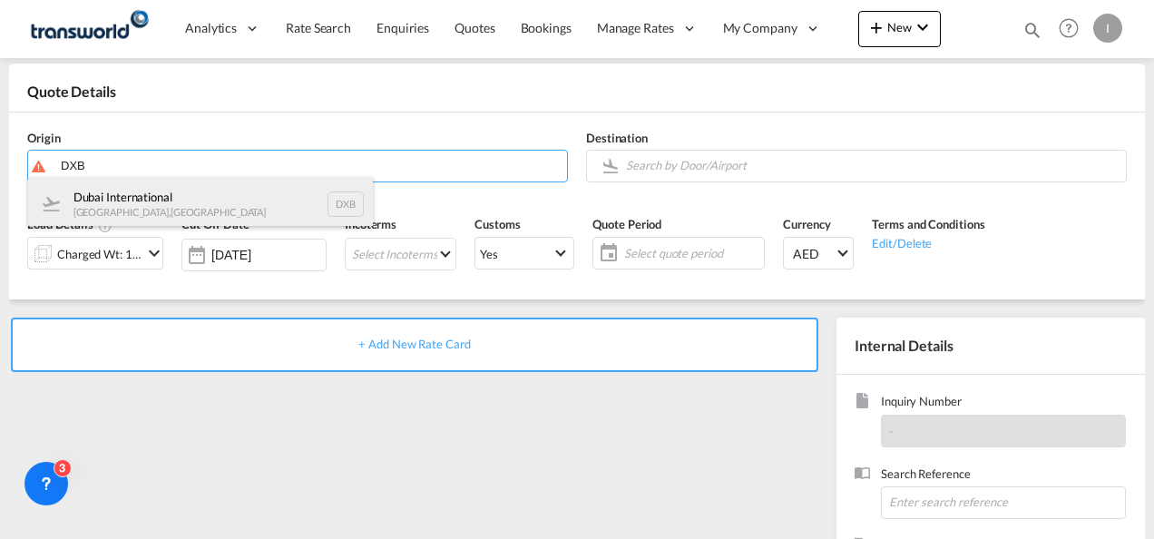
click at [236, 194] on div "Dubai International [GEOGRAPHIC_DATA] , [GEOGRAPHIC_DATA] DXB" at bounding box center [200, 204] width 345 height 54
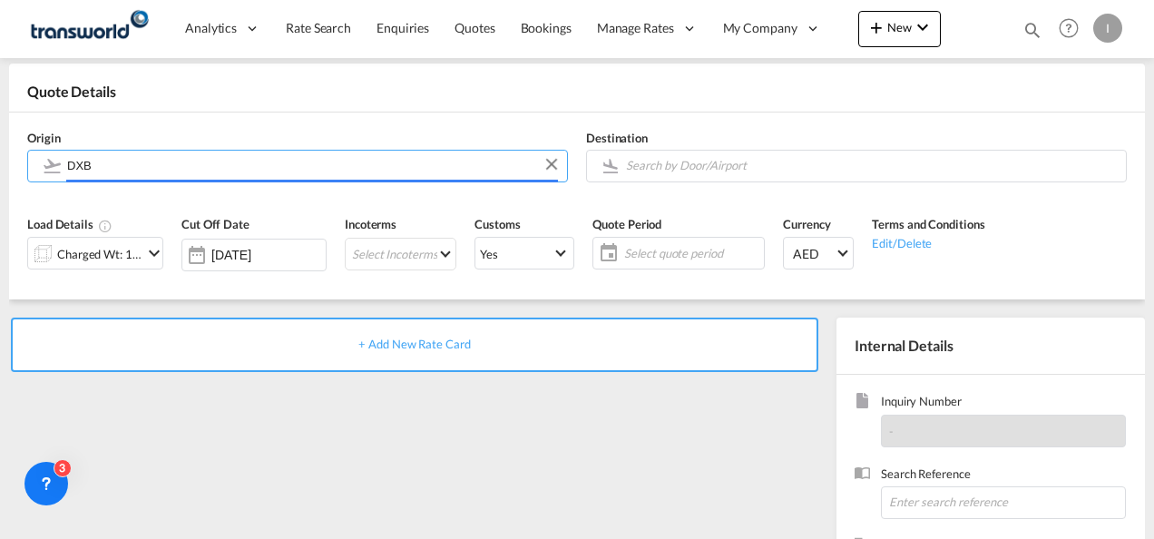
type input "Dubai International, [GEOGRAPHIC_DATA], DXB"
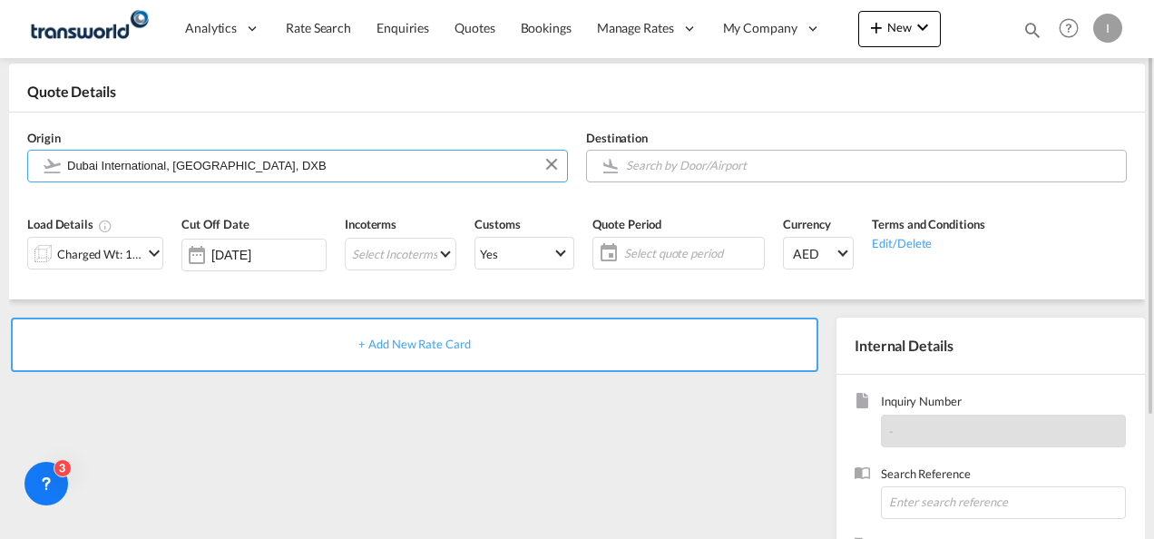
click at [647, 167] on input "Search by Door/Airport" at bounding box center [871, 166] width 491 height 32
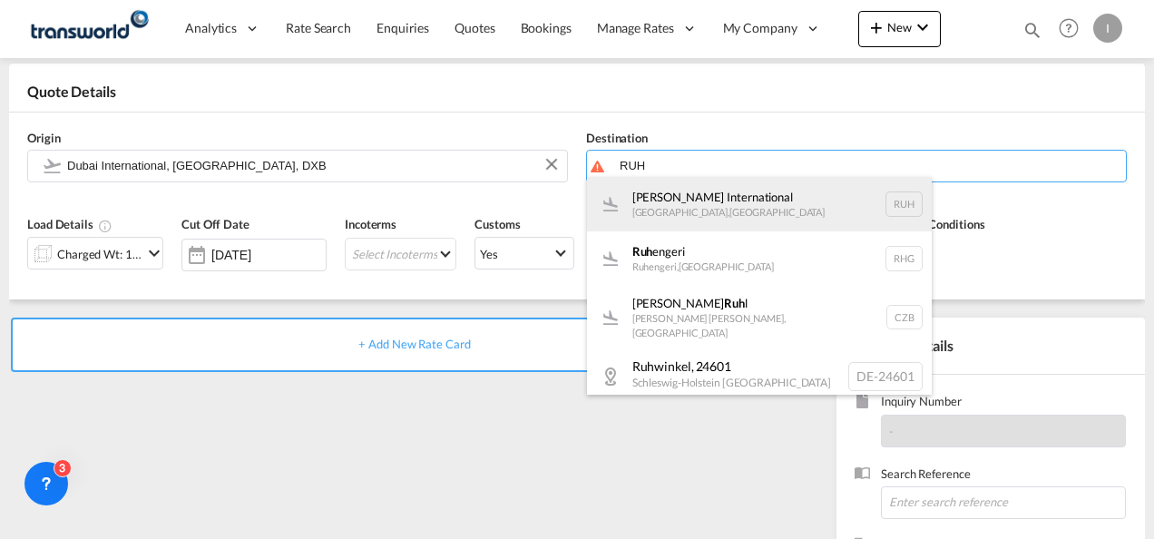
click at [662, 210] on div "[PERSON_NAME] International [GEOGRAPHIC_DATA] , [GEOGRAPHIC_DATA] RUH" at bounding box center [759, 204] width 345 height 54
type input "[PERSON_NAME] International, [GEOGRAPHIC_DATA], RUH"
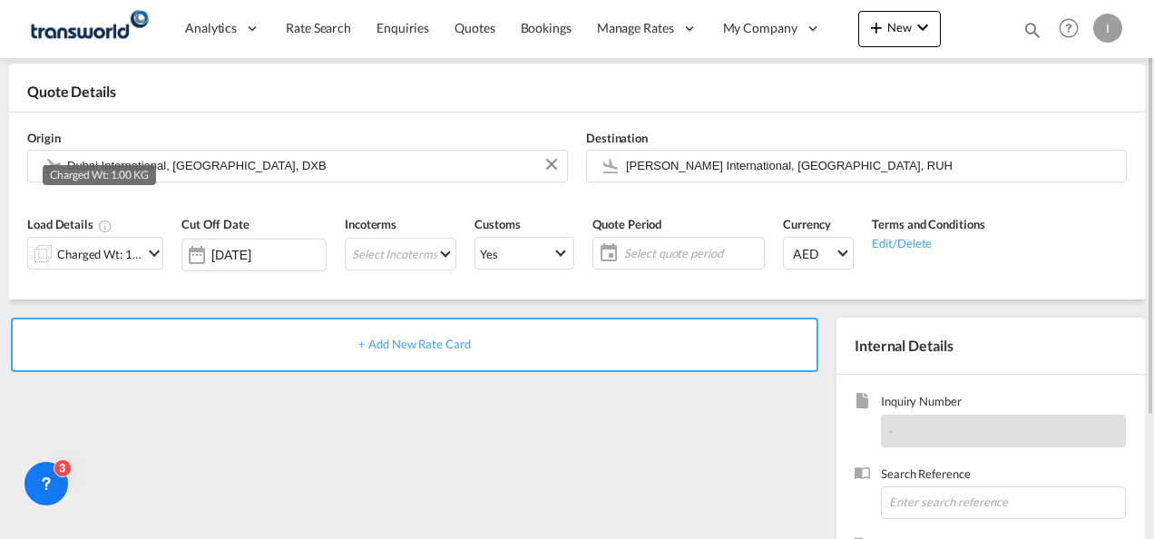
click at [83, 259] on div "Charged Wt: 1.00 KG" at bounding box center [99, 253] width 85 height 25
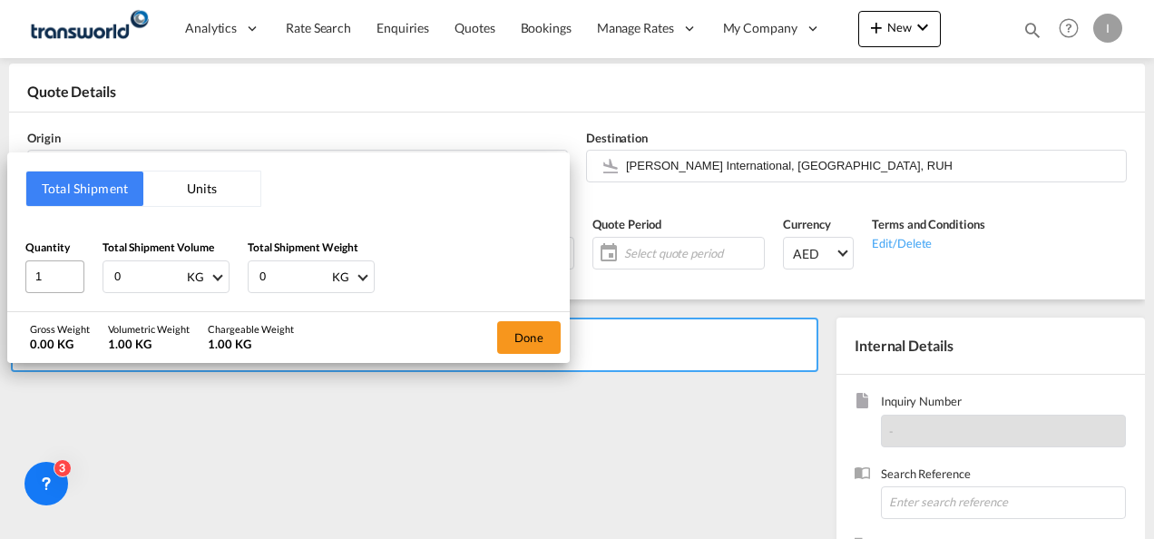
drag, startPoint x: 134, startPoint y: 279, endPoint x: 71, endPoint y: 288, distance: 64.2
click at [71, 288] on div "Quantity 1 Total Shipment Volume 0 KG CBM CFT KG LB Total Shipment Weight 0 KG …" at bounding box center [288, 266] width 526 height 54
type input "61"
drag, startPoint x: 273, startPoint y: 279, endPoint x: 194, endPoint y: 292, distance: 79.9
click at [194, 292] on div "Total Shipment Units Quantity 1 Total Shipment Volume 61 KG CBM CFT KG LB Total…" at bounding box center [288, 231] width 562 height 159
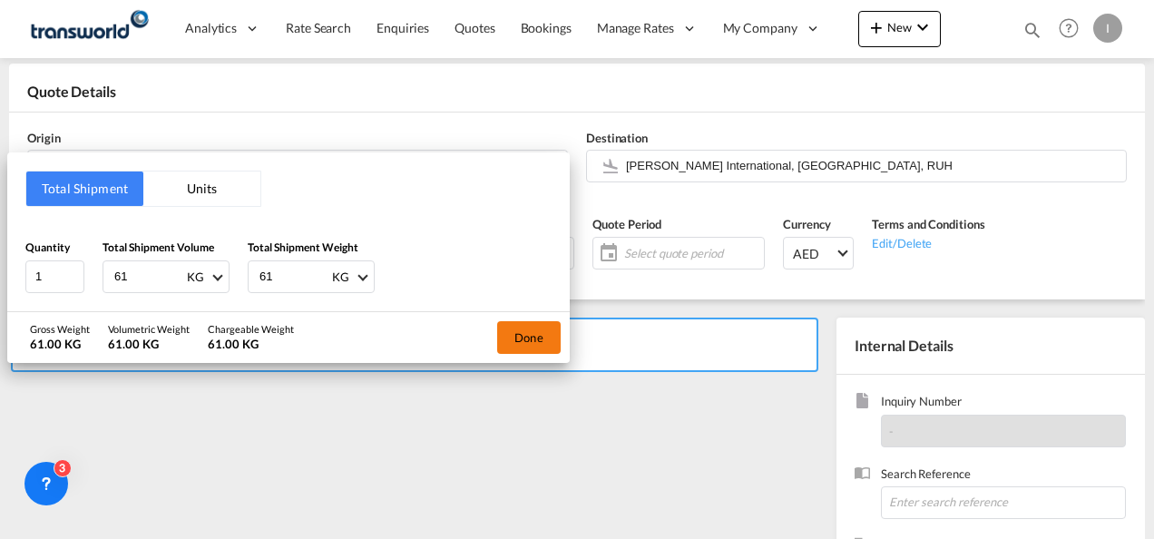
type input "61"
click at [539, 343] on button "Done" at bounding box center [529, 337] width 64 height 33
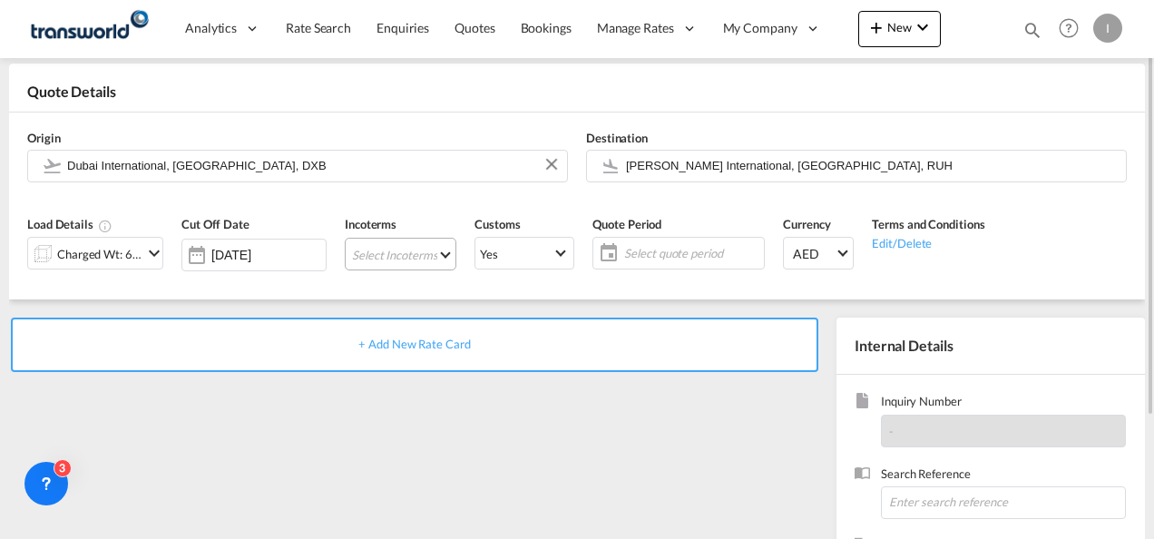
click at [430, 269] on md-select "Select Incoterms DAP - import Delivered at Place DPU - export Delivery at Place…" at bounding box center [401, 254] width 112 height 33
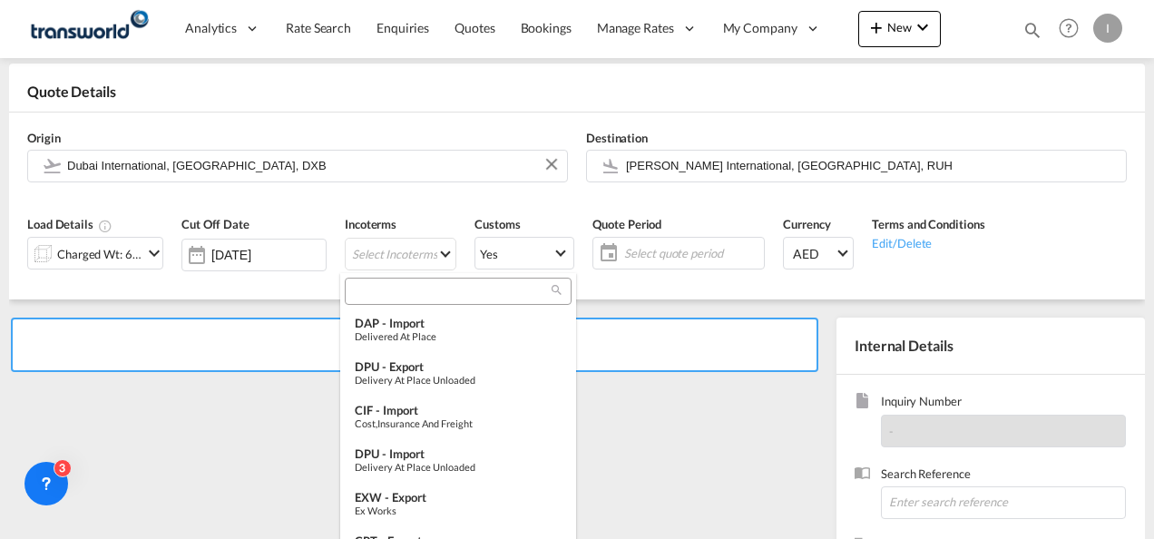
click at [376, 296] on input "search" at bounding box center [450, 291] width 201 height 16
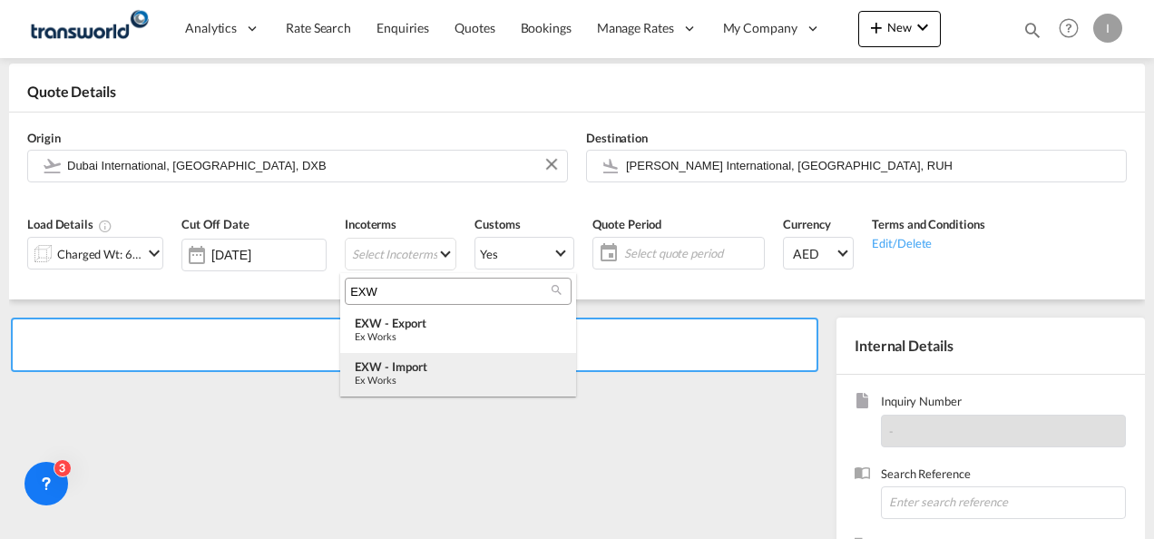
type input "EXW"
click at [410, 379] on div "Ex Works" at bounding box center [458, 380] width 207 height 12
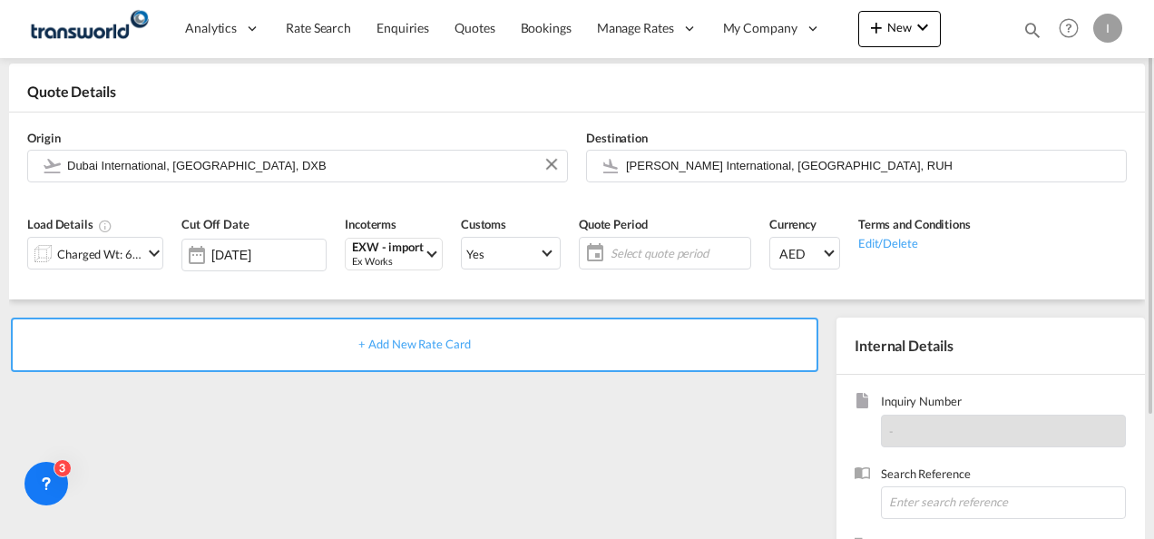
click at [687, 254] on span "Select quote period" at bounding box center [678, 253] width 135 height 16
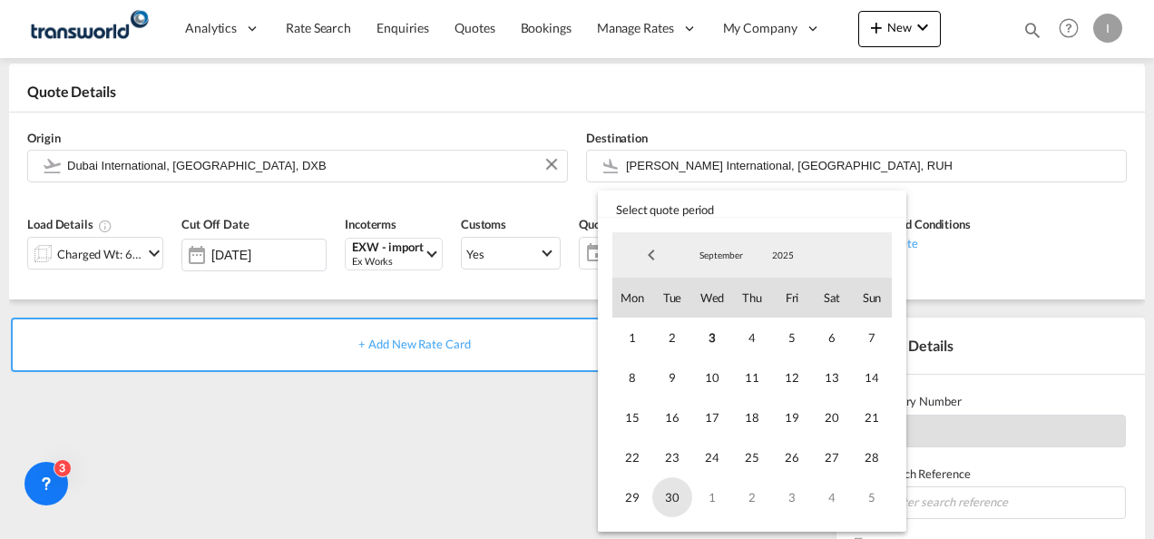
click at [678, 508] on span "30" at bounding box center [672, 497] width 40 height 40
click at [455, 466] on md-backdrop at bounding box center [577, 269] width 1154 height 539
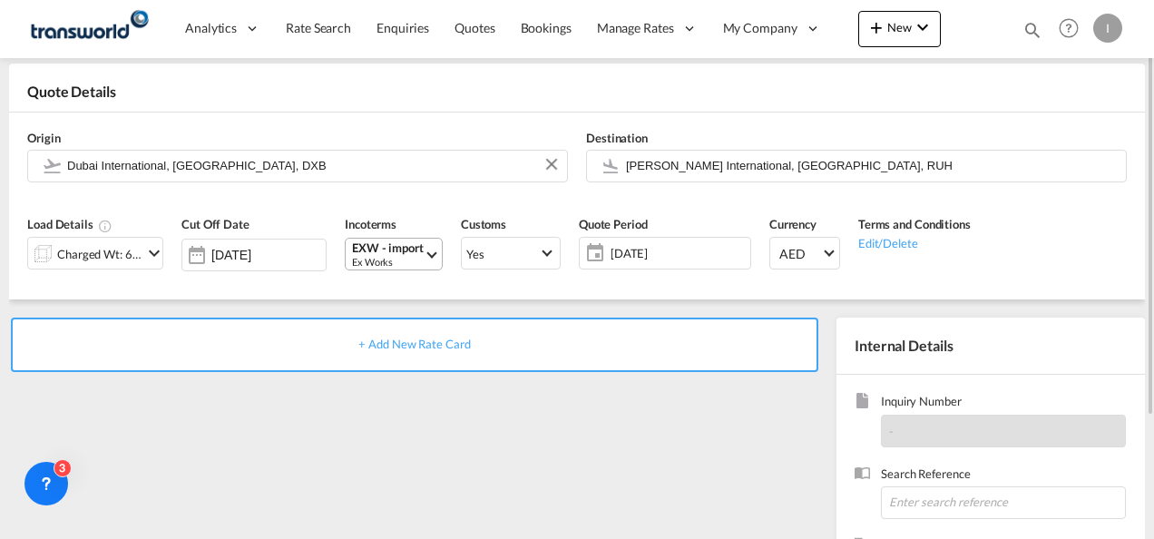
click at [388, 255] on div "Ex Works" at bounding box center [388, 262] width 72 height 14
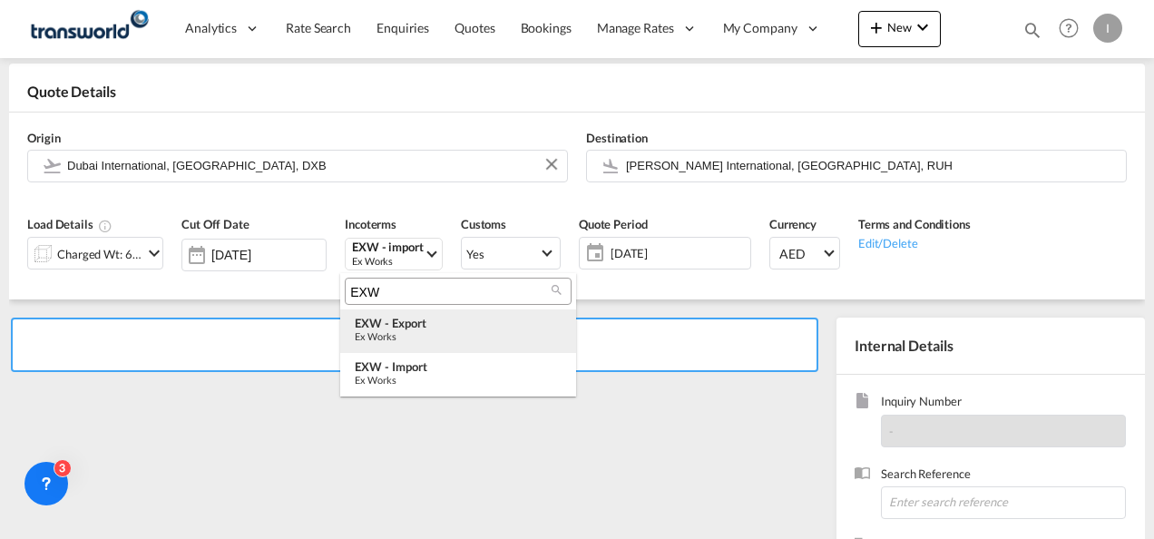
click at [388, 328] on div "EXW - export" at bounding box center [458, 323] width 207 height 15
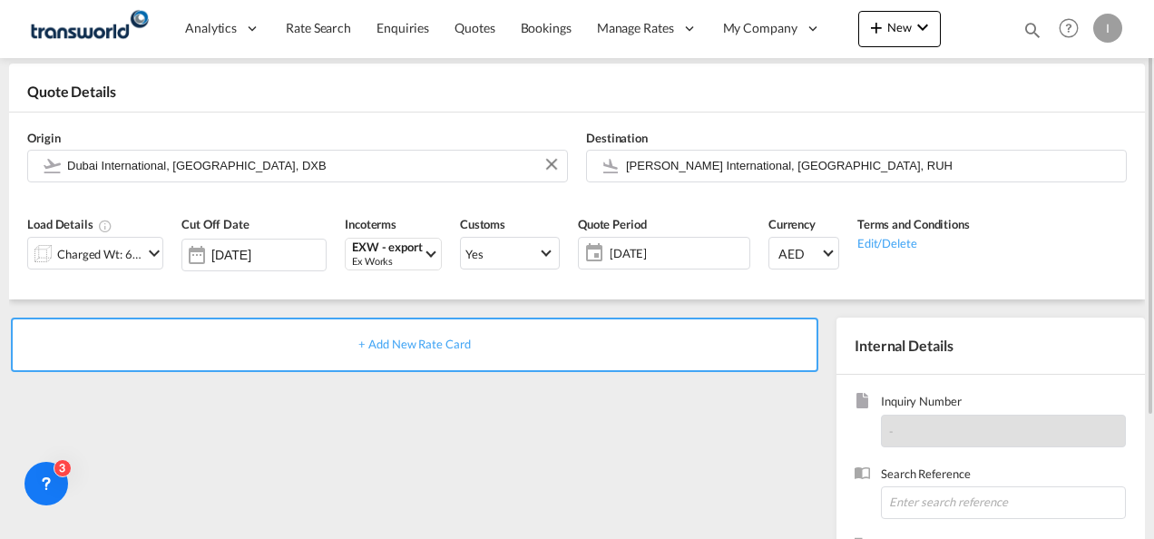
click at [577, 449] on div "+ Add New Rate Card" at bounding box center [418, 507] width 818 height 379
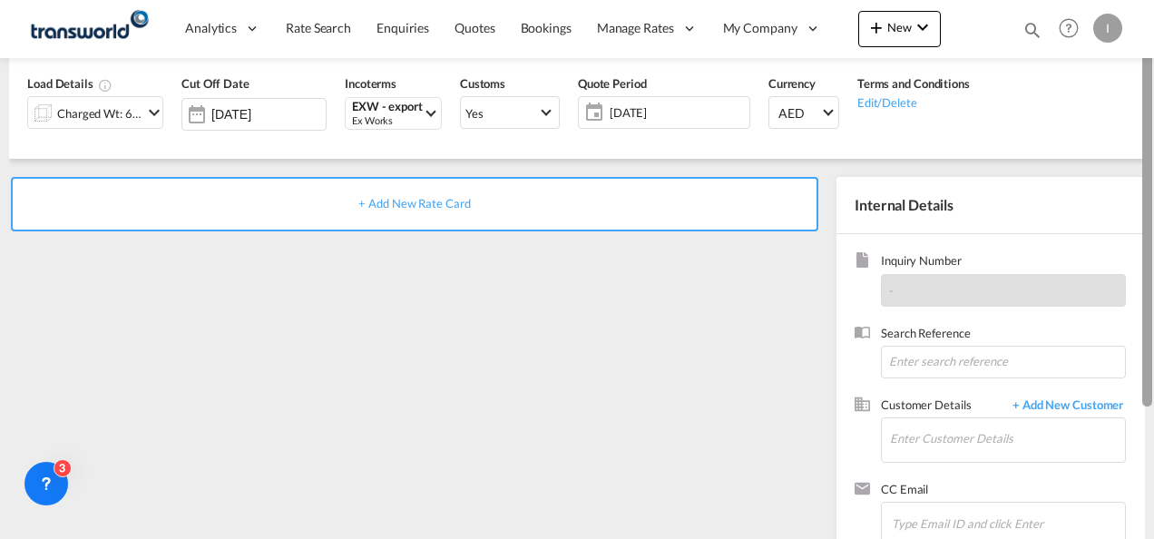
drag, startPoint x: 1147, startPoint y: 312, endPoint x: 1149, endPoint y: 408, distance: 96.2
click at [1149, 406] on div at bounding box center [1147, 226] width 10 height 359
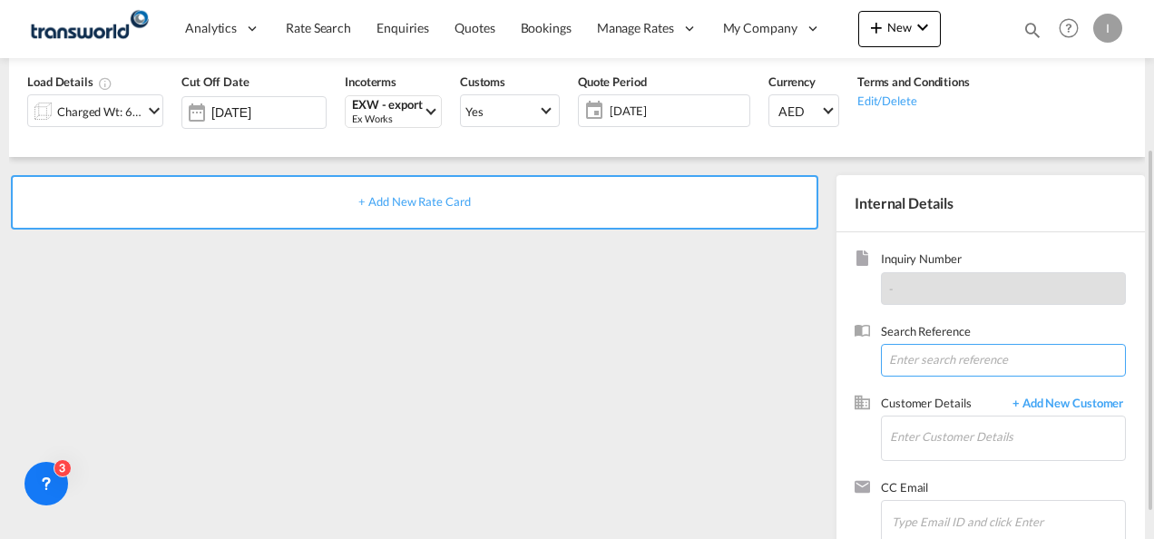
click at [922, 358] on input at bounding box center [1003, 360] width 245 height 33
paste input "FW: [DATE] BIRKENSTOCK Stickers for KSA [DATE] BY AIR EXW DIP TO [GEOGRAPHIC_DA…"
drag, startPoint x: 1063, startPoint y: 361, endPoint x: 96, endPoint y: 410, distance: 968.3
click at [96, 410] on div "+ Add New Rate Card Internal Details Inquiry Number - Search Reference FW: [DAT…" at bounding box center [577, 360] width 1136 height 406
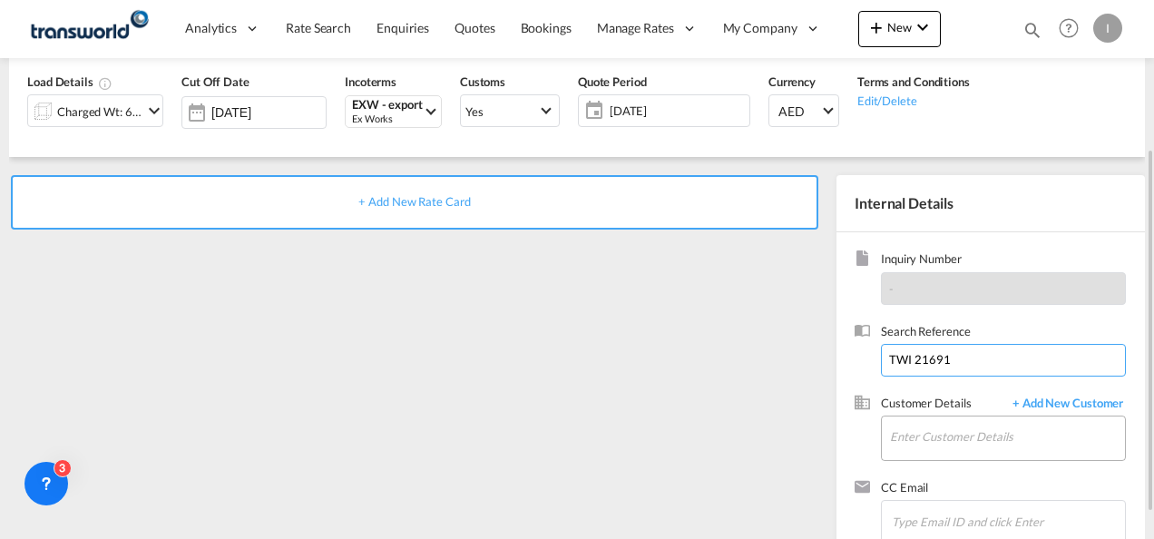
type input "TWI 21691"
click at [973, 427] on input "Enter Customer Details" at bounding box center [1007, 436] width 235 height 41
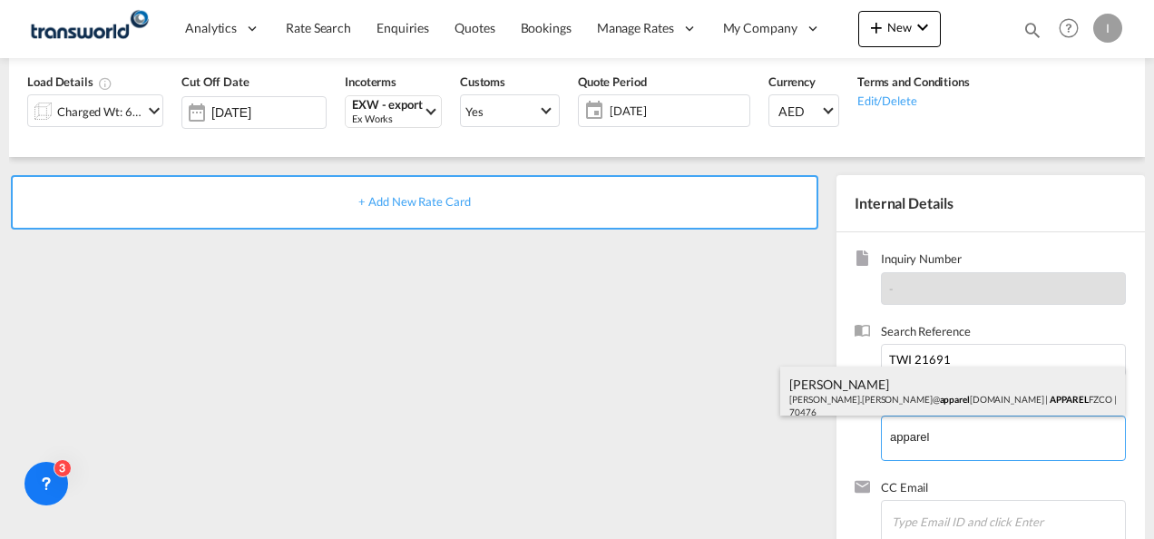
click at [893, 390] on div "[PERSON_NAME] [PERSON_NAME].[PERSON_NAME]@ apparel [DOMAIN_NAME] | APPAREL FZCO…" at bounding box center [952, 398] width 345 height 62
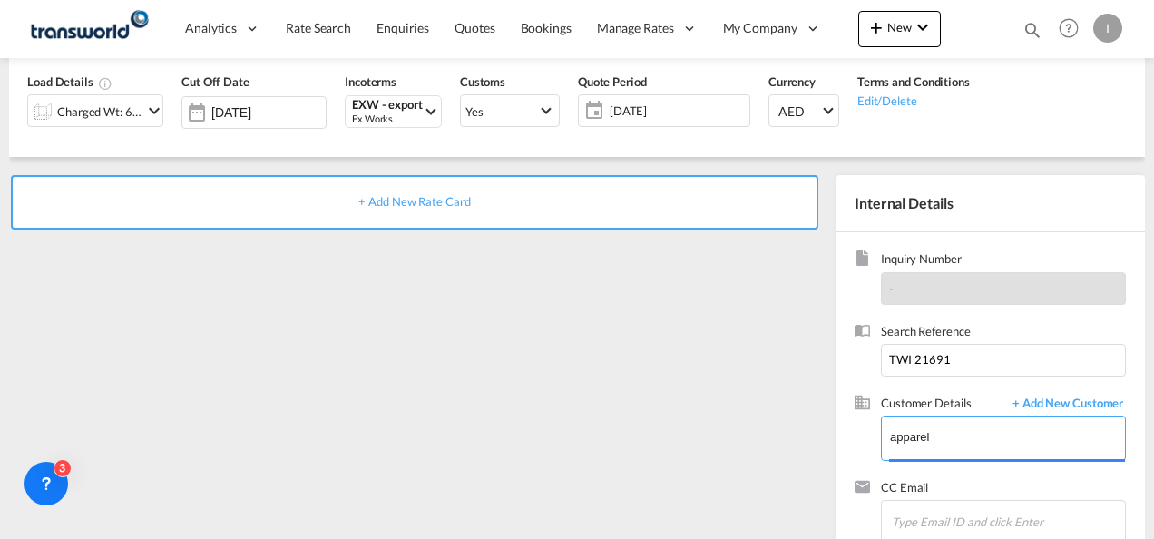
type input "APPAREL FZCO, [PERSON_NAME], [PERSON_NAME][EMAIL_ADDRESS][PERSON_NAME][DOMAIN_N…"
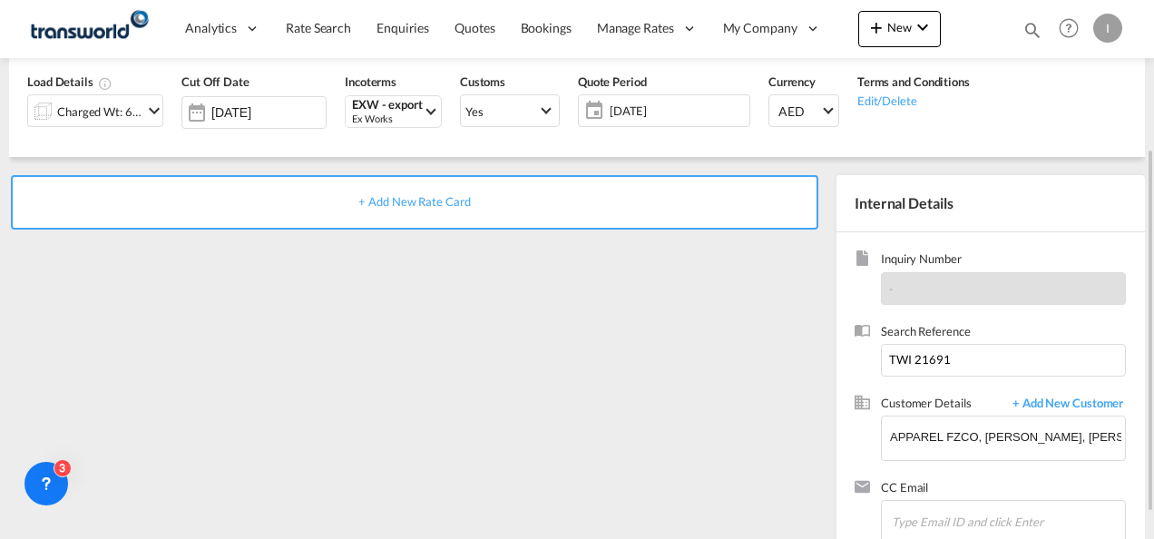
click at [450, 191] on div "+ Add New Rate Card" at bounding box center [414, 202] width 807 height 54
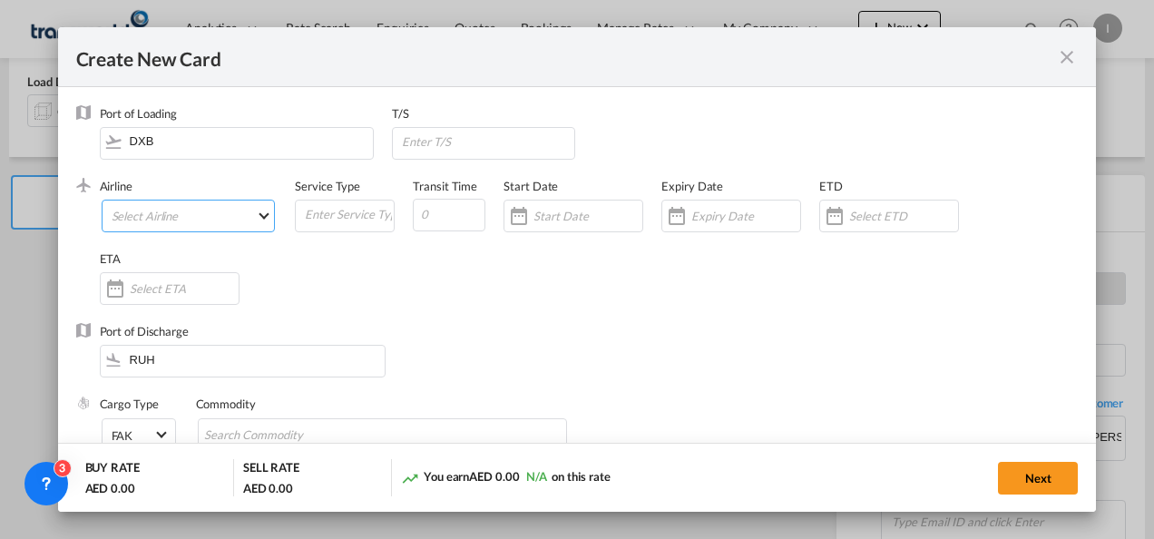
click at [210, 213] on md-select "Select Airline AIR EXPRESS S.A. (1166- / -) CMA CGM Air Cargo (1140-2C / -) DDW…" at bounding box center [189, 216] width 174 height 33
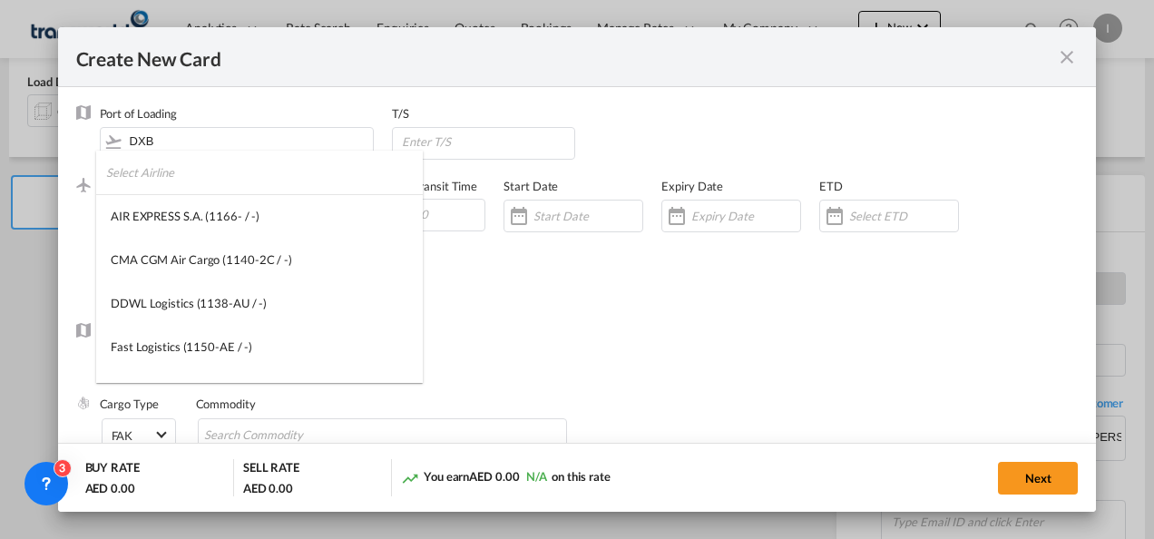
click at [159, 169] on input "search" at bounding box center [264, 173] width 317 height 44
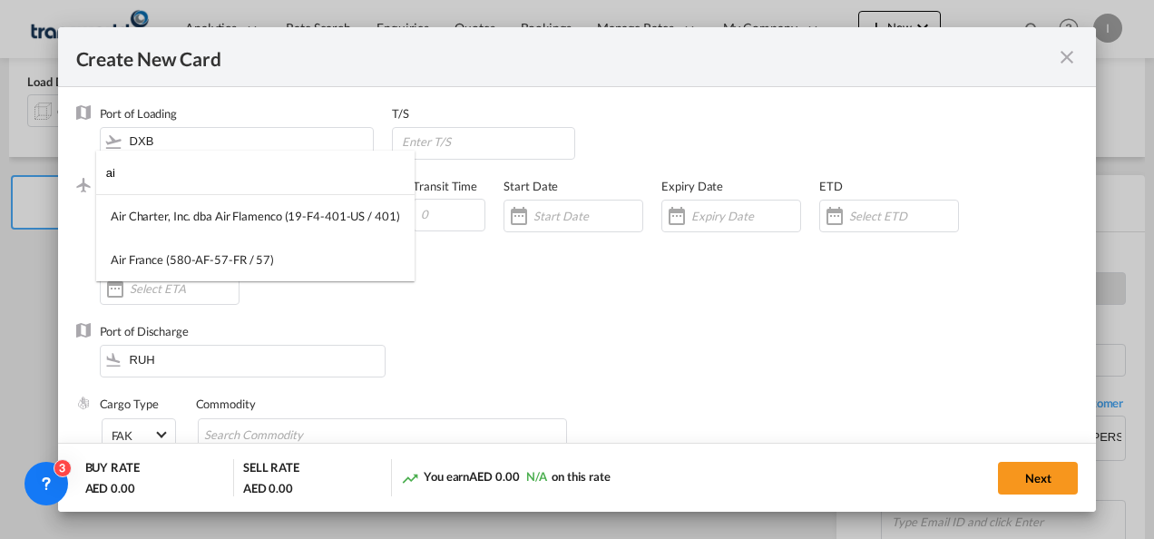
type input "a"
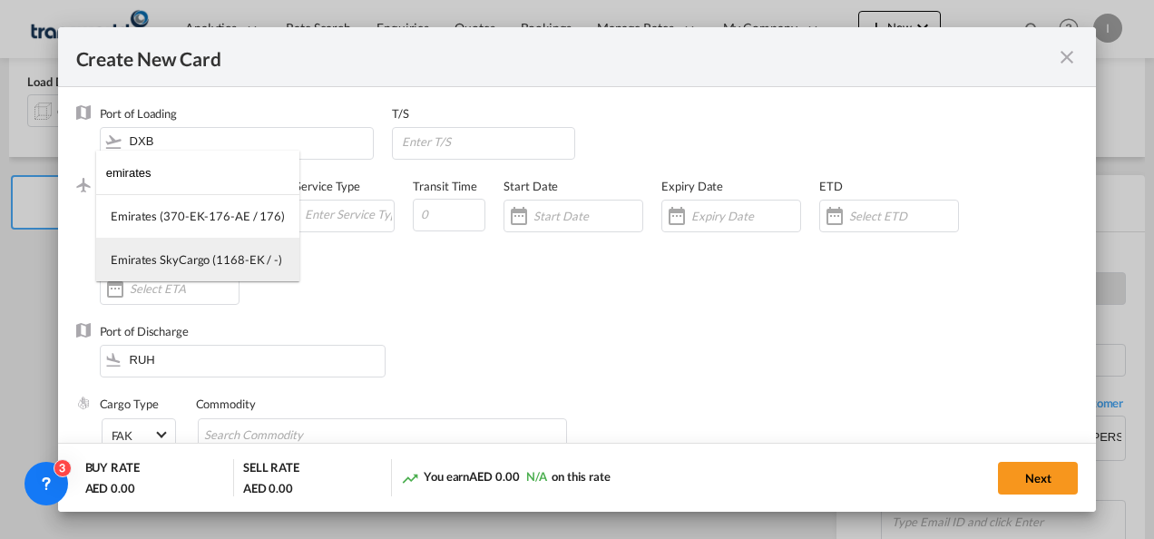
type input "emirates"
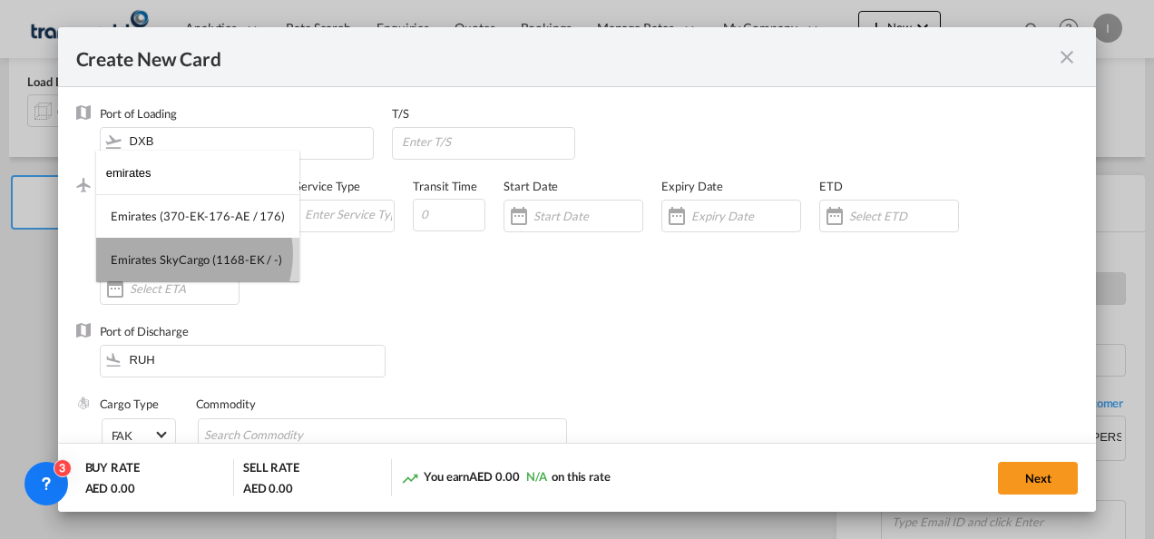
click at [190, 254] on div "Emirates SkyCargo (1168-EK / -)" at bounding box center [196, 259] width 171 height 16
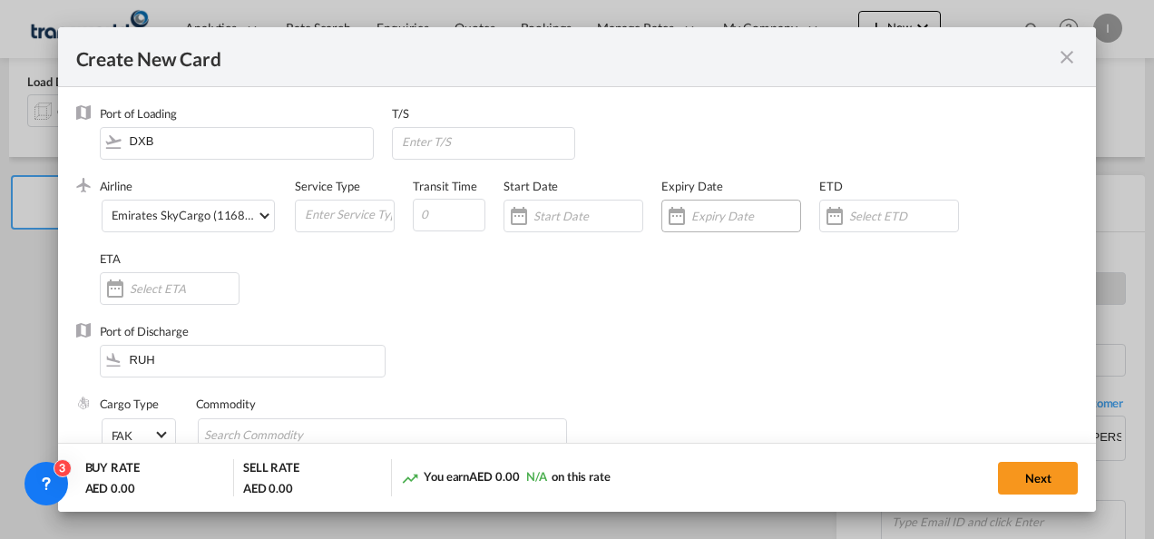
click at [708, 221] on input "Create New Card ..." at bounding box center [745, 216] width 109 height 15
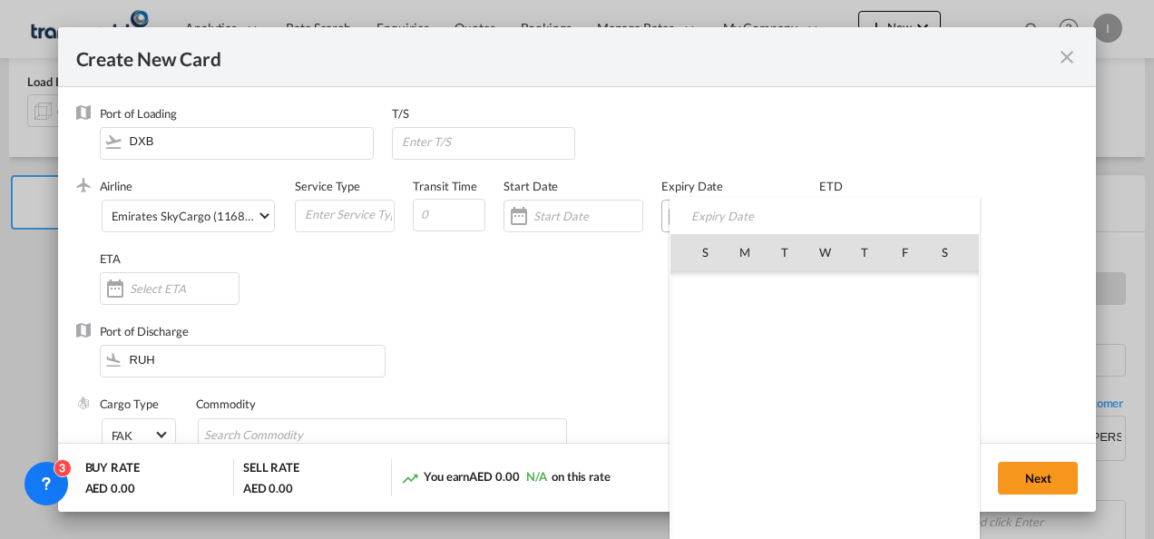
scroll to position [420245, 0]
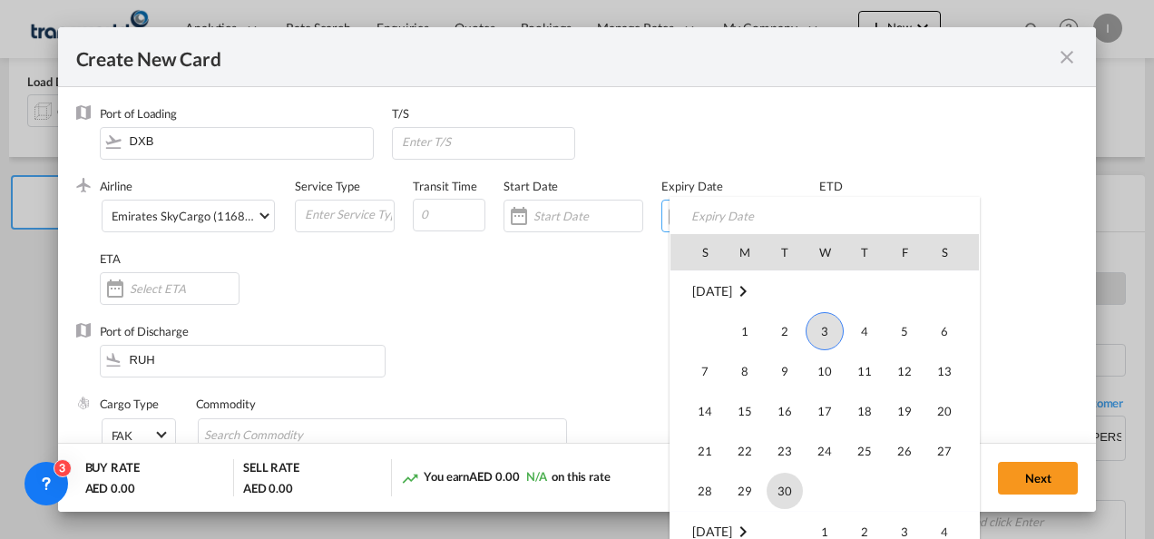
click at [781, 479] on span "30" at bounding box center [785, 491] width 36 height 36
type input "[DATE]"
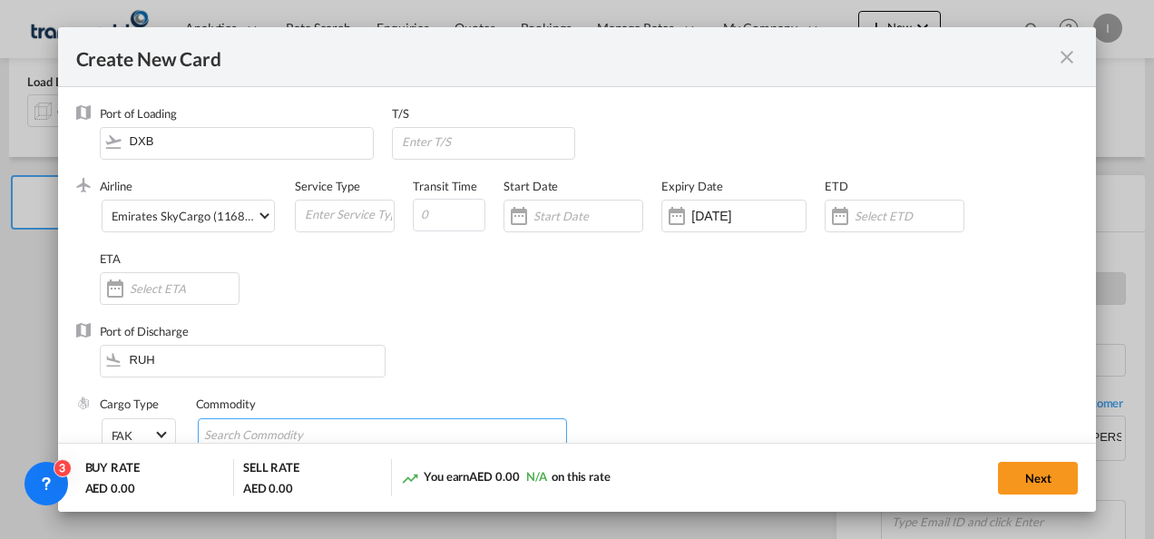
click at [283, 424] on input "Chips input." at bounding box center [287, 435] width 166 height 29
type input "General Cargo"
click at [345, 392] on li "No commodity matching "General Cargo" were found." at bounding box center [278, 398] width 152 height 44
click at [879, 399] on div "Cargo Type FAK FAK GCR GDSM General Cargo Hazardous Cargo Ambient Foodstuff Chi…" at bounding box center [589, 432] width 979 height 73
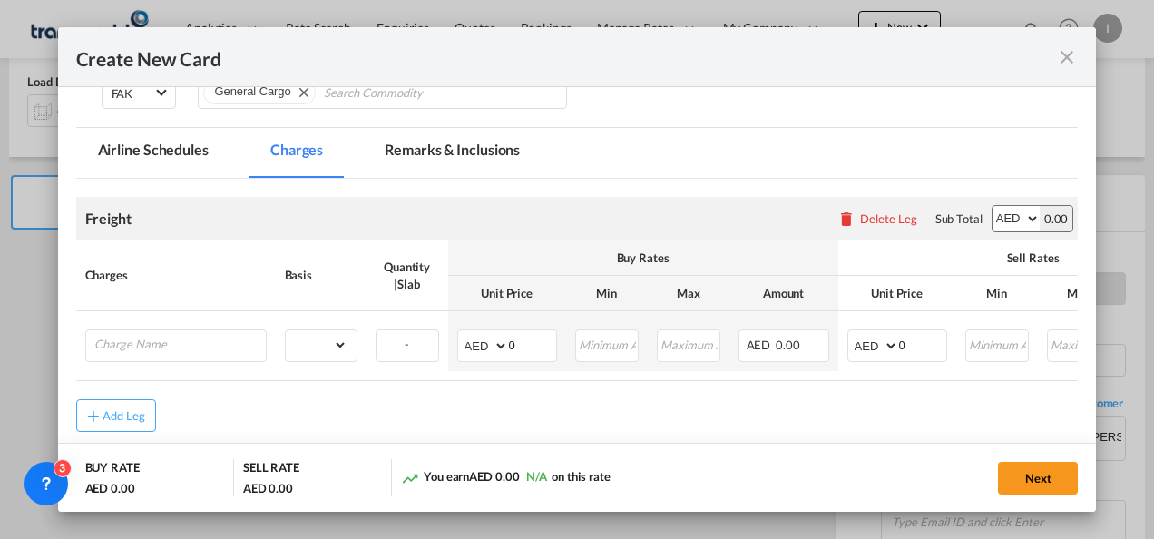
scroll to position [385, 0]
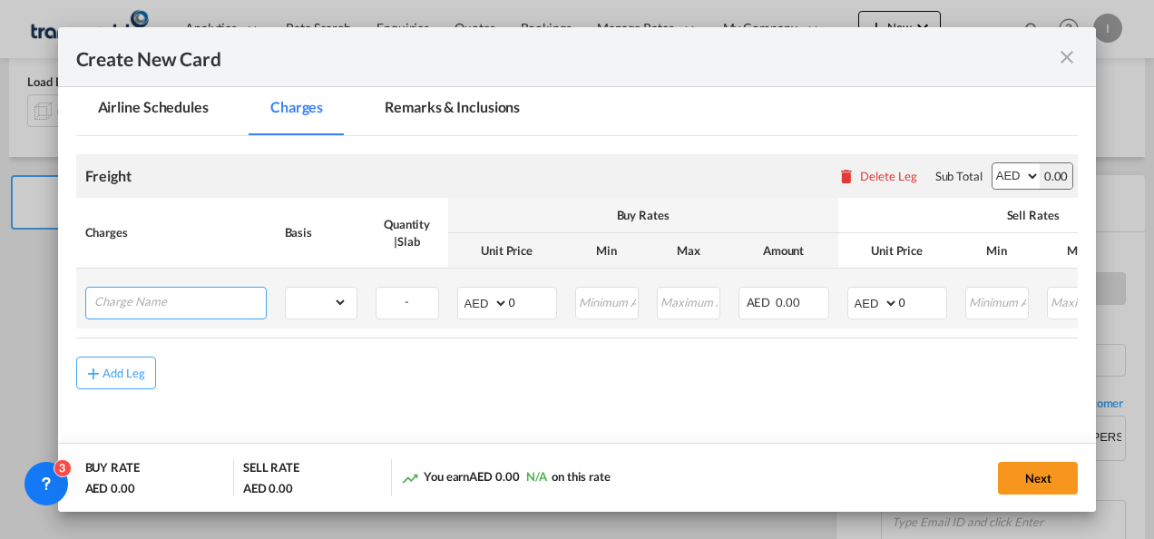
click at [200, 299] on input "Charge Name" at bounding box center [179, 301] width 171 height 27
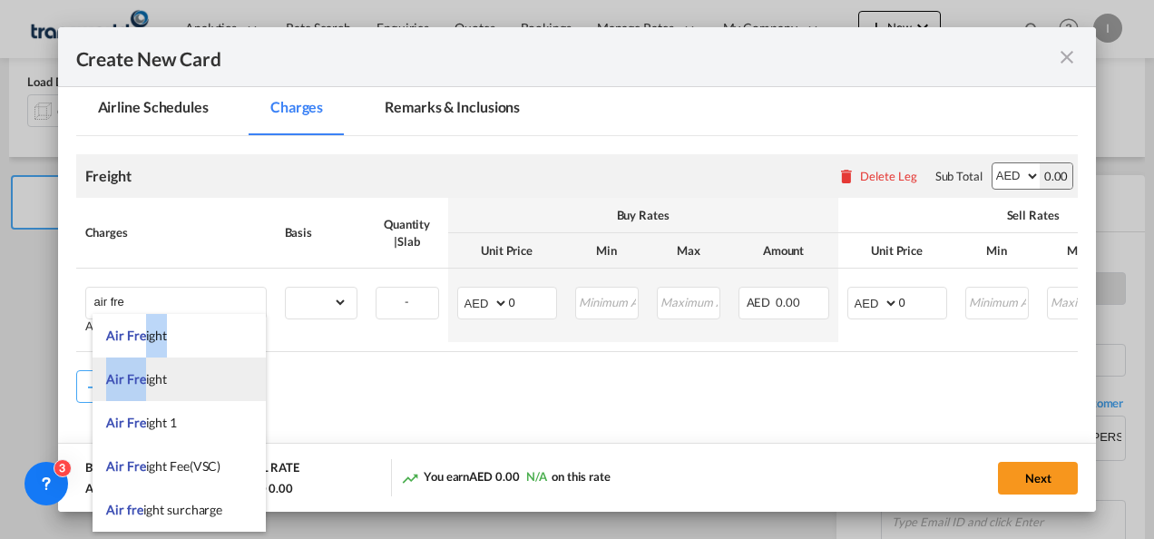
drag, startPoint x: 144, startPoint y: 335, endPoint x: 145, endPoint y: 373, distance: 38.1
click at [145, 373] on ul "Air Fre ight Air Fre ight Air Fre ight 1 Air Fre ight Fee(VSC) Air fre ight sur…" at bounding box center [179, 423] width 173 height 218
click at [145, 373] on span "Air Fre ight" at bounding box center [136, 378] width 61 height 15
type input "Air Freight"
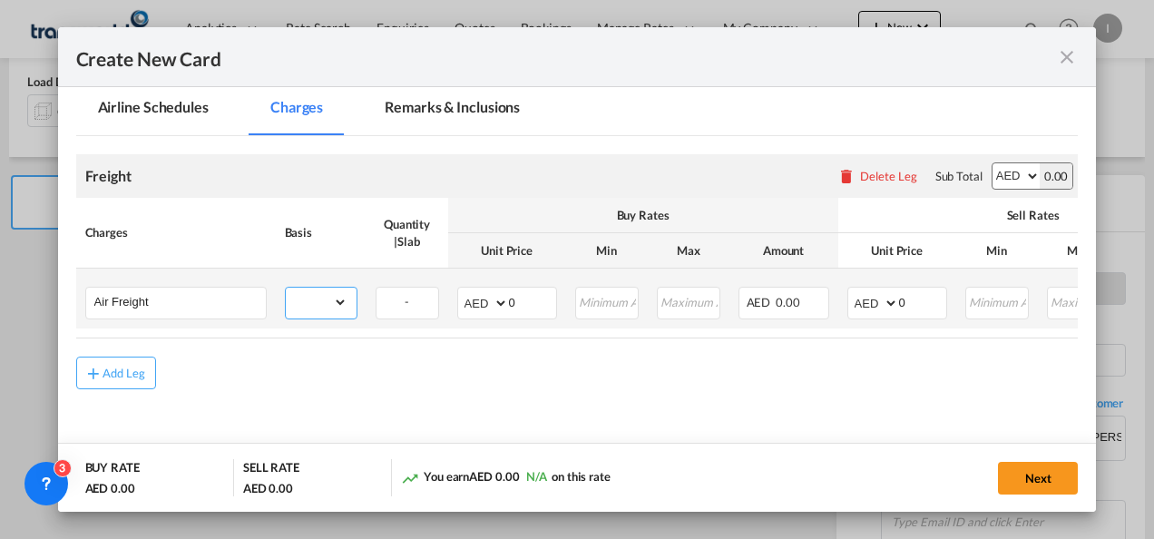
click at [320, 296] on select "gross_weight volumetric_weight per_shipment per_bl per_km % on air freight per_…" at bounding box center [317, 302] width 62 height 29
select select "per_shipment"
click at [286, 288] on select "gross_weight volumetric_weight per_shipment per_bl per_km % on air freight per_…" at bounding box center [317, 302] width 62 height 29
click at [519, 301] on input "0" at bounding box center [532, 301] width 47 height 27
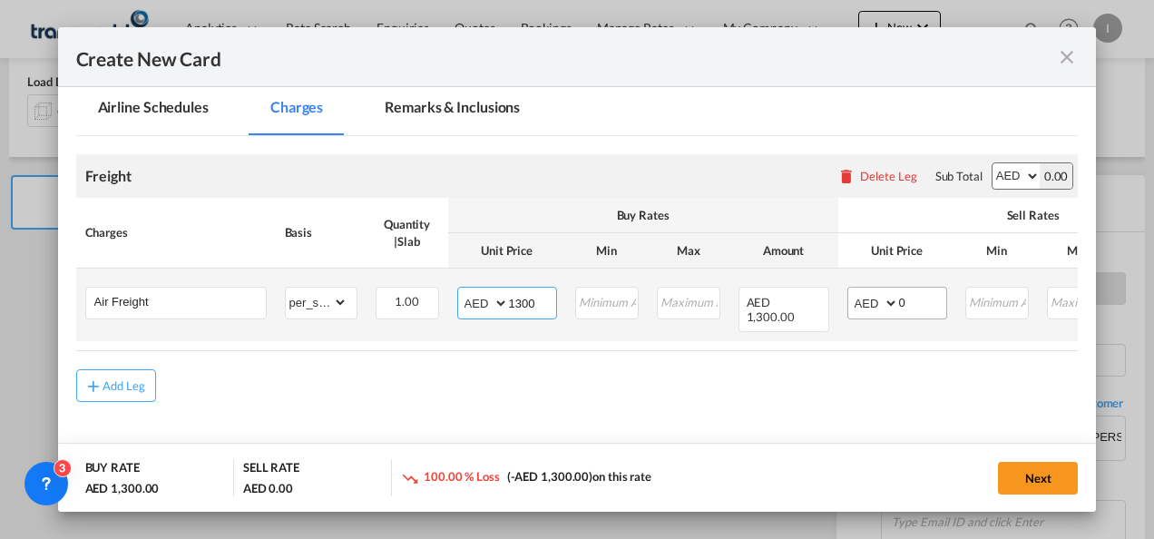
type input "1300"
click at [913, 300] on input "0" at bounding box center [922, 301] width 47 height 27
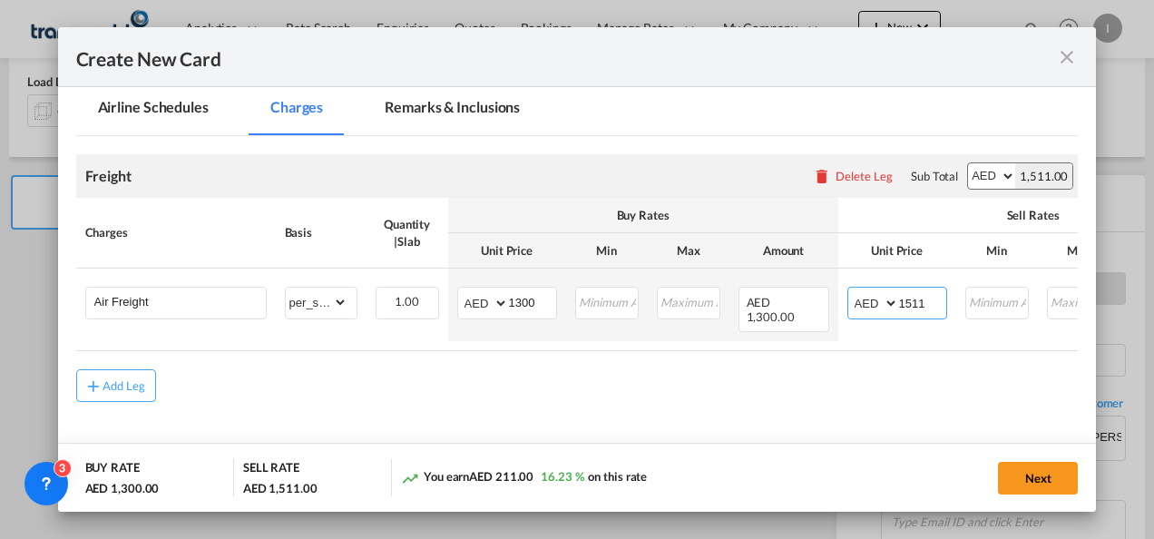
type input "1511"
click at [738, 376] on div "Add Leg" at bounding box center [577, 385] width 1002 height 33
click at [1041, 485] on button "Next" at bounding box center [1038, 478] width 80 height 33
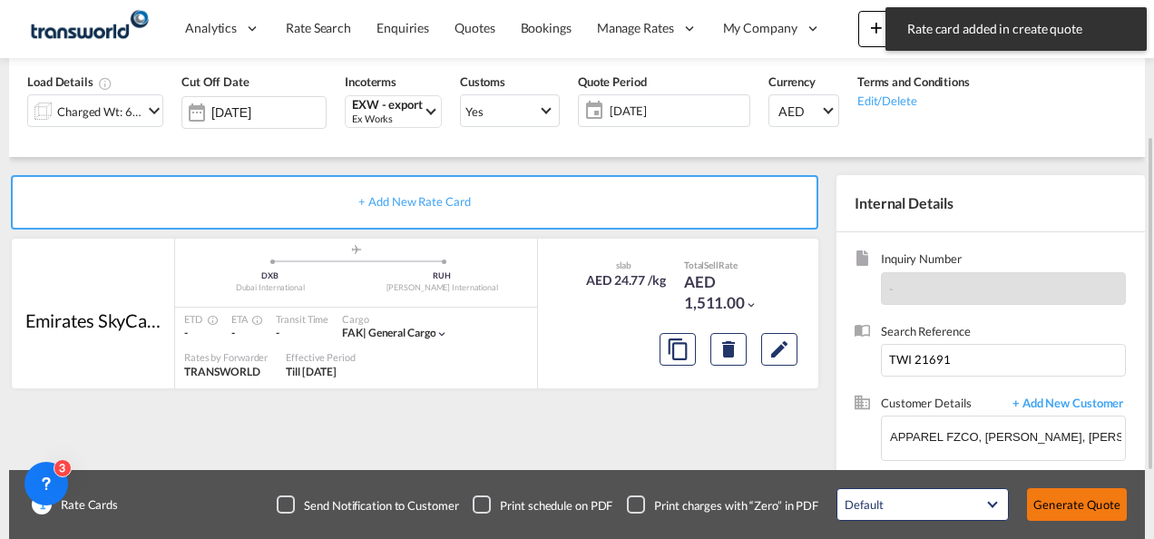
click at [1085, 511] on button "Generate Quote" at bounding box center [1077, 504] width 100 height 33
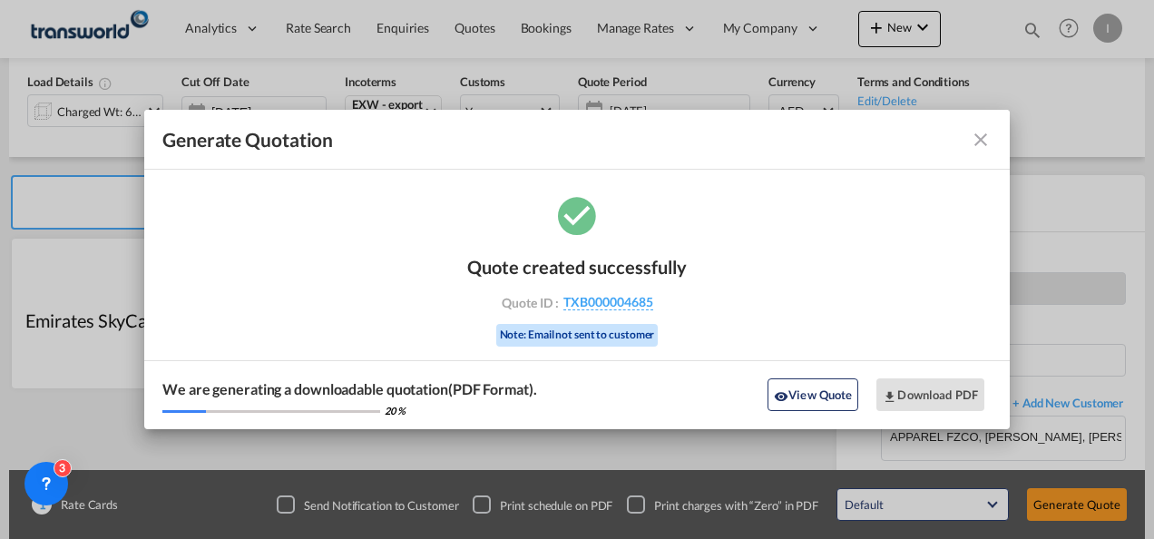
click at [577, 288] on div "Quote created successfully Quote ID : TXB000004685 Note: Email not sent to cust…" at bounding box center [577, 299] width 220 height 122
click at [579, 299] on span "TXB000004685" at bounding box center [608, 302] width 90 height 16
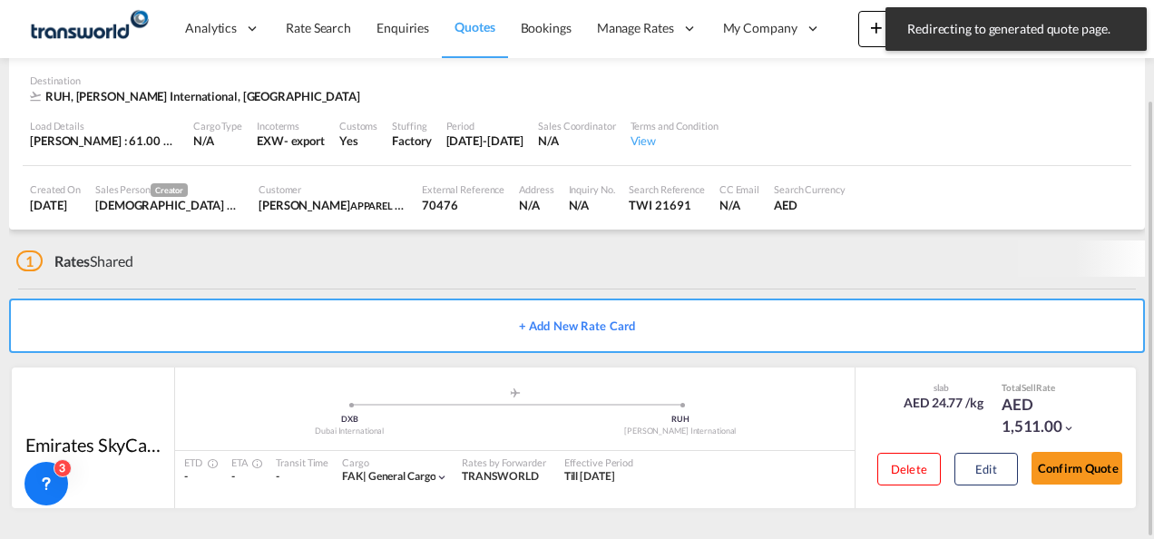
scroll to position [111, 0]
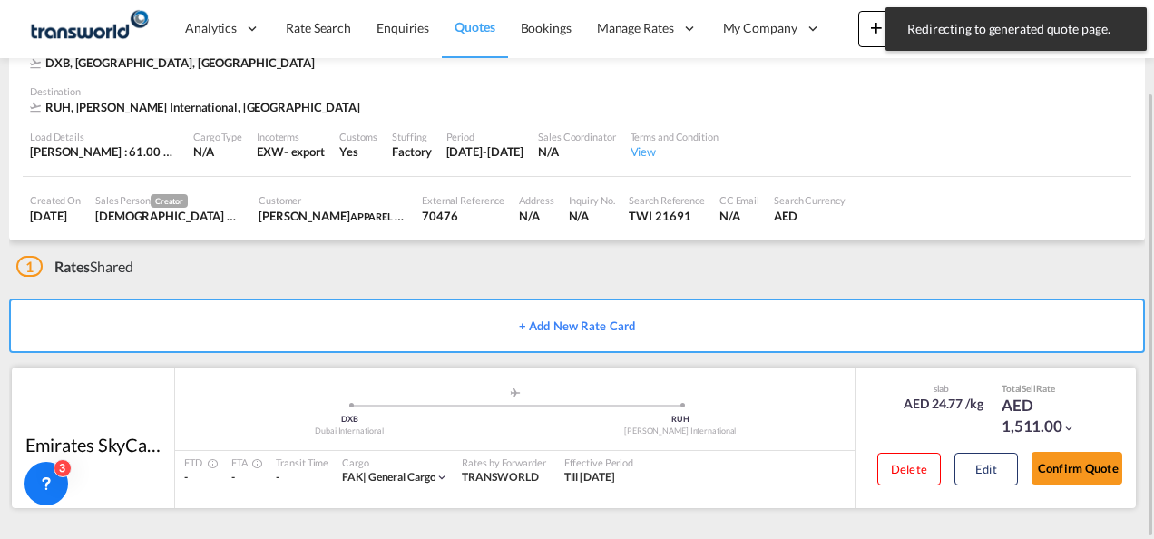
click at [1087, 494] on div "Confirm Quote" at bounding box center [1077, 472] width 91 height 52
click at [1077, 480] on button "Confirm Quote" at bounding box center [1077, 468] width 91 height 33
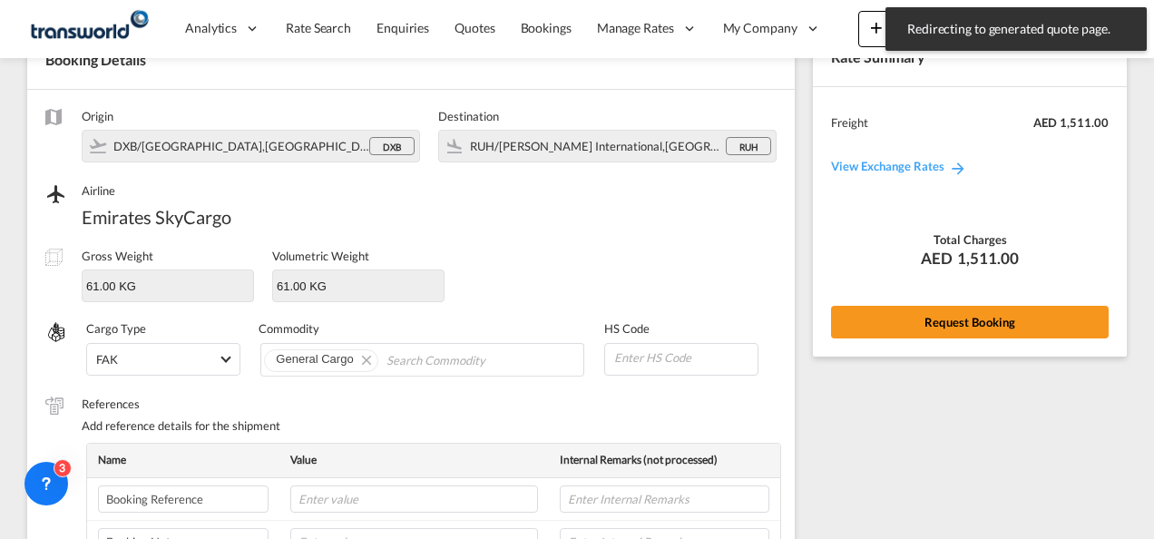
scroll to position [673, 0]
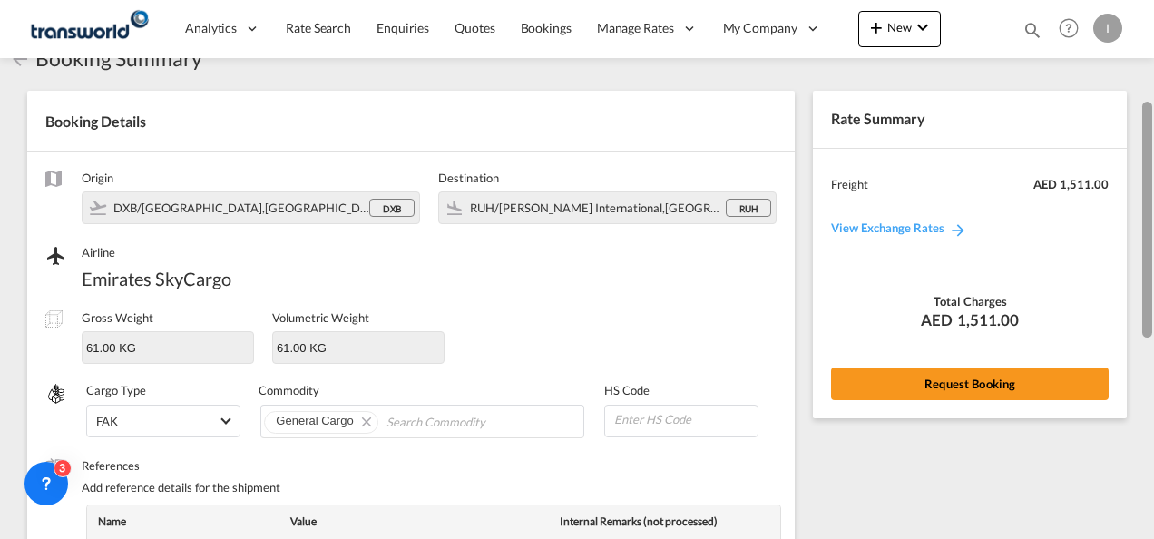
drag, startPoint x: 1149, startPoint y: 374, endPoint x: 1145, endPoint y: 99, distance: 274.9
click at [1145, 102] on div at bounding box center [1147, 220] width 10 height 236
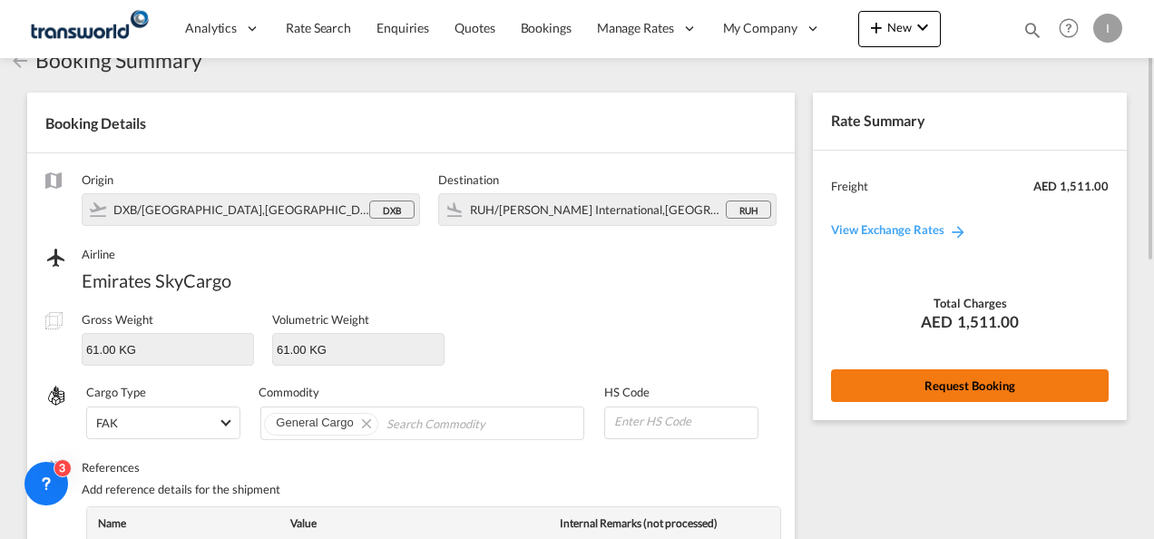
click at [945, 394] on button "Request Booking" at bounding box center [970, 385] width 278 height 33
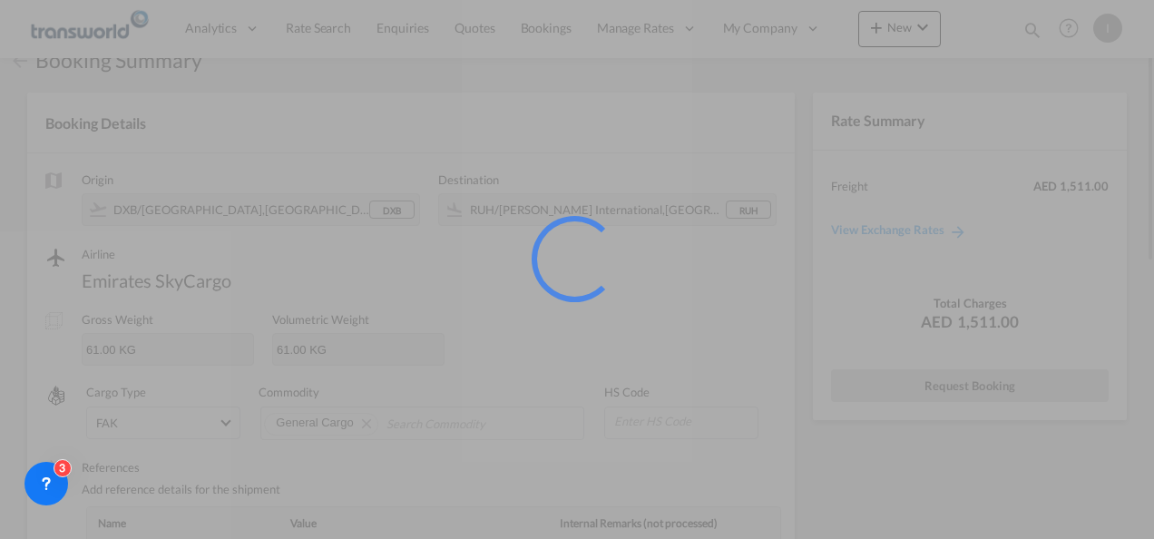
scroll to position [34, 0]
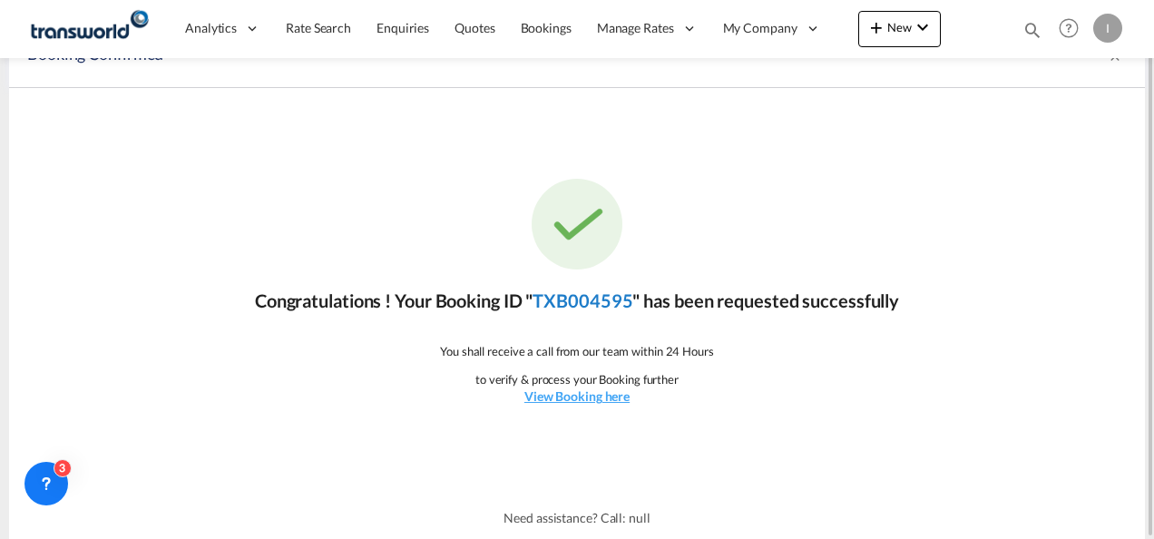
click at [605, 305] on link "TXB004595" at bounding box center [583, 300] width 100 height 22
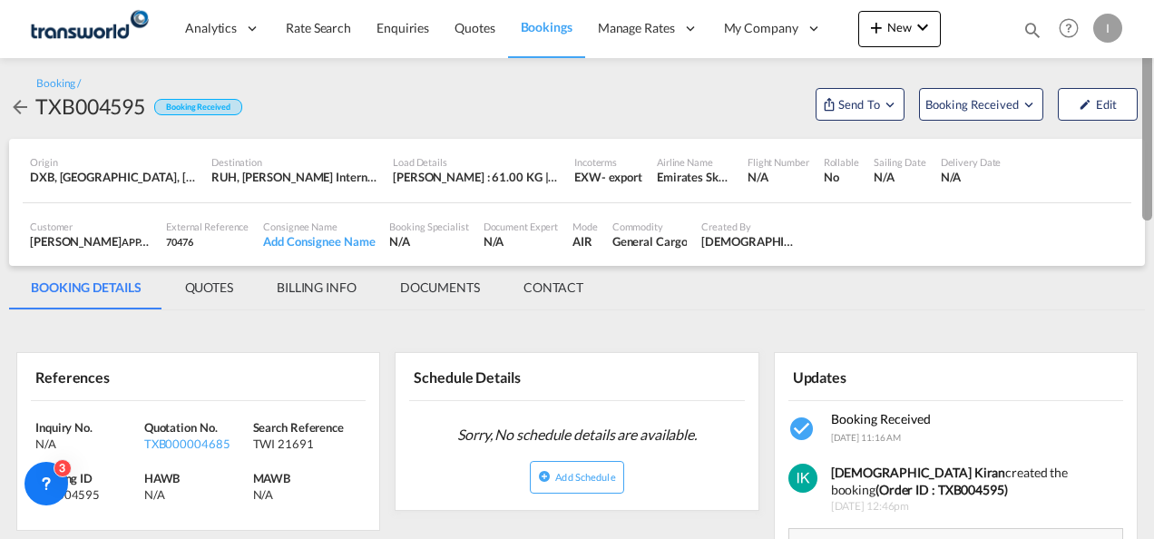
drag, startPoint x: 1150, startPoint y: 392, endPoint x: 1151, endPoint y: 122, distance: 269.4
click at [1151, 122] on div at bounding box center [1147, 112] width 10 height 217
click at [830, 98] on md-icon "Open demo menu" at bounding box center [829, 104] width 15 height 15
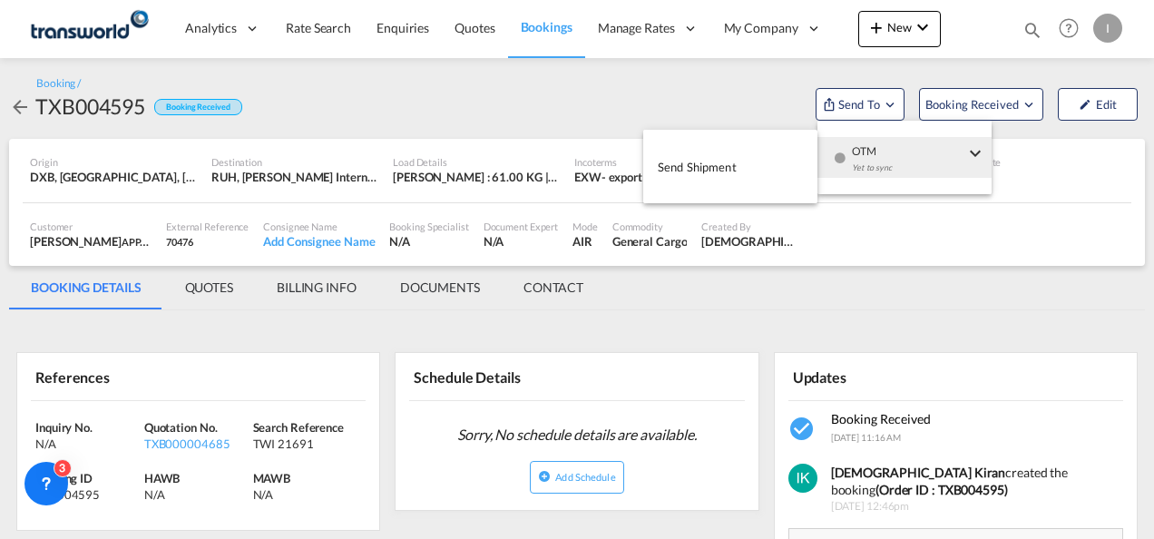
click at [849, 140] on div "OTM Yet to sync" at bounding box center [909, 164] width 154 height 54
click at [749, 164] on button "Send Shipment" at bounding box center [730, 166] width 174 height 41
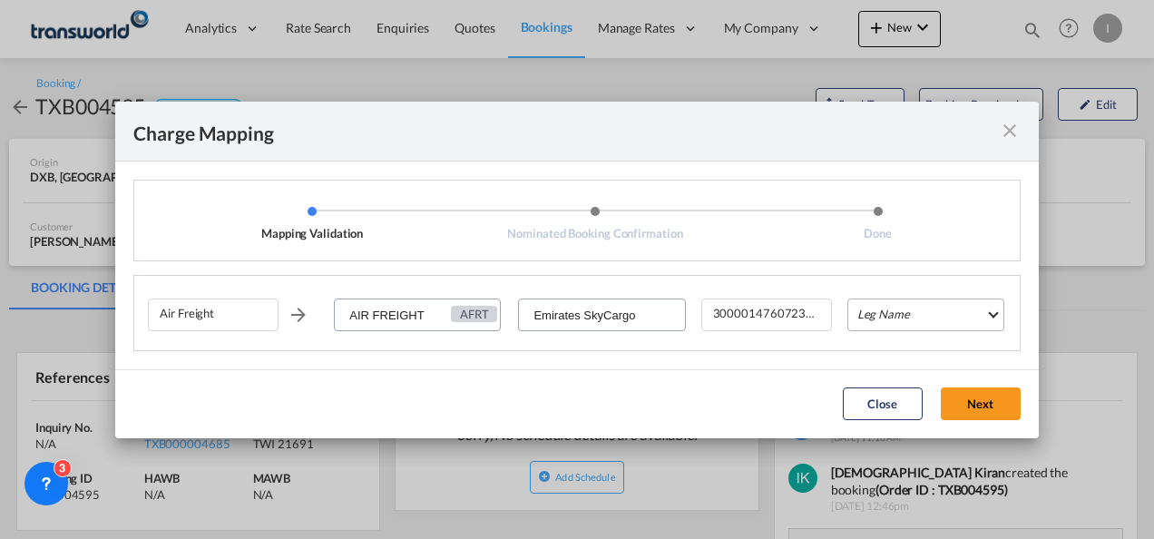
click at [882, 328] on md-select "Leg Name HANDLING ORIGIN HANDLING DESTINATION OTHERS TL PICK UP CUSTOMS ORIGIN …" at bounding box center [925, 314] width 157 height 33
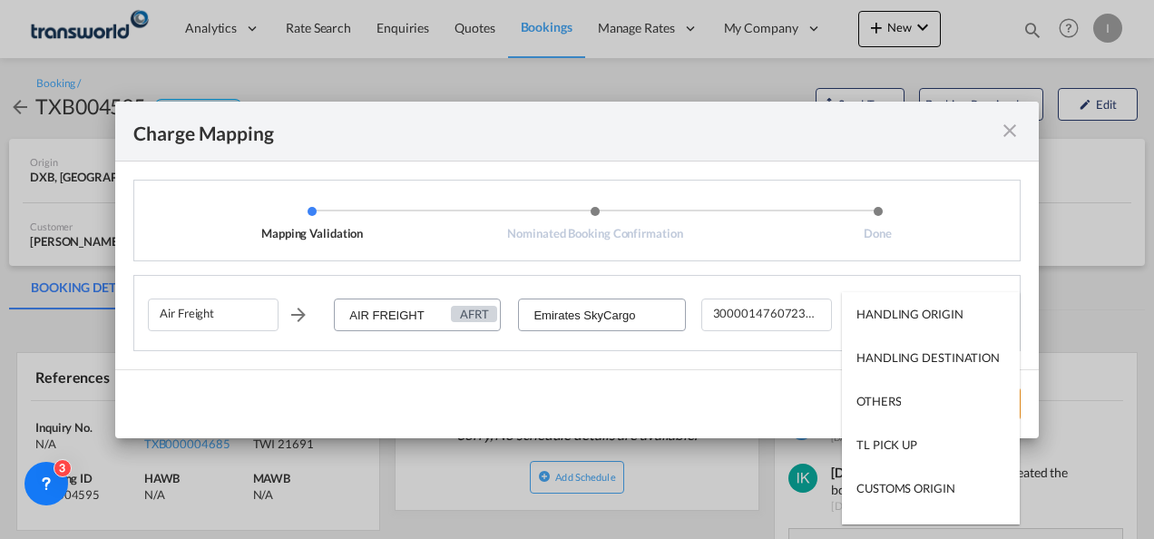
scroll to position [116, 0]
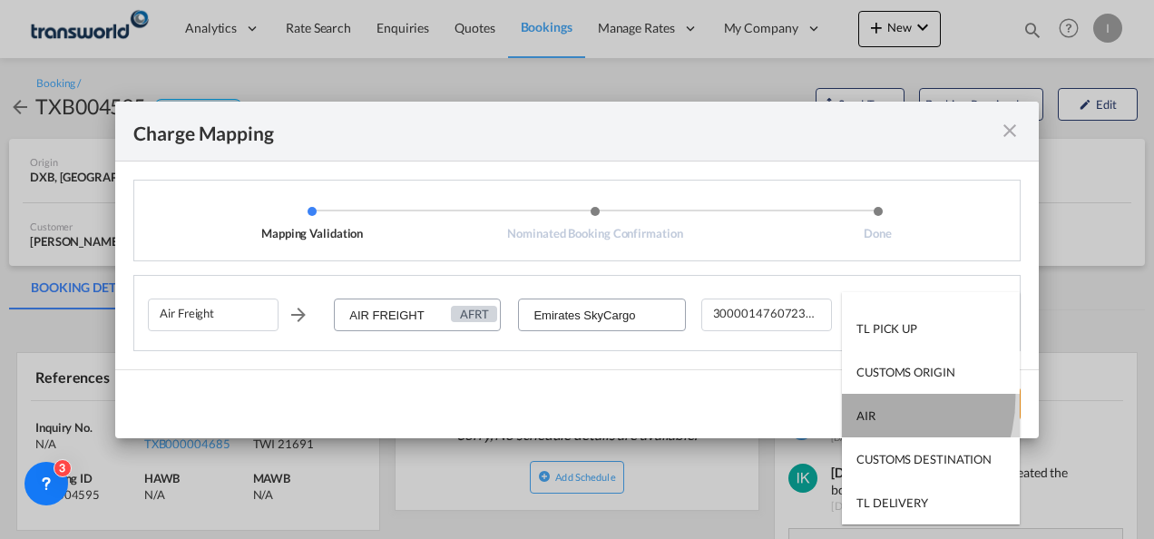
click at [848, 396] on md-option "AIR" at bounding box center [931, 416] width 178 height 44
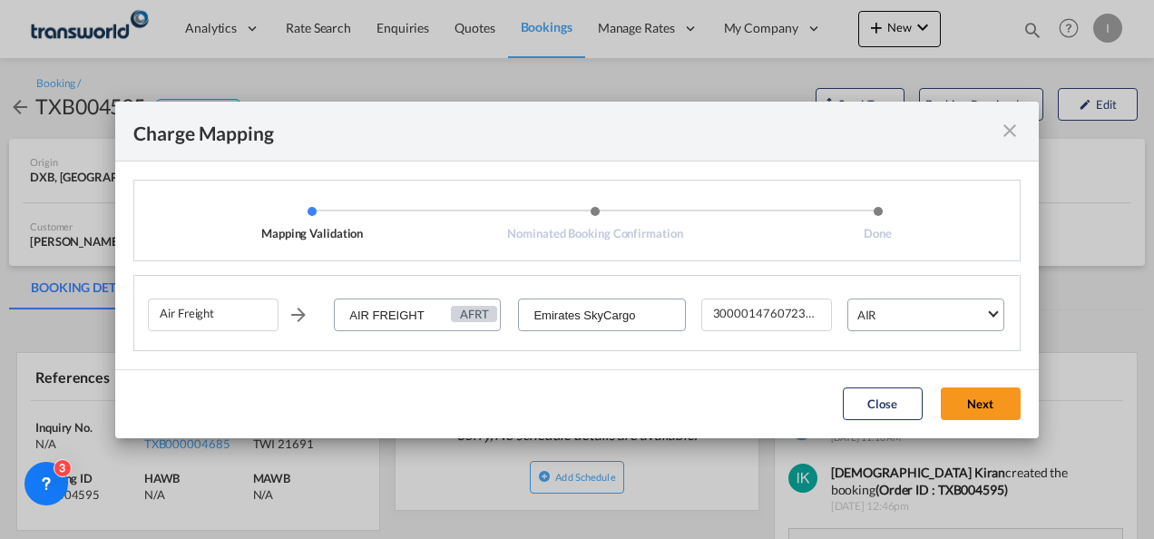
click at [929, 403] on div "Close Next" at bounding box center [932, 403] width 196 height 33
click at [969, 403] on button "Next" at bounding box center [981, 403] width 80 height 33
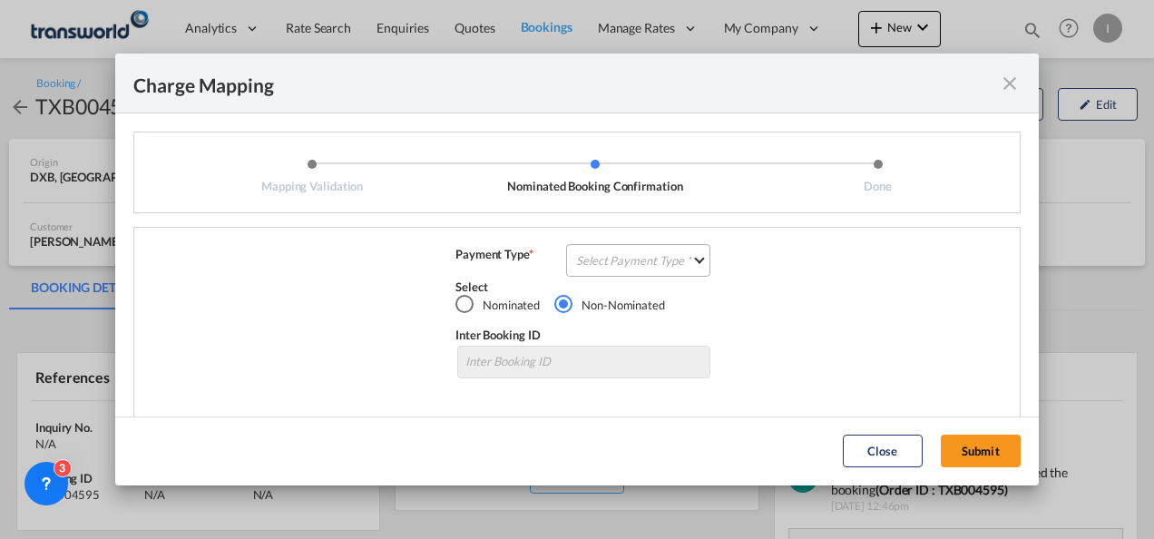
click at [672, 271] on md-select "Select Payment Type COLLECT PREPAID" at bounding box center [638, 260] width 144 height 33
click at [620, 272] on md-option "COLLECT" at bounding box center [636, 261] width 161 height 44
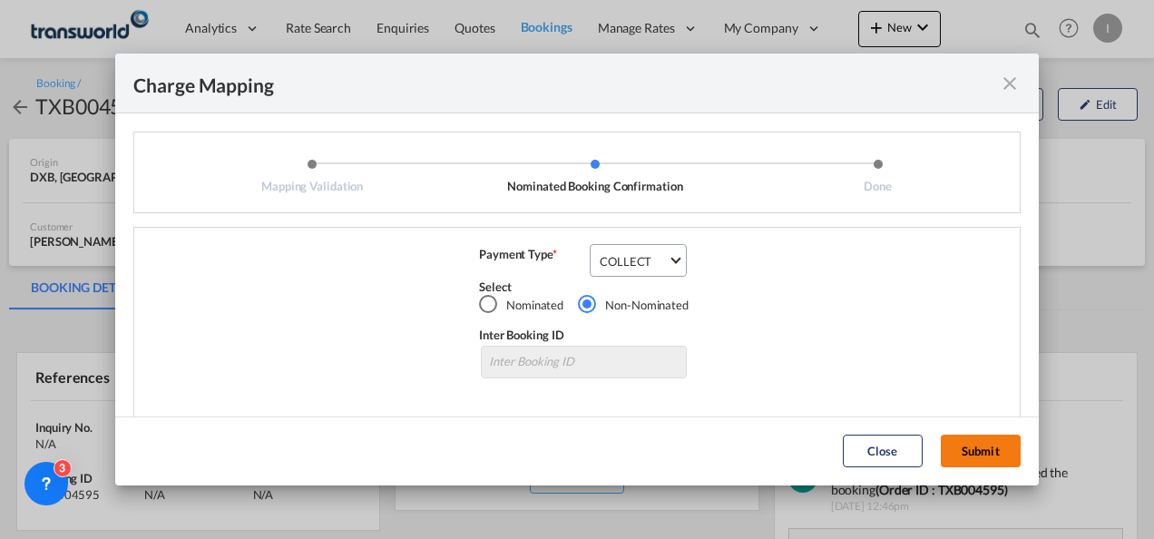
click at [982, 443] on button "Submit" at bounding box center [981, 451] width 80 height 33
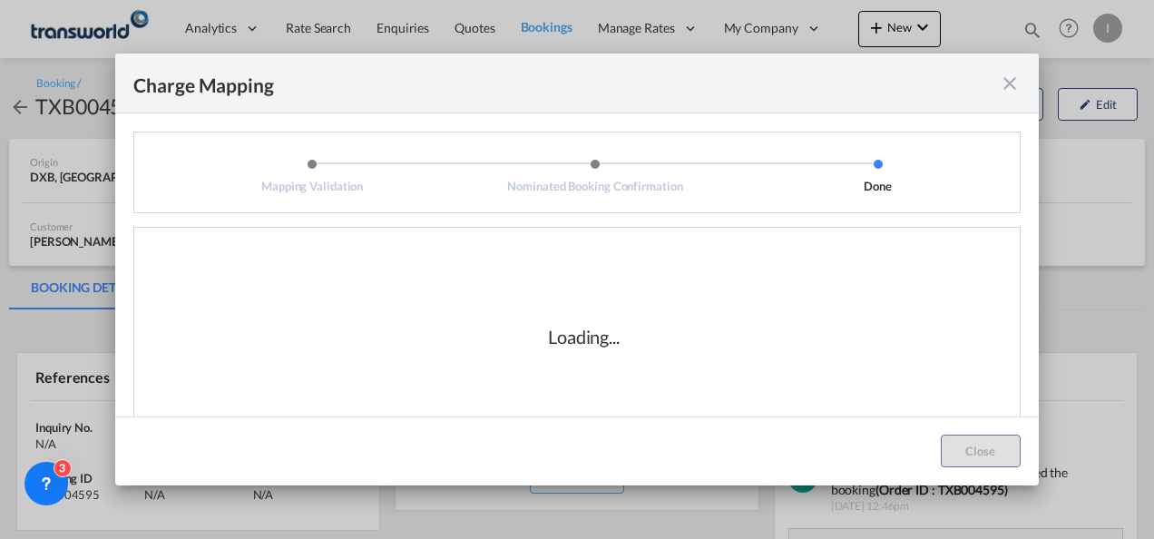
scroll to position [30, 0]
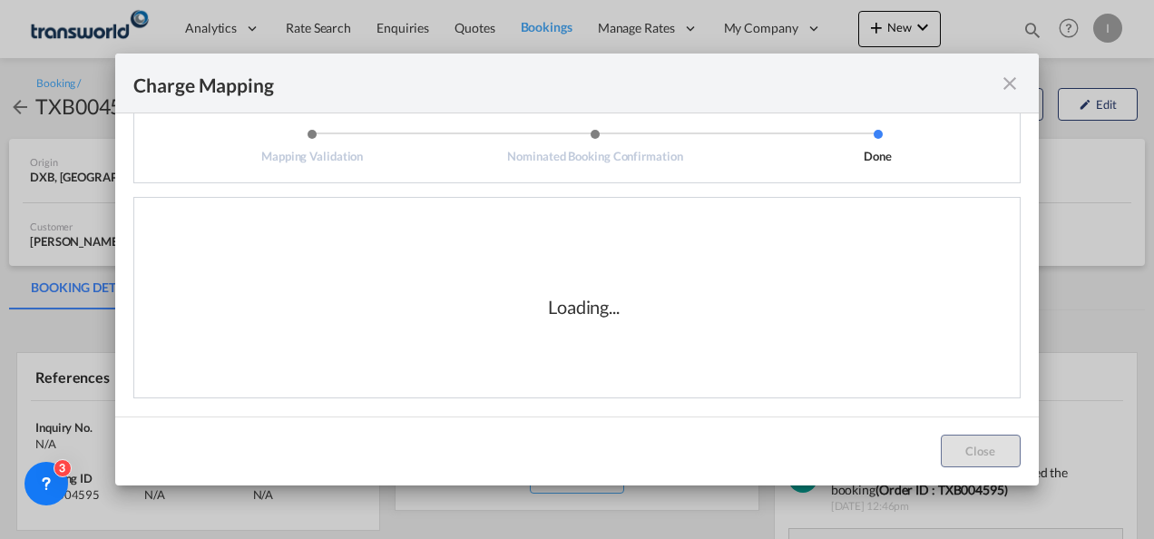
click at [705, 306] on div "Loading..." at bounding box center [584, 306] width 872 height 181
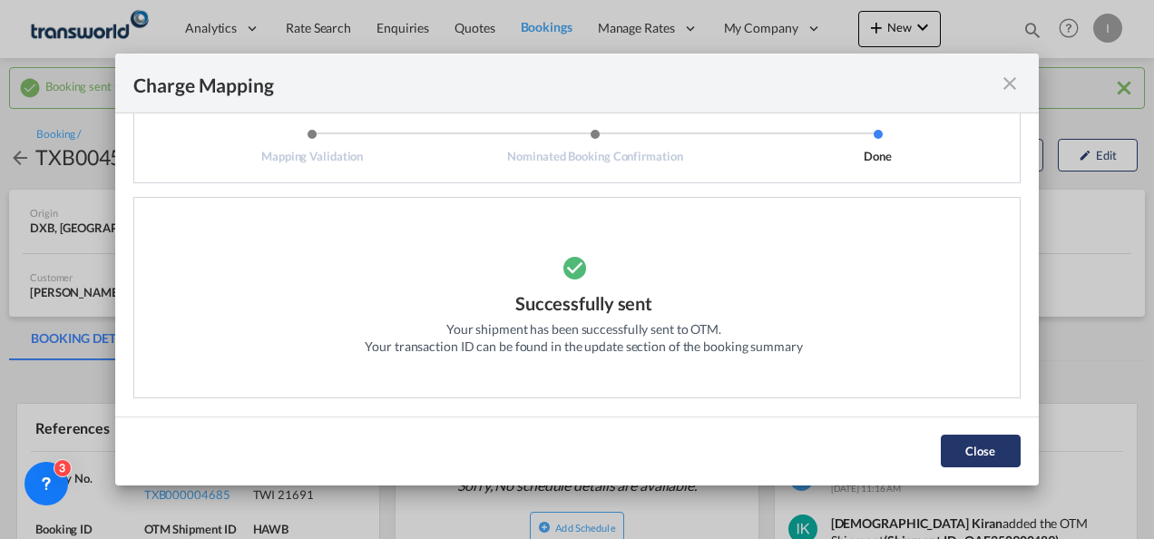
click at [976, 452] on button "Close" at bounding box center [981, 451] width 80 height 33
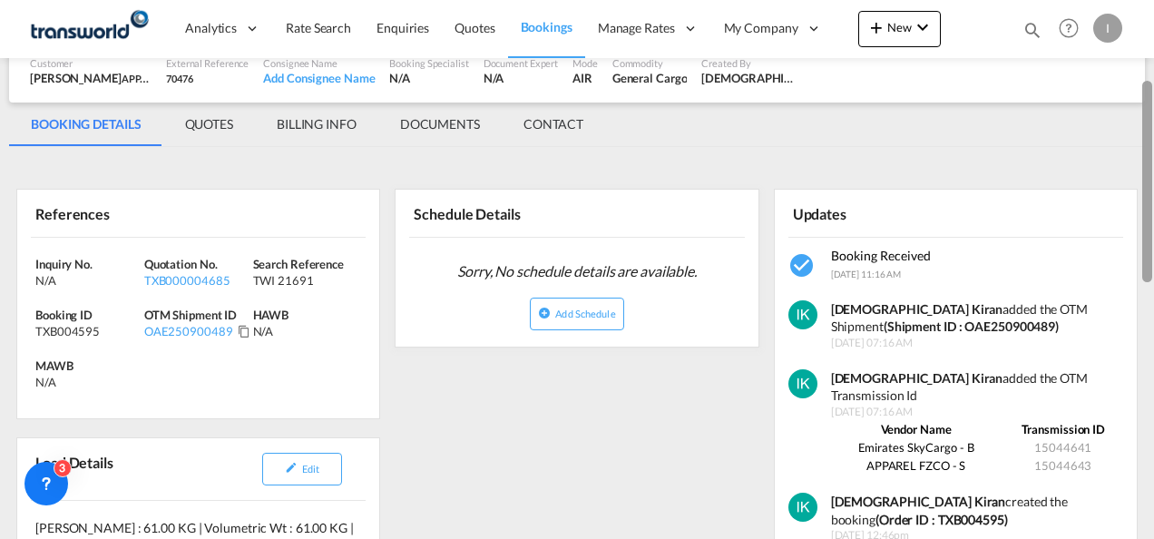
drag, startPoint x: 1148, startPoint y: 192, endPoint x: 1152, endPoint y: 273, distance: 80.9
click at [1152, 273] on div at bounding box center [1152, 268] width 4 height 532
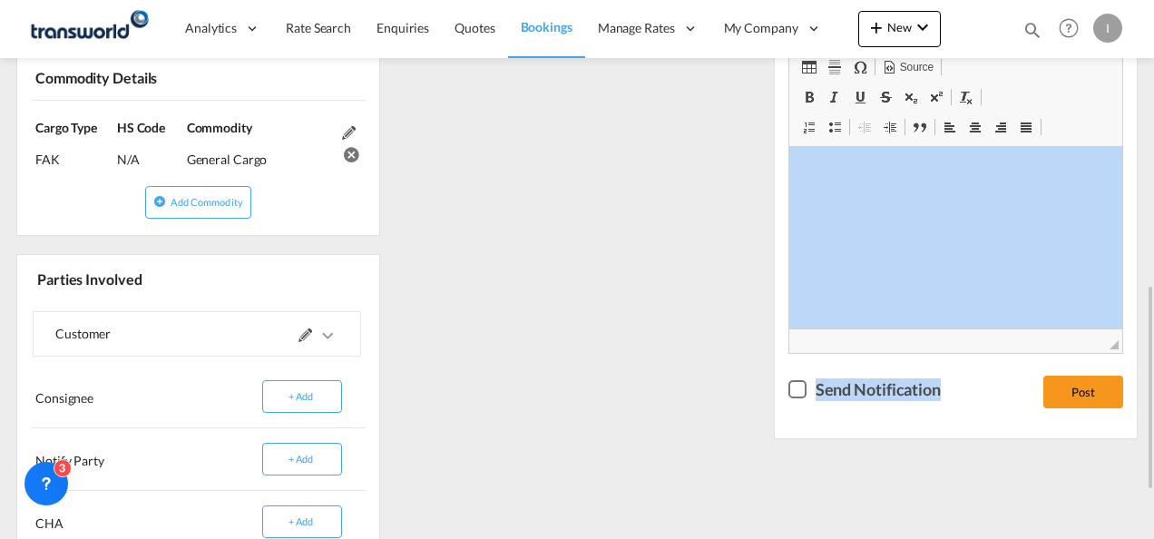
drag, startPoint x: 1152, startPoint y: 319, endPoint x: 1147, endPoint y: 205, distance: 114.4
click at [1147, 205] on md-content "Analytics Reports Dashboard Rate Search Enquiries Quotes Bookings" at bounding box center [577, 269] width 1154 height 539
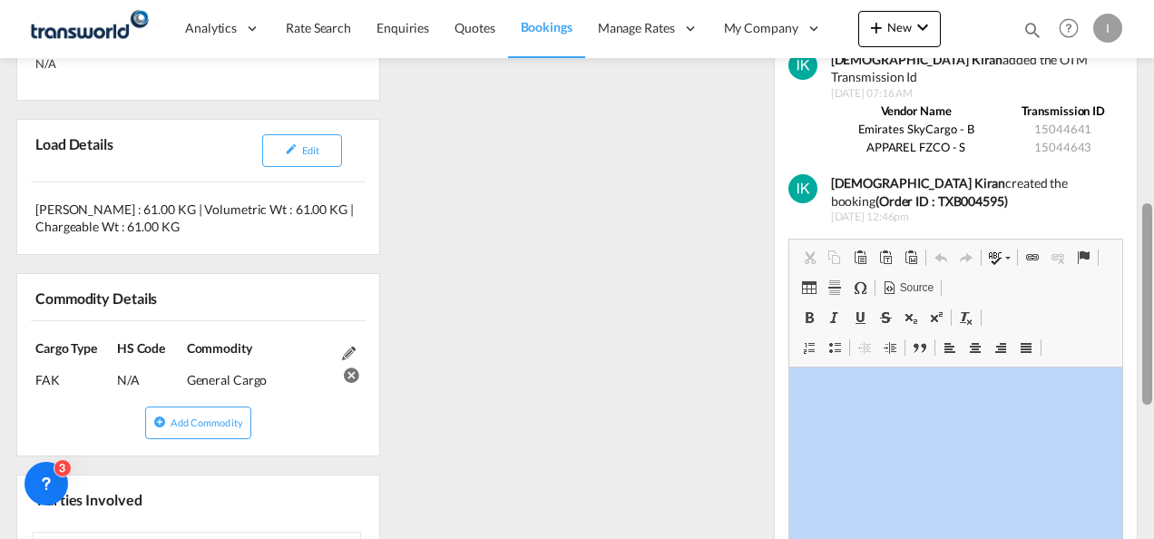
scroll to position [441, 0]
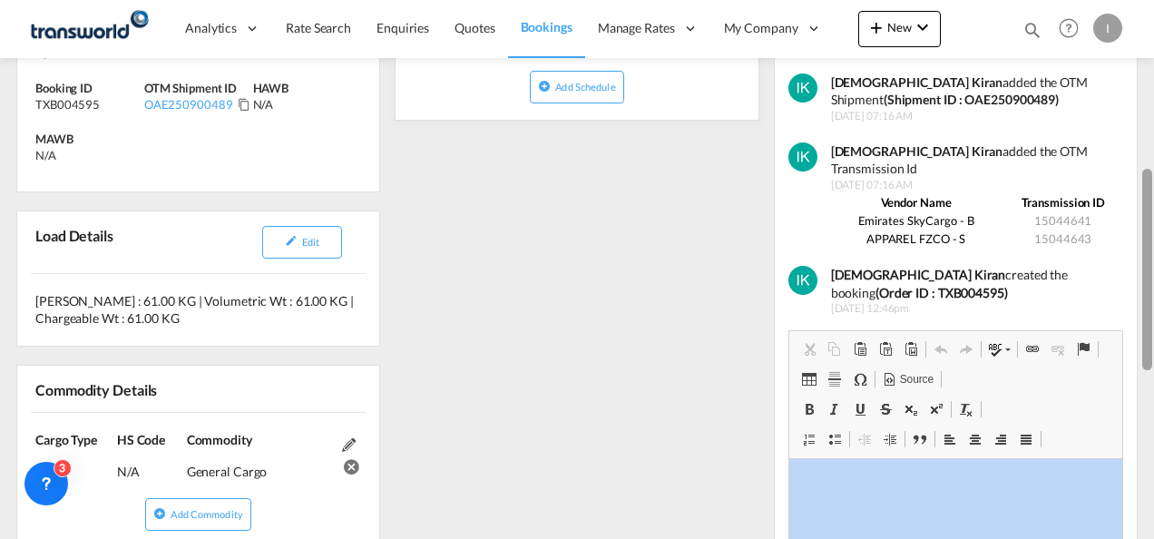
drag, startPoint x: 1147, startPoint y: 360, endPoint x: 1135, endPoint y: 243, distance: 117.6
click at [1135, 243] on md-content "Analytics Reports Dashboard Rate Search Enquiries Quotes Bookings" at bounding box center [577, 269] width 1154 height 539
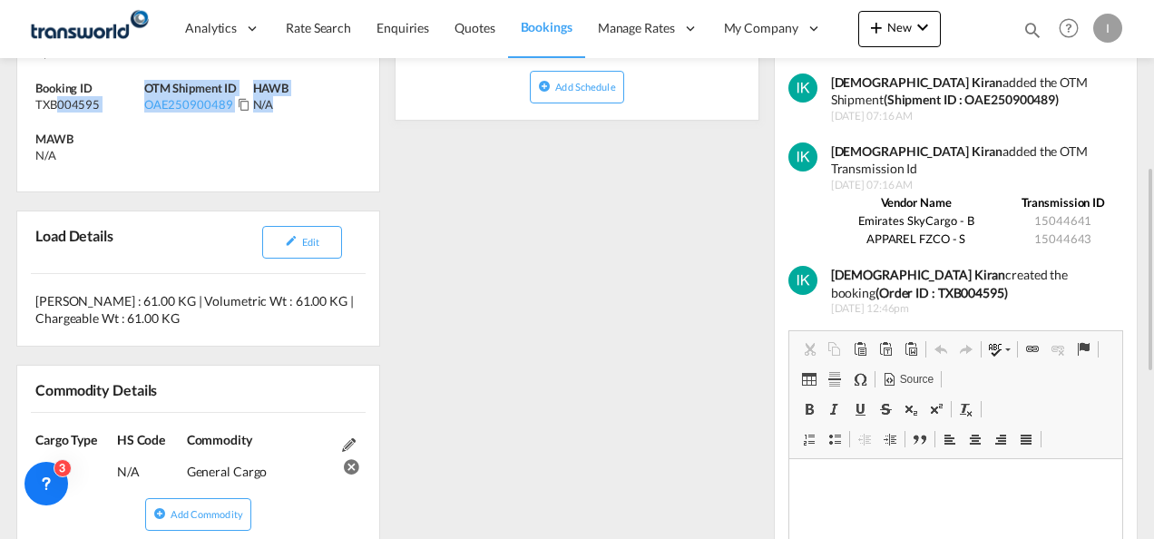
drag, startPoint x: 284, startPoint y: 144, endPoint x: 56, endPoint y: 105, distance: 231.0
click at [56, 105] on div "Inquiry No. N/A Quotation No. TXB000004685 Search Reference TWI 21691 Booking I…" at bounding box center [198, 101] width 362 height 181
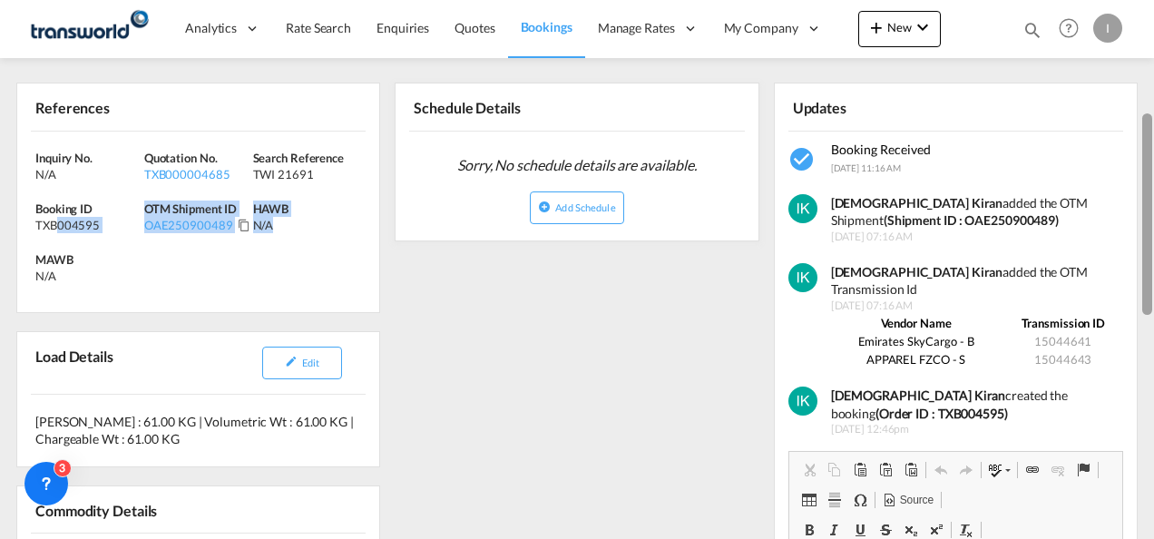
scroll to position [304, 0]
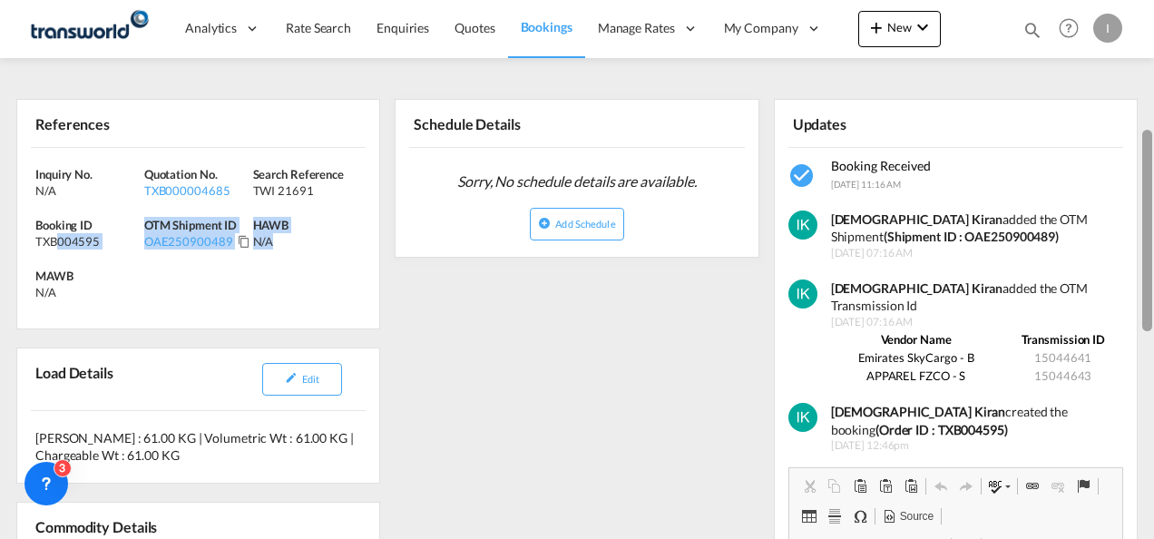
drag, startPoint x: 1150, startPoint y: 325, endPoint x: 1143, endPoint y: 274, distance: 51.3
click at [1143, 274] on div at bounding box center [1147, 230] width 10 height 201
click at [316, 269] on div "Inquiry No. N/A Quotation No. TXB000004685 Search Reference TWI 21691 Booking I…" at bounding box center [198, 238] width 362 height 181
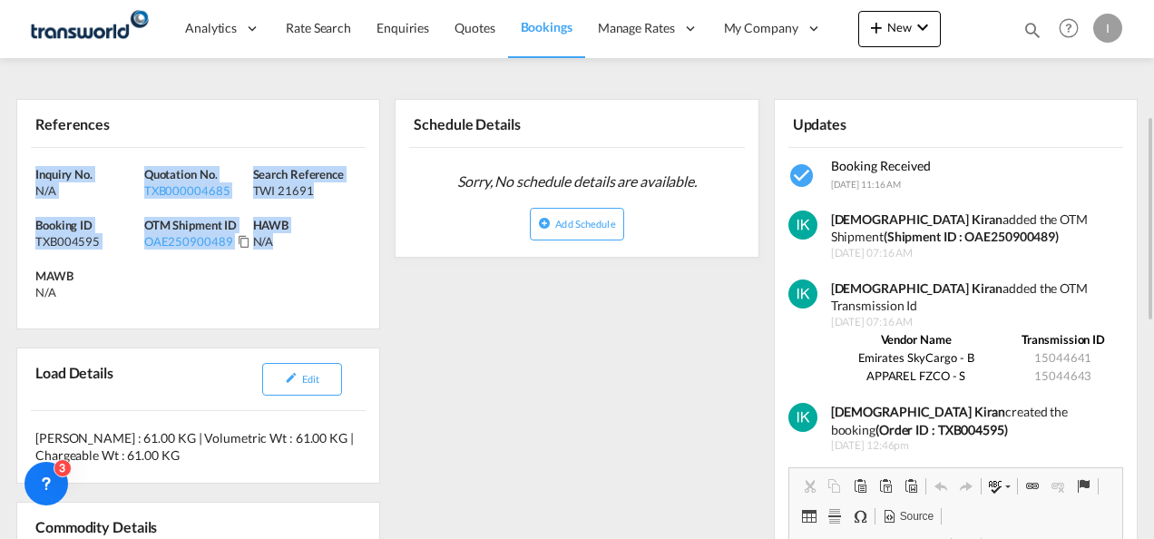
drag, startPoint x: 316, startPoint y: 269, endPoint x: 21, endPoint y: 165, distance: 312.5
click at [21, 165] on div "Inquiry No. N/A Quotation No. TXB000004685 Search Reference TWI 21691 Booking I…" at bounding box center [198, 238] width 362 height 181
